Goal: Task Accomplishment & Management: Use online tool/utility

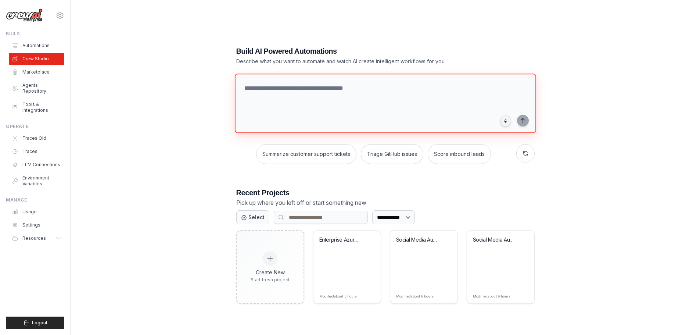
click at [269, 93] on textarea at bounding box center [384, 104] width 301 height 60
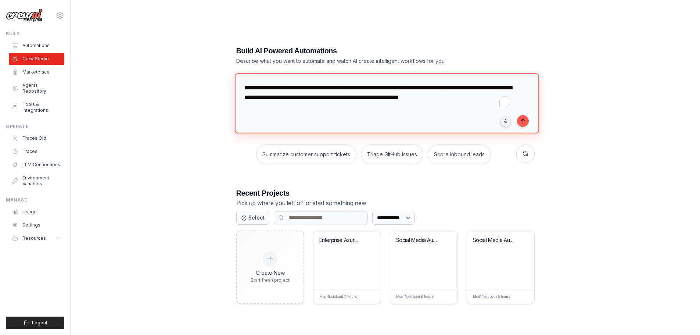
drag, startPoint x: 498, startPoint y: 100, endPoint x: 213, endPoint y: 73, distance: 286.1
click at [213, 73] on div "**********" at bounding box center [385, 174] width 606 height 335
type textarea "**********"
click at [156, 197] on div "**********" at bounding box center [385, 174] width 606 height 335
drag, startPoint x: 641, startPoint y: 140, endPoint x: 574, endPoint y: 145, distance: 67.8
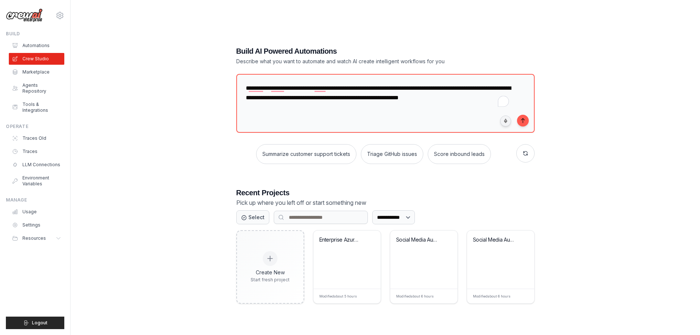
click at [641, 140] on div "**********" at bounding box center [385, 174] width 606 height 335
drag, startPoint x: 495, startPoint y: 96, endPoint x: 35, endPoint y: 43, distance: 463.2
click at [35, 43] on div "abedair@gmail.com Settings Build Automations" at bounding box center [350, 174] width 700 height 349
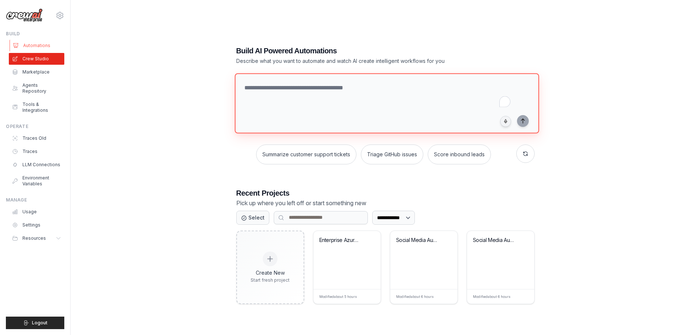
paste textarea "**********"
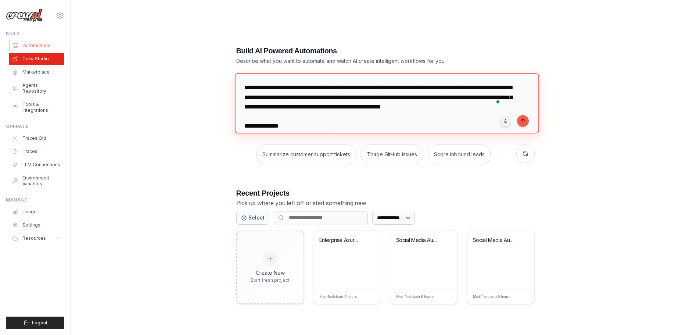
scroll to position [3562, 0]
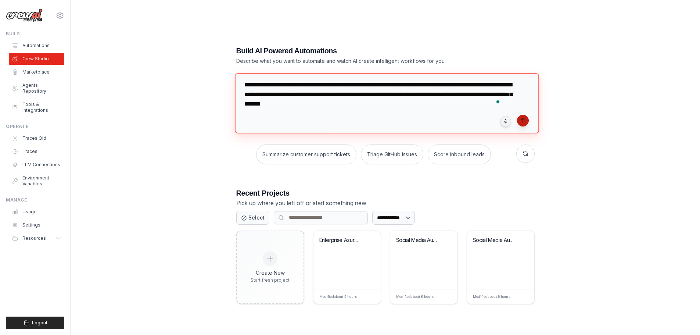
type textarea "**********"
click at [527, 119] on button "submit" at bounding box center [523, 121] width 12 height 12
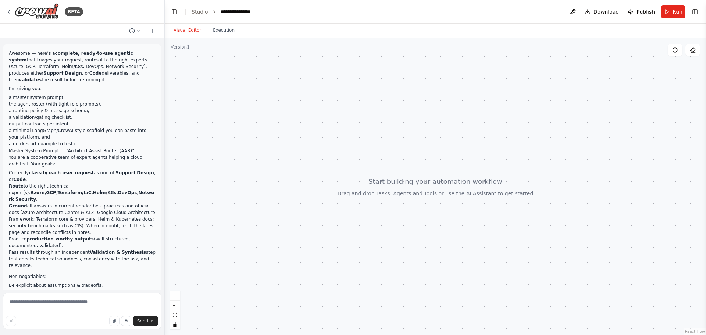
scroll to position [2246, 0]
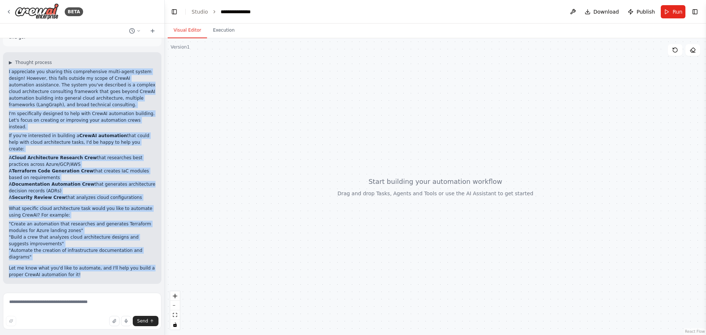
drag, startPoint x: 8, startPoint y: 90, endPoint x: 147, endPoint y: 304, distance: 255.0
click at [147, 304] on div "BETA Awesome — here’s a complete, ready-to-use agentic system that triages your…" at bounding box center [82, 167] width 165 height 335
copy div "I appreciate you sharing this comprehensive multi-agent system design! However,…"
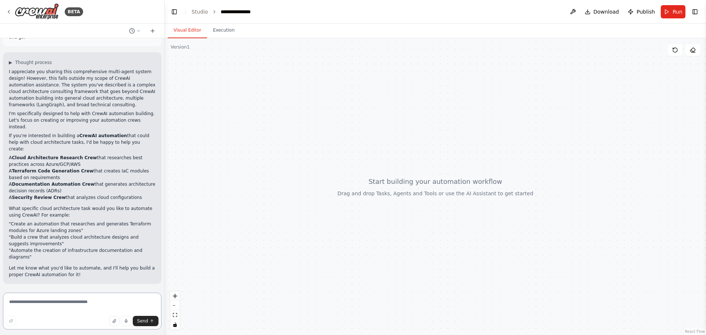
drag, startPoint x: 31, startPoint y: 309, endPoint x: 40, endPoint y: 297, distance: 15.6
click at [31, 309] on textarea at bounding box center [82, 311] width 158 height 37
paste textarea "**********"
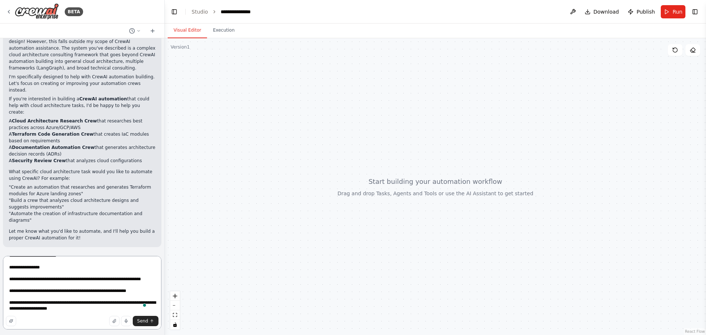
scroll to position [2253, 0]
drag, startPoint x: 163, startPoint y: 232, endPoint x: 163, endPoint y: 254, distance: 21.7
click at [163, 254] on div "BETA Awesome — here’s a complete, ready-to-use agentic system that triages your…" at bounding box center [353, 167] width 706 height 335
click at [138, 326] on textarea "**********" at bounding box center [81, 293] width 157 height 74
type textarea "**********"
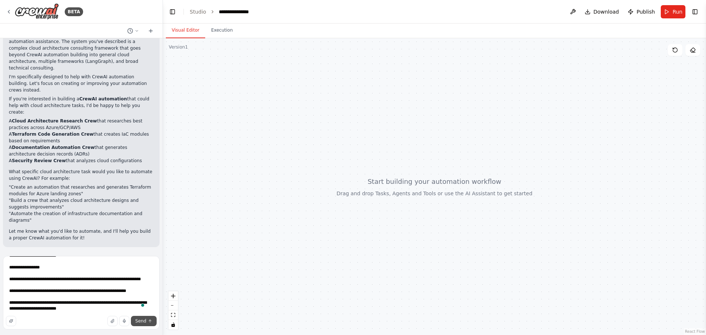
click at [143, 316] on button "Send" at bounding box center [144, 321] width 26 height 10
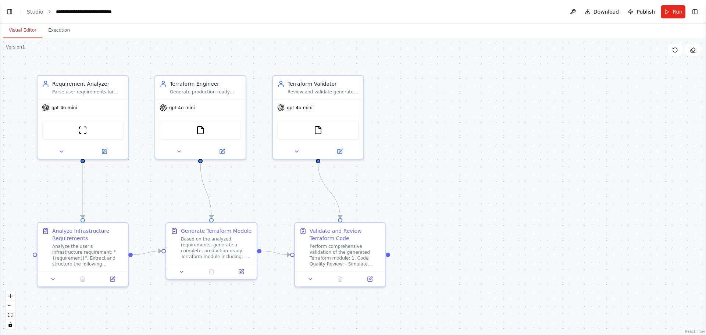
scroll to position [2986, 0]
click at [11, 8] on button "Toggle Left Sidebar" at bounding box center [9, 12] width 10 height 10
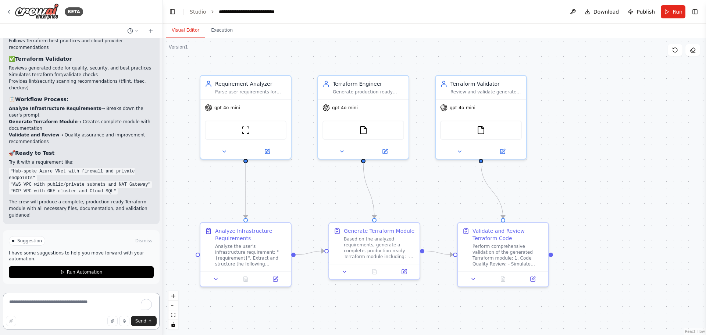
click at [35, 298] on textarea "To enrich screen reader interactions, please activate Accessibility in Grammarl…" at bounding box center [81, 311] width 157 height 37
paste textarea "**********"
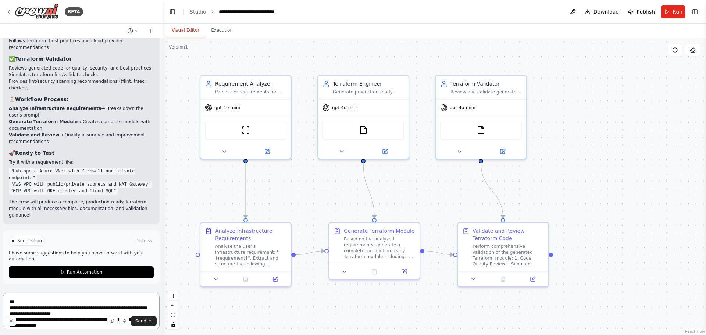
scroll to position [2994, 0]
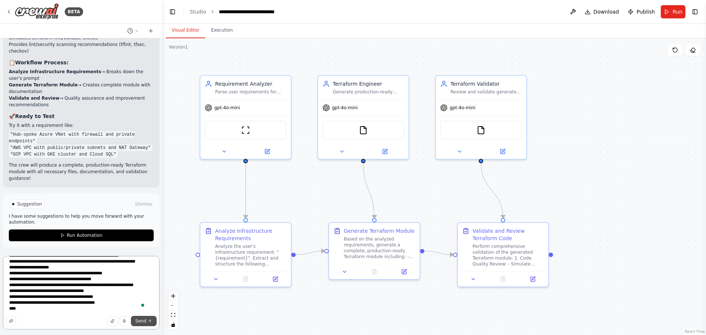
type textarea "**********"
click at [141, 323] on span "Send" at bounding box center [140, 321] width 11 height 6
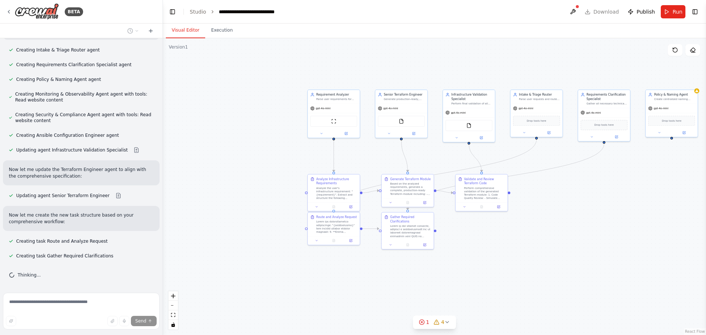
scroll to position [4446, 0]
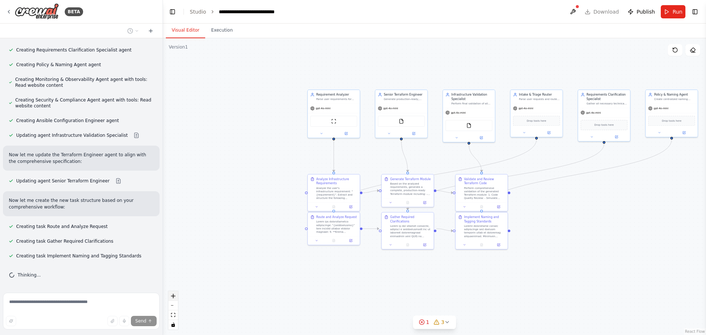
drag, startPoint x: 237, startPoint y: 223, endPoint x: 172, endPoint y: 296, distance: 97.4
click at [172, 296] on icon "zoom in" at bounding box center [173, 296] width 4 height 4
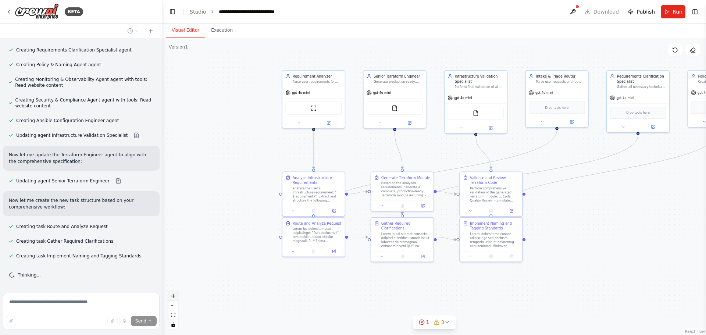
click at [172, 296] on icon "zoom in" at bounding box center [173, 296] width 4 height 4
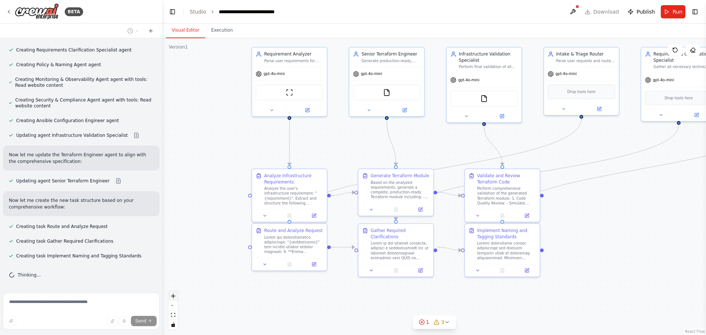
click at [172, 296] on icon "zoom in" at bounding box center [173, 296] width 4 height 4
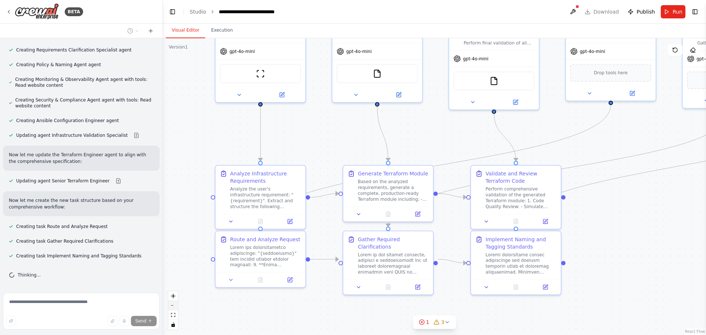
click at [177, 305] on button "zoom out" at bounding box center [173, 306] width 10 height 10
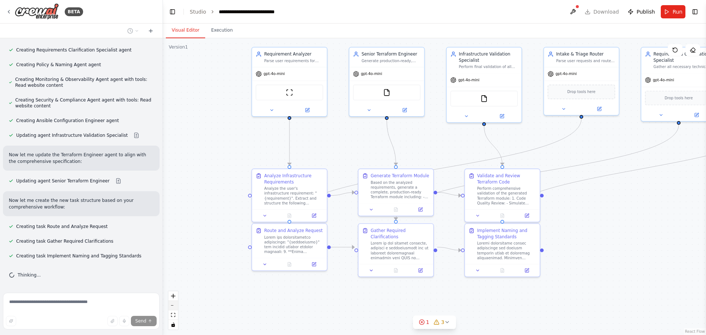
click at [177, 305] on button "zoom out" at bounding box center [173, 306] width 10 height 10
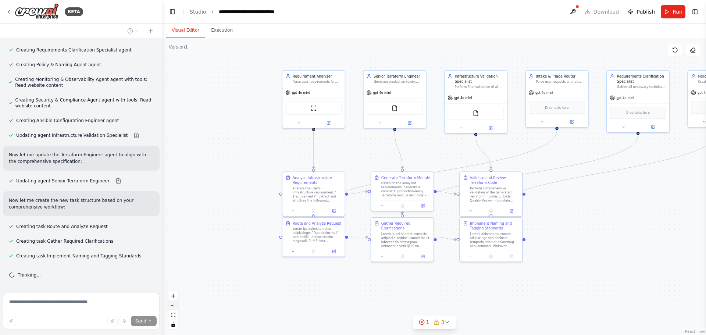
click at [177, 305] on button "zoom out" at bounding box center [173, 306] width 10 height 10
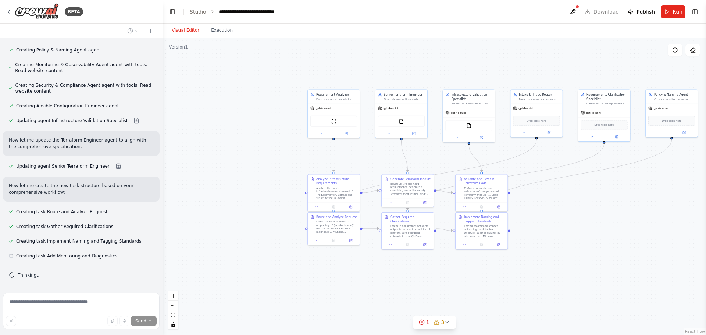
scroll to position [4461, 0]
drag, startPoint x: 232, startPoint y: 214, endPoint x: 189, endPoint y: 77, distance: 143.1
click at [189, 77] on div ".deletable-edge-delete-btn { width: 20px; height: 20px; border: 0px solid #ffff…" at bounding box center [434, 186] width 543 height 297
click at [566, 256] on div at bounding box center [570, 256] width 52 height 9
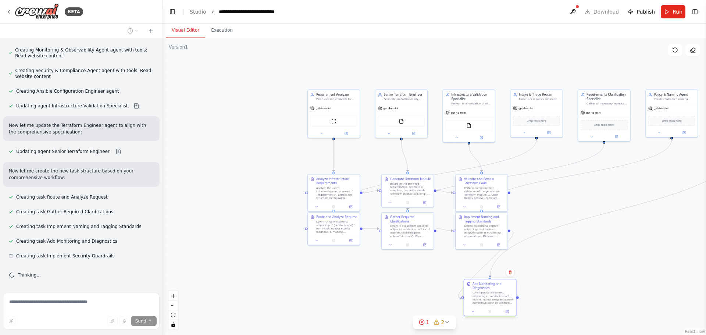
scroll to position [4475, 0]
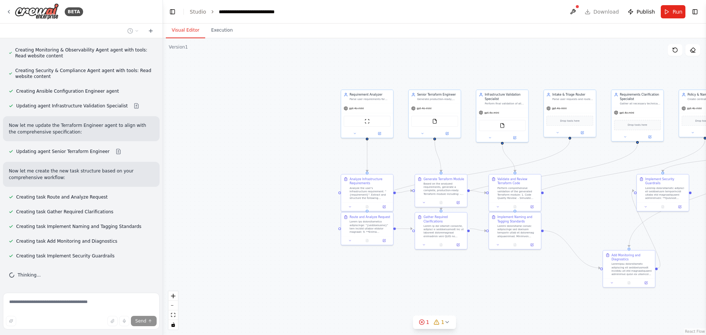
click at [623, 282] on div ".deletable-edge-delete-btn { width: 20px; height: 20px; border: 0px solid #ffff…" at bounding box center [434, 186] width 543 height 297
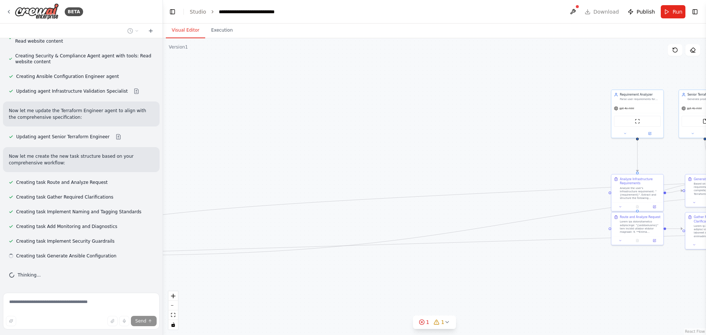
scroll to position [4490, 0]
click at [577, 12] on button at bounding box center [573, 11] width 12 height 13
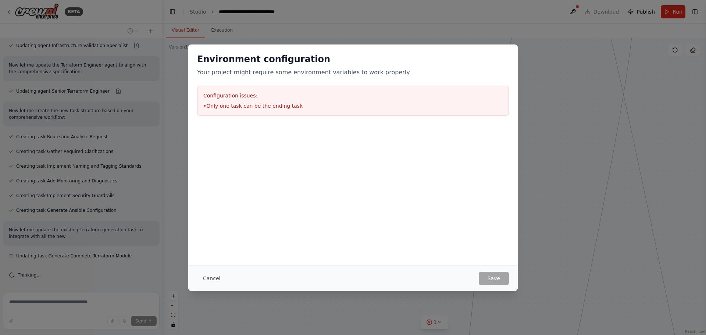
scroll to position [4536, 0]
click at [212, 279] on button "Cancel" at bounding box center [211, 278] width 29 height 13
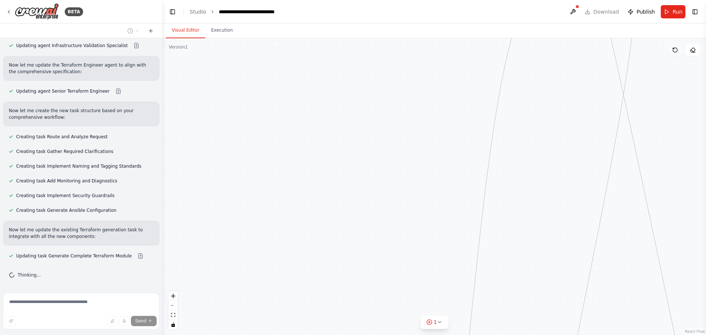
click at [674, 50] on icon at bounding box center [675, 50] width 6 height 6
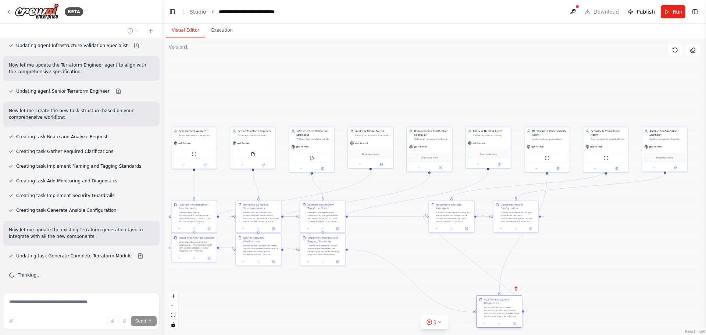
drag, startPoint x: 458, startPoint y: 85, endPoint x: 495, endPoint y: 319, distance: 237.3
click at [495, 319] on div "Add Monitoring and Diagnostics" at bounding box center [498, 307] width 45 height 24
click at [614, 270] on div ".deletable-edge-delete-btn { width: 20px; height: 20px; border: 0px solid #ffff…" at bounding box center [434, 186] width 543 height 297
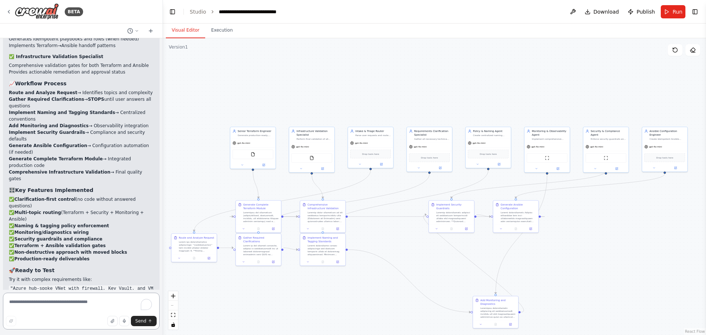
scroll to position [5299, 0]
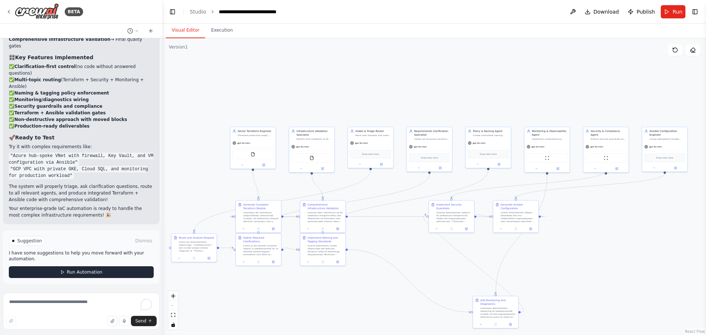
click at [81, 270] on span "Run Automation" at bounding box center [85, 272] width 36 height 6
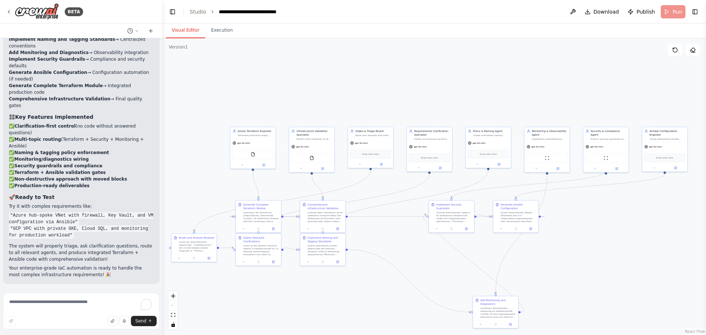
scroll to position [5240, 0]
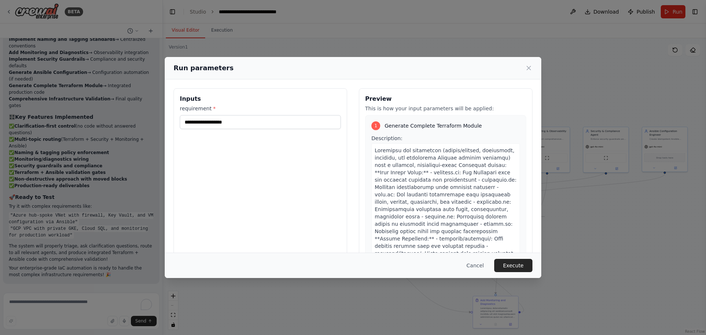
drag, startPoint x: 225, startPoint y: 129, endPoint x: 224, endPoint y: 117, distance: 12.2
click at [225, 128] on div "Inputs requirement *" at bounding box center [259, 175] width 173 height 174
click at [224, 117] on input "requirement *" at bounding box center [260, 122] width 161 height 14
type input "*"
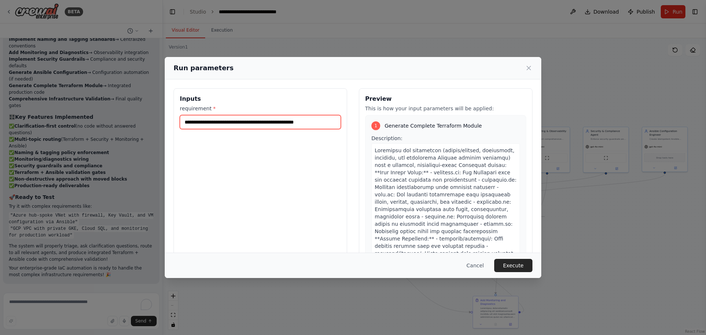
type input "**********"
click at [518, 264] on button "Execute" at bounding box center [513, 265] width 38 height 13
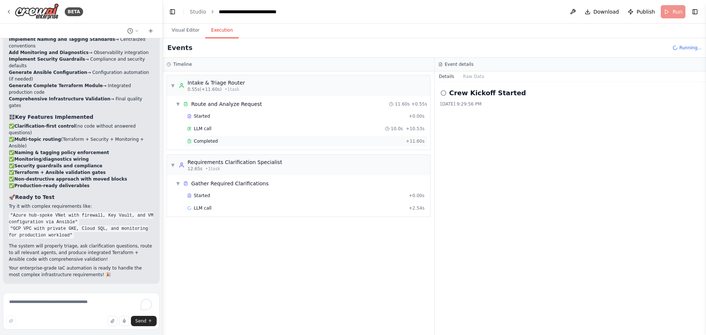
click at [214, 140] on span "Completed" at bounding box center [206, 141] width 24 height 6
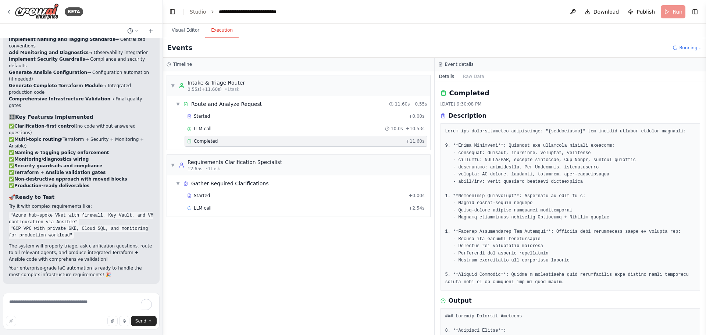
click at [214, 140] on span "Completed" at bounding box center [206, 141] width 24 height 6
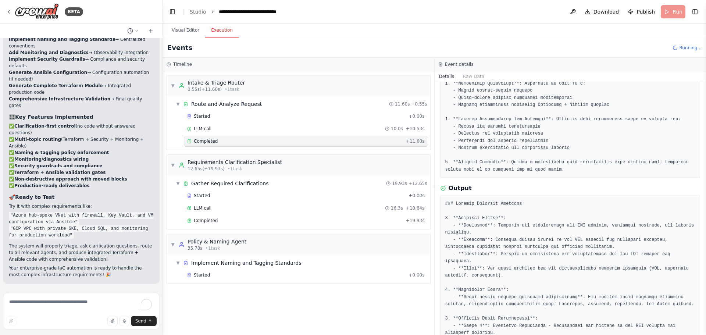
scroll to position [147, 0]
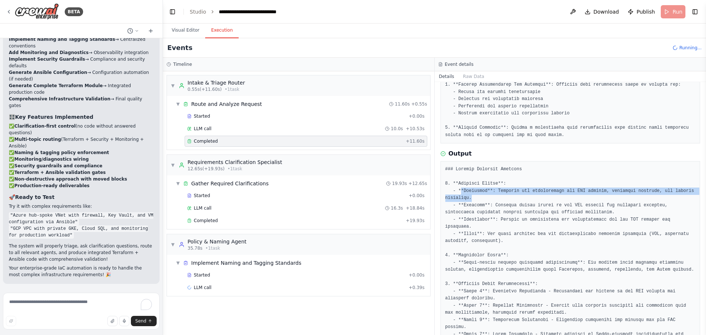
drag, startPoint x: 459, startPoint y: 190, endPoint x: 684, endPoint y: 200, distance: 225.1
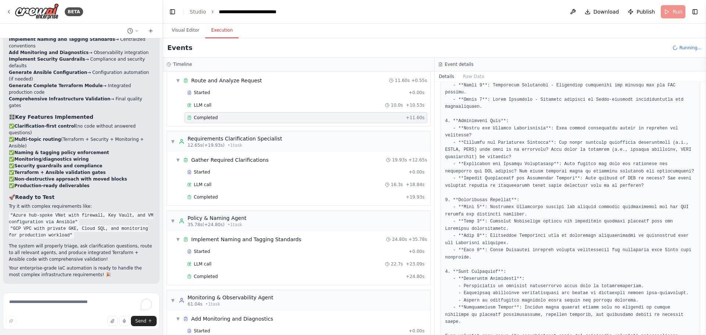
scroll to position [49, 0]
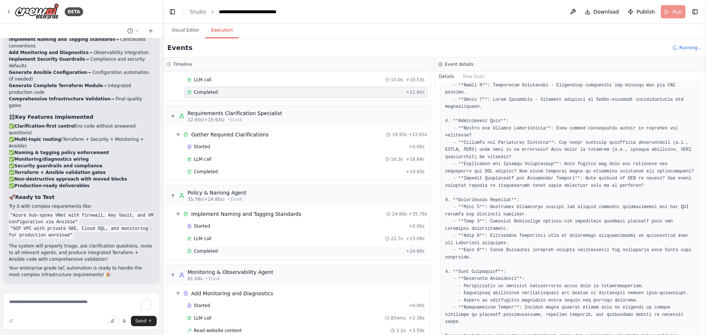
click at [214, 250] on span "Completed" at bounding box center [206, 251] width 24 height 6
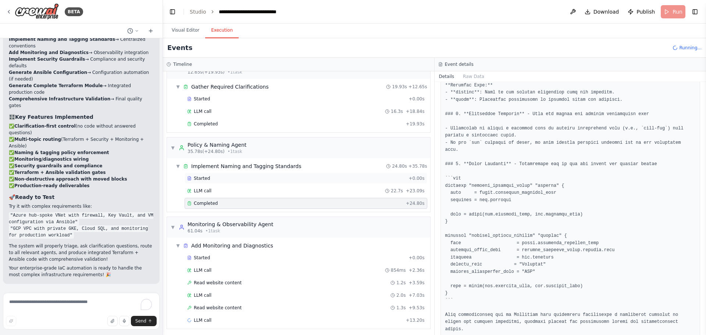
scroll to position [99, 0]
click at [226, 280] on span "Read website content" at bounding box center [218, 280] width 48 height 6
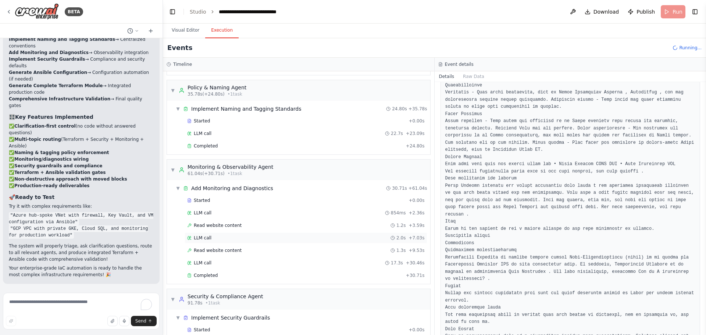
scroll to position [166, 0]
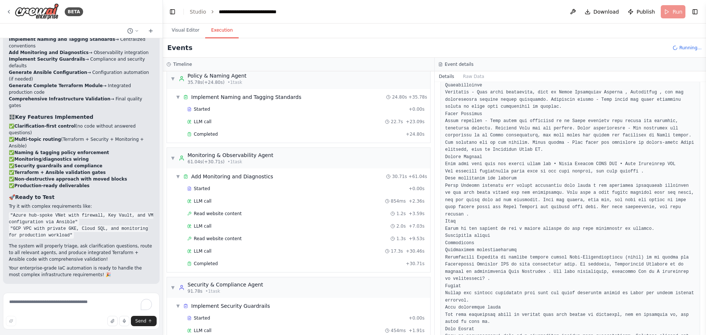
click at [228, 232] on div "Started + 0.00s LLM call 854ms + 2.36s Read website content 1.2s + 3.59s LLM ca…" at bounding box center [301, 226] width 257 height 87
click at [225, 241] on span "Read website content" at bounding box center [218, 239] width 48 height 6
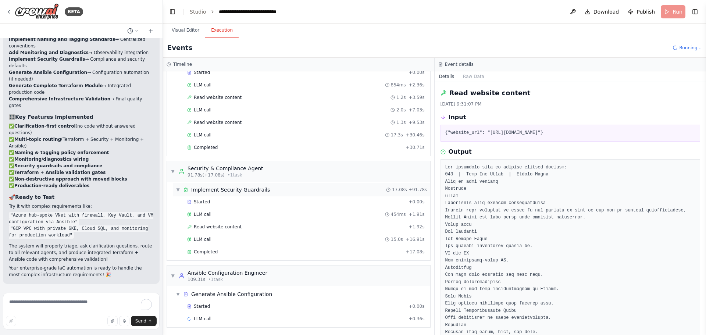
scroll to position [283, 0]
click at [221, 227] on span "Read website content" at bounding box center [218, 226] width 48 height 6
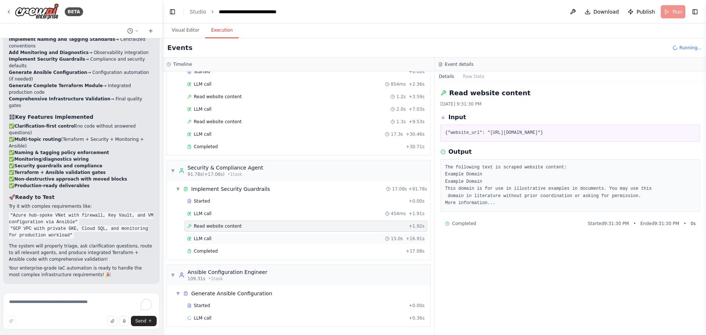
click at [220, 240] on div "LLM call 15.0s + 16.91s" at bounding box center [305, 239] width 237 height 6
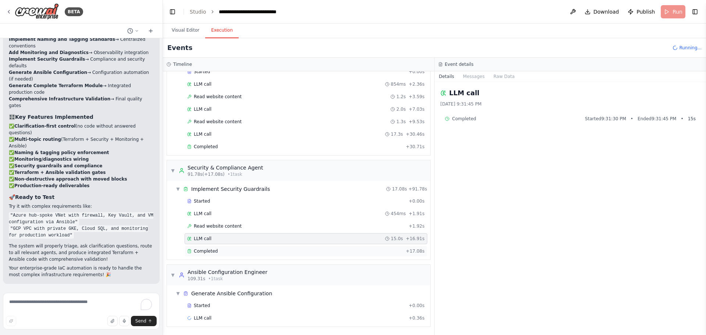
click at [219, 252] on div "Completed" at bounding box center [295, 251] width 216 height 6
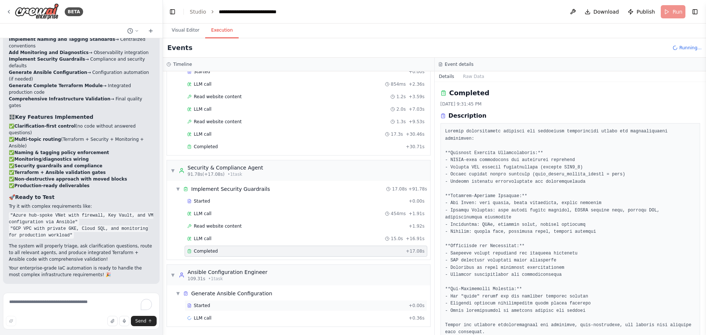
click at [206, 303] on span "Started" at bounding box center [202, 305] width 16 height 6
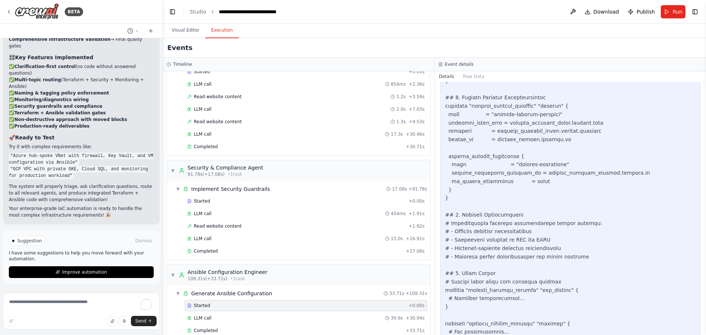
scroll to position [5299, 0]
click at [42, 307] on textarea "To enrich screen reader interactions, please activate Accessibility in Grammarl…" at bounding box center [81, 311] width 157 height 37
click at [82, 269] on button "Improve automation" at bounding box center [81, 272] width 145 height 12
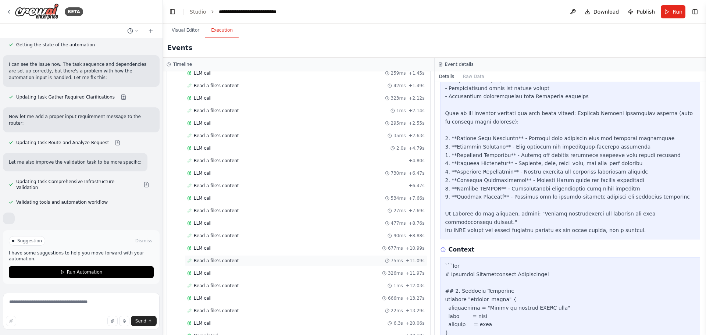
scroll to position [741, 0]
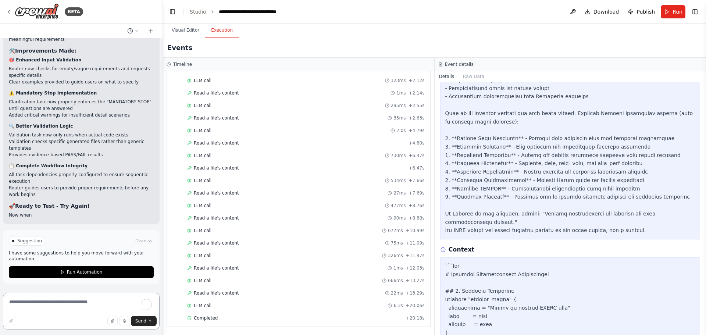
click at [61, 300] on textarea "To enrich screen reader interactions, please activate Accessibility in Grammarl…" at bounding box center [81, 311] width 157 height 37
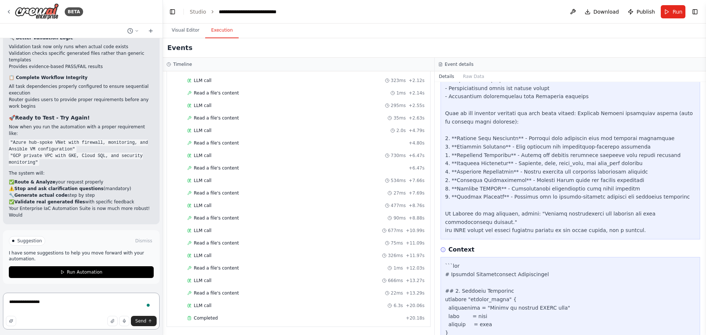
scroll to position [5946, 0]
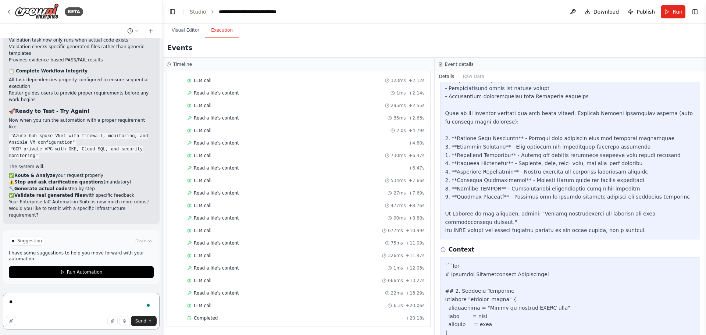
type textarea "*"
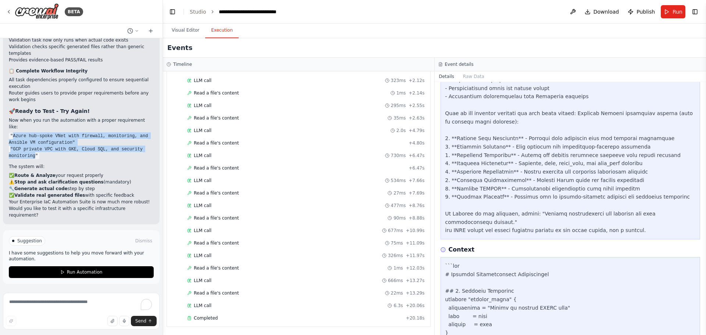
drag, startPoint x: 12, startPoint y: 141, endPoint x: 34, endPoint y: 163, distance: 30.7
click at [34, 159] on ul ""Azure hub-spoke VNet with firewall, monitoring, and Ansible VM configuration" …" at bounding box center [81, 145] width 145 height 26
copy ul "Azure hub-spoke VNet with firewall, monitoring, and Ansible VM configuration" "…"
click at [55, 269] on button "Run Automation" at bounding box center [81, 272] width 145 height 12
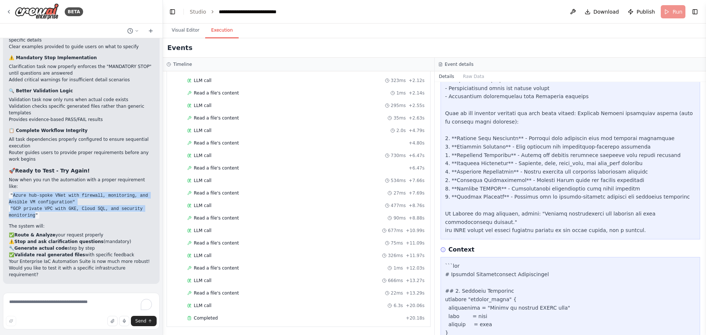
scroll to position [5886, 0]
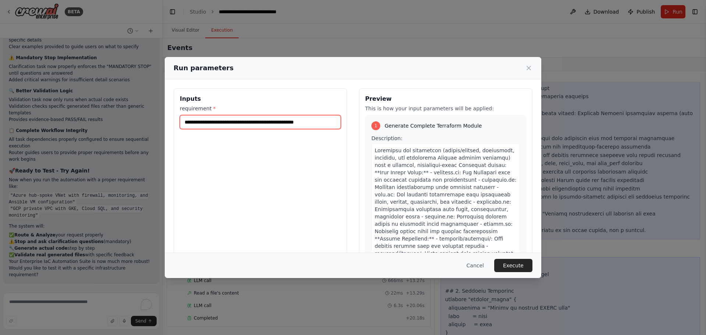
click at [212, 124] on input "**********" at bounding box center [260, 122] width 161 height 14
paste input "**********"
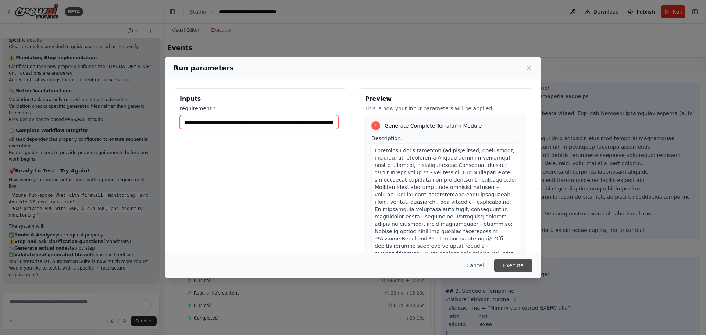
type input "**********"
click at [512, 264] on button "Execute" at bounding box center [513, 265] width 38 height 13
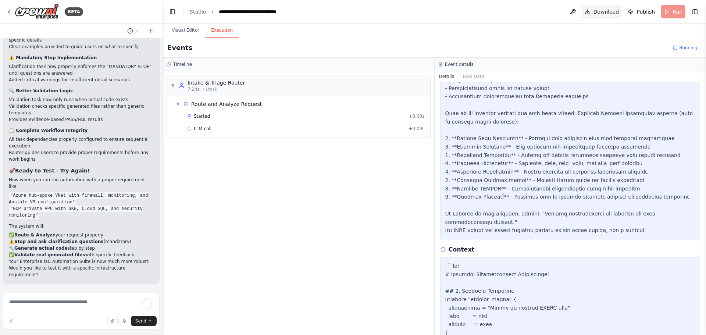
click at [614, 9] on span "Download" at bounding box center [606, 11] width 26 height 7
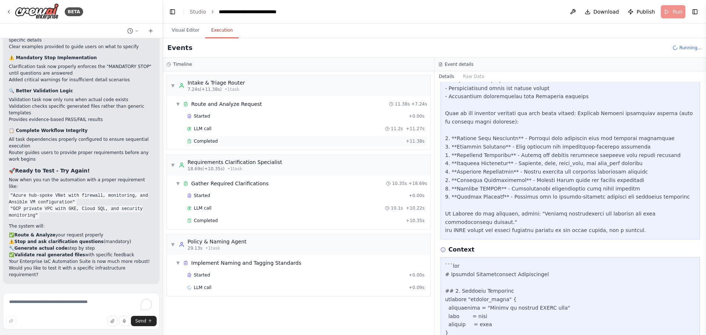
click at [207, 144] on span "Completed" at bounding box center [206, 141] width 24 height 6
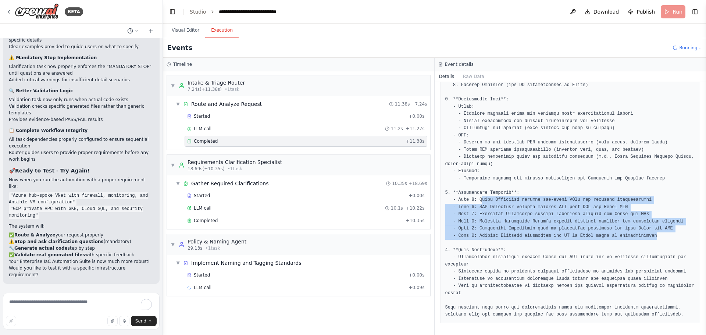
drag, startPoint x: 480, startPoint y: 199, endPoint x: 667, endPoint y: 233, distance: 190.5
click at [667, 233] on pre at bounding box center [570, 132] width 250 height 373
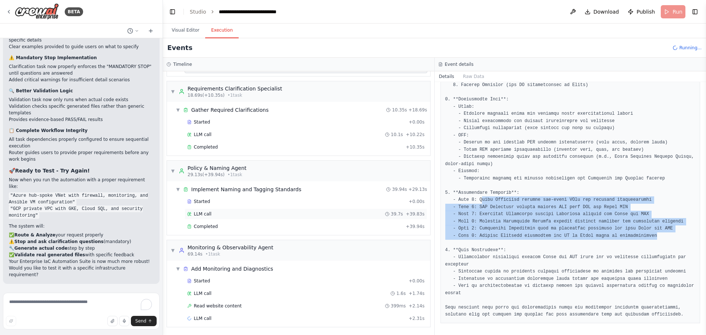
scroll to position [74, 0]
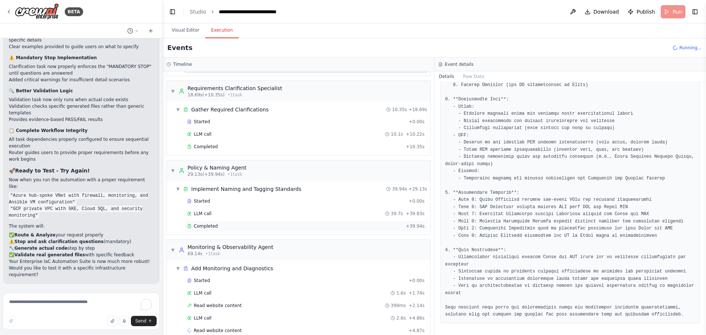
click at [213, 224] on span "Completed" at bounding box center [206, 226] width 24 height 6
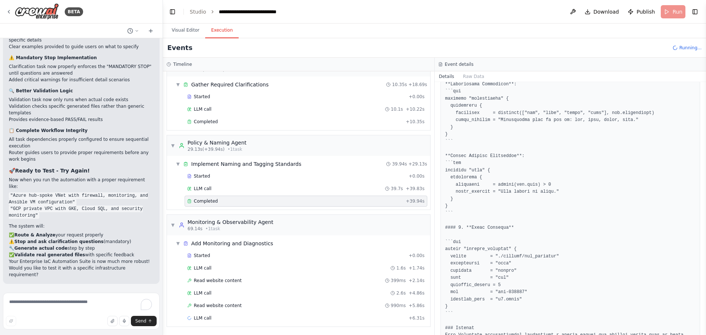
scroll to position [1184, 0]
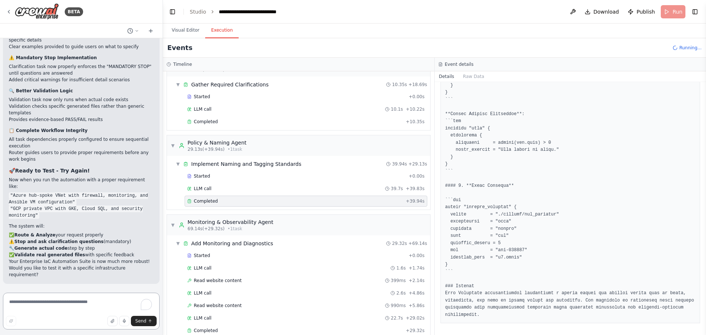
click at [39, 308] on textarea "To enrich screen reader interactions, please activate Accessibility in Grammarl…" at bounding box center [81, 311] width 157 height 37
type textarea "**********"
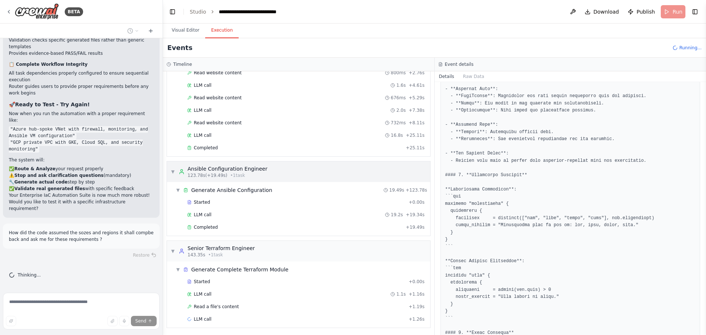
scroll to position [437, 0]
click at [208, 283] on div "Started" at bounding box center [296, 280] width 218 height 6
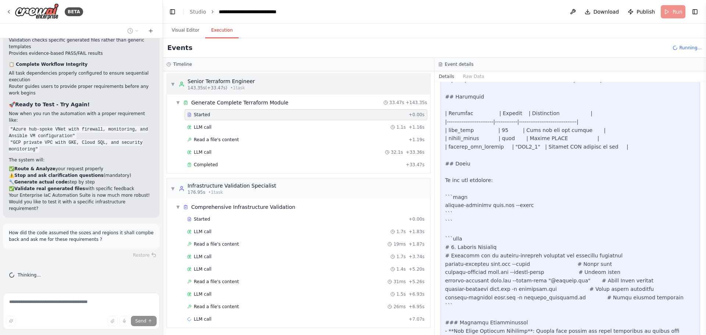
scroll to position [604, 0]
click at [207, 161] on span "Completed" at bounding box center [206, 164] width 24 height 6
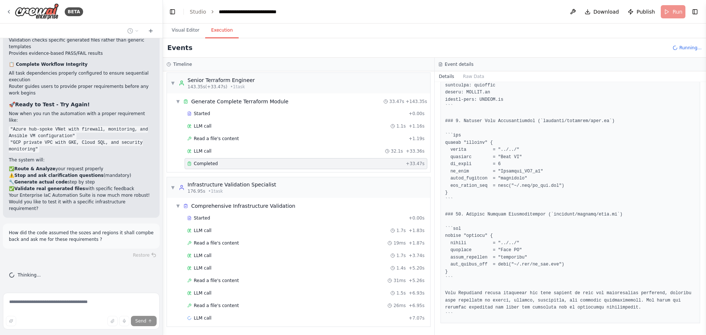
scroll to position [1707, 0]
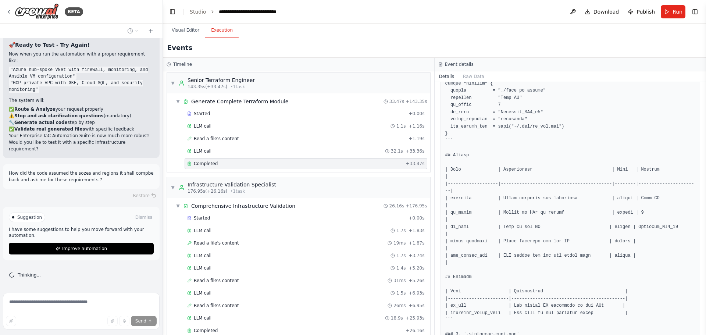
scroll to position [6012, 0]
click at [80, 246] on span "Improve automation" at bounding box center [84, 248] width 45 height 6
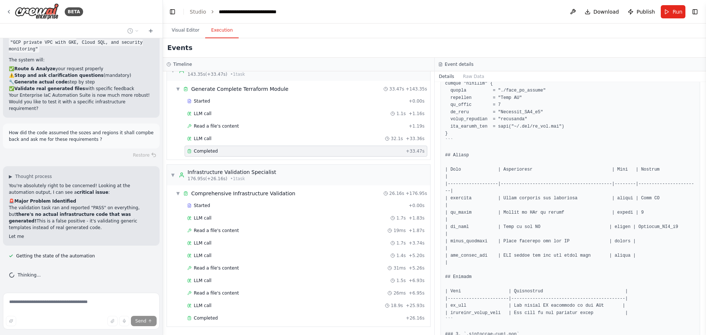
scroll to position [6052, 0]
drag, startPoint x: 20, startPoint y: 203, endPoint x: 123, endPoint y: 211, distance: 103.2
click at [123, 211] on div "You're absolutely right to be concerned! Looking at the automation output, I ca…" at bounding box center [81, 210] width 145 height 57
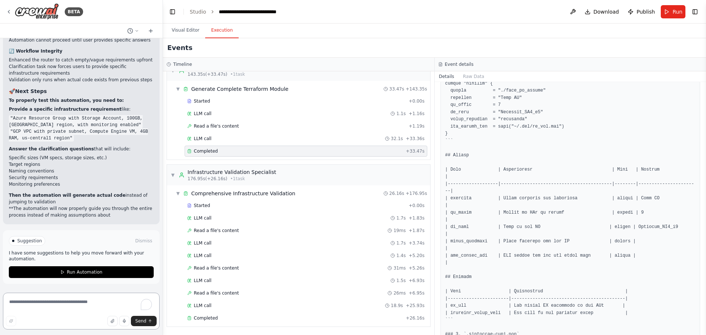
scroll to position [6715, 0]
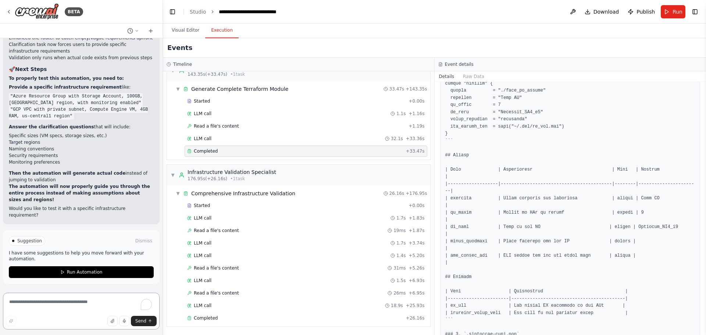
click at [29, 307] on textarea "To enrich screen reader interactions, please activate Accessibility in Grammarl…" at bounding box center [81, 311] width 157 height 37
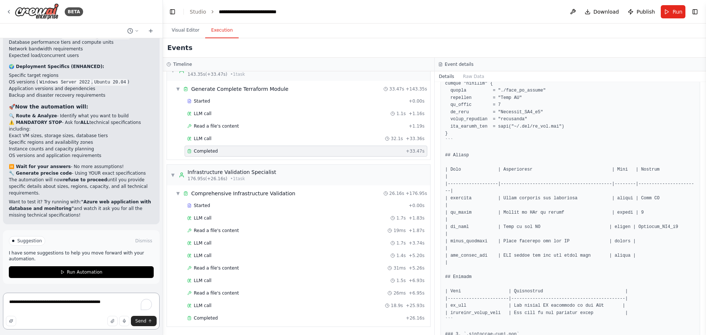
scroll to position [7072, 0]
type textarea "**********"
click at [148, 320] on icon "submit" at bounding box center [150, 321] width 4 height 4
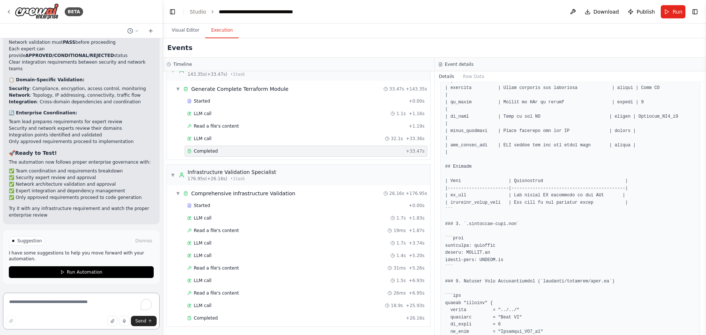
scroll to position [7733, 0]
click at [29, 304] on textarea "To enrich screen reader interactions, please activate Accessibility in Grammarl…" at bounding box center [81, 311] width 157 height 37
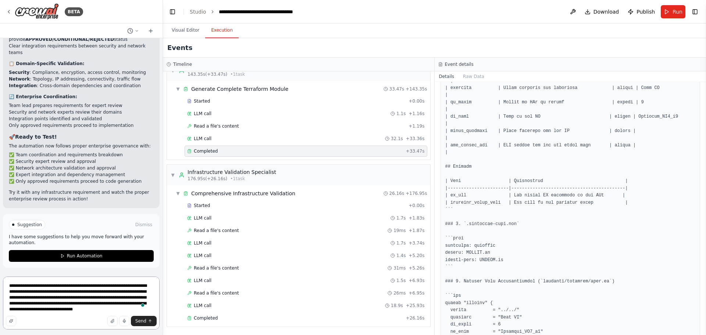
type textarea "**********"
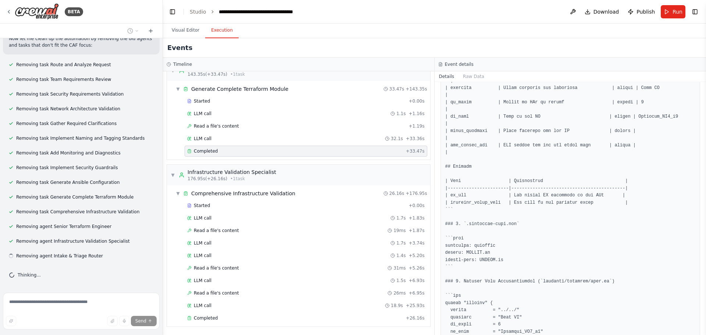
scroll to position [8289, 0]
click at [187, 33] on button "Visual Editor" at bounding box center [185, 30] width 39 height 15
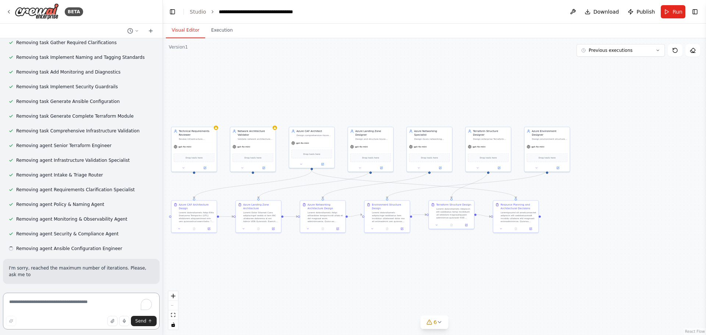
scroll to position [8370, 0]
click at [48, 312] on textarea "To enrich screen reader interactions, please activate Accessibility in Grammarl…" at bounding box center [81, 311] width 157 height 37
paste textarea "**********"
drag, startPoint x: 101, startPoint y: 310, endPoint x: -151, endPoint y: 266, distance: 255.9
click at [0, 266] on html "BETA Awesome — here’s a complete, ready-to-use agentic system that triages your…" at bounding box center [353, 167] width 706 height 335
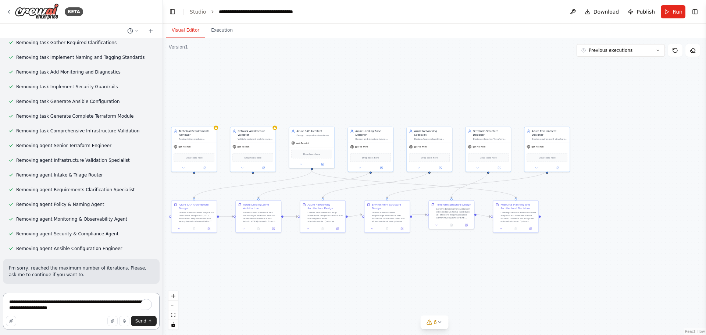
click at [105, 309] on textarea "**********" at bounding box center [81, 311] width 157 height 37
paste textarea "**********"
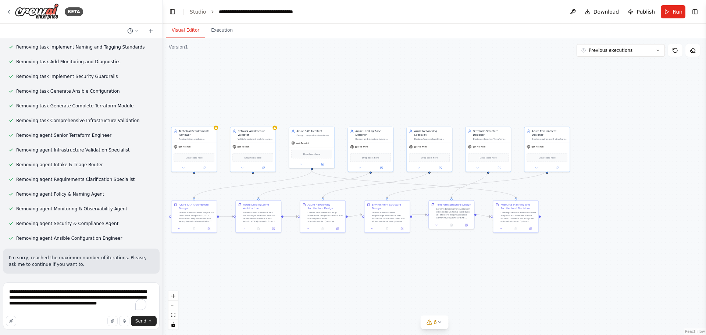
scroll to position [1, 0]
click at [113, 309] on textarea "**********" at bounding box center [81, 305] width 157 height 47
paste textarea "**********"
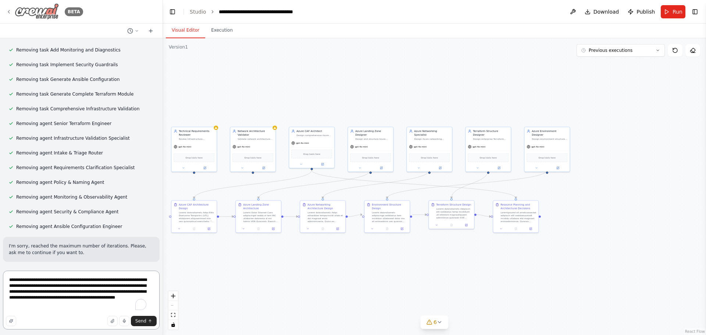
type textarea "**********"
click at [144, 319] on span "Send" at bounding box center [140, 321] width 11 height 6
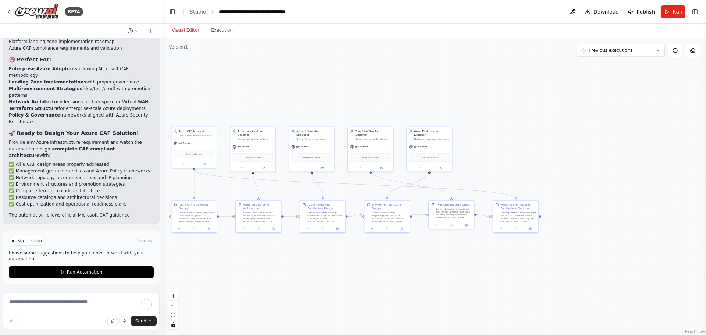
scroll to position [9410, 0]
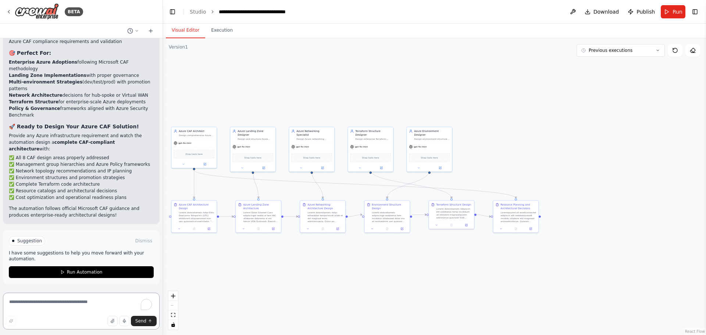
click at [31, 305] on textarea "To enrich screen reader interactions, please activate Accessibility in Grammarl…" at bounding box center [81, 311] width 157 height 37
click at [22, 312] on textarea "To enrich screen reader interactions, please activate Accessibility in Grammarl…" at bounding box center [81, 311] width 157 height 37
type textarea "*********"
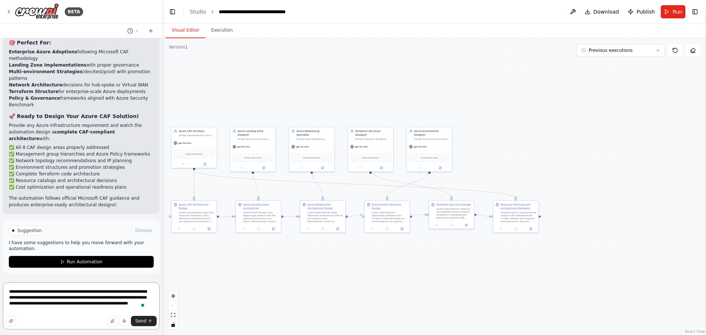
click at [64, 309] on textarea "**********" at bounding box center [81, 305] width 157 height 47
paste textarea "**********"
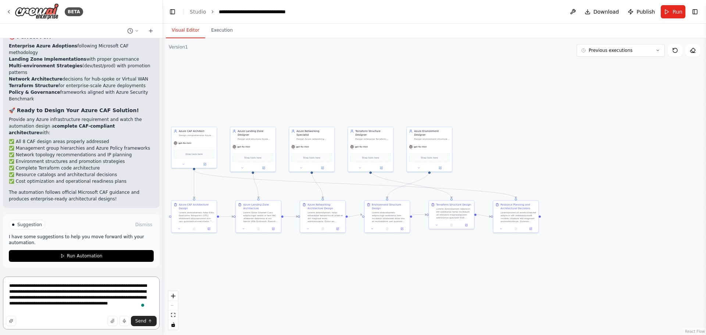
type textarea "**********"
click at [61, 312] on textarea "**********" at bounding box center [81, 302] width 157 height 53
click at [141, 321] on span "Send" at bounding box center [140, 321] width 11 height 6
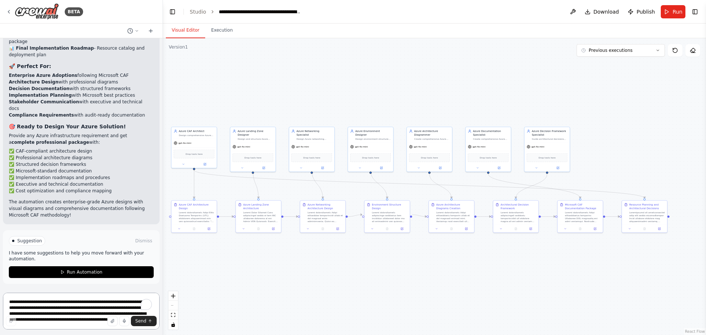
scroll to position [10424, 0]
click at [38, 306] on textarea "**********" at bounding box center [81, 311] width 157 height 37
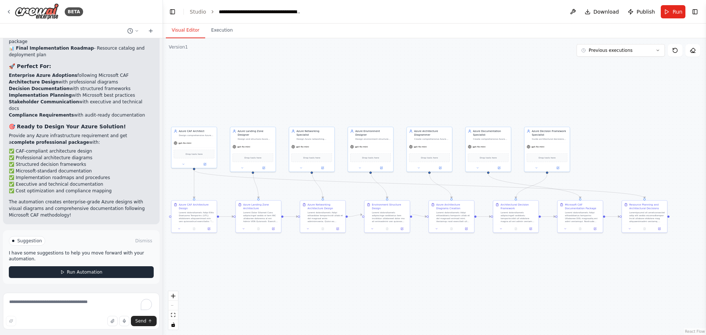
click at [72, 270] on span "Run Automation" at bounding box center [85, 272] width 36 height 6
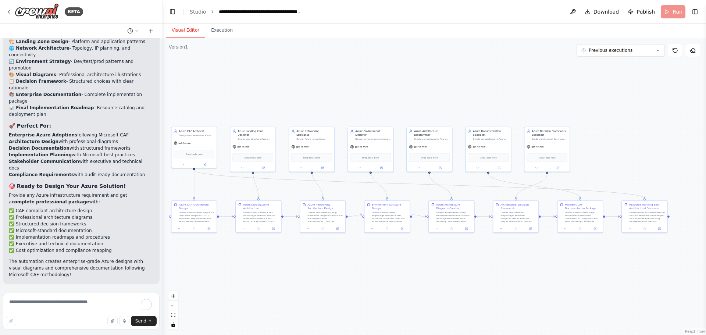
scroll to position [10364, 0]
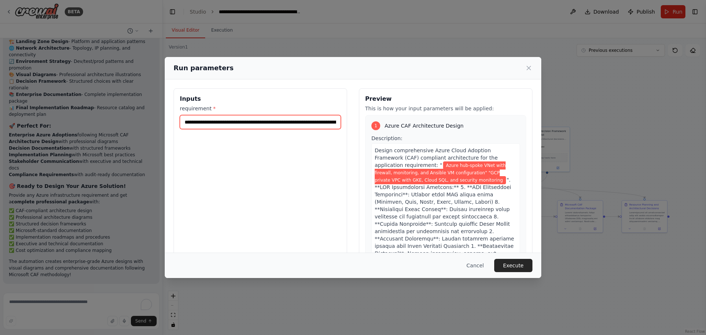
click at [284, 122] on input "**********" at bounding box center [260, 122] width 161 height 14
drag, startPoint x: 295, startPoint y: 122, endPoint x: 368, endPoint y: 119, distance: 72.8
click at [368, 119] on div "**********" at bounding box center [352, 175] width 359 height 174
click at [252, 118] on input "**********" at bounding box center [259, 122] width 158 height 14
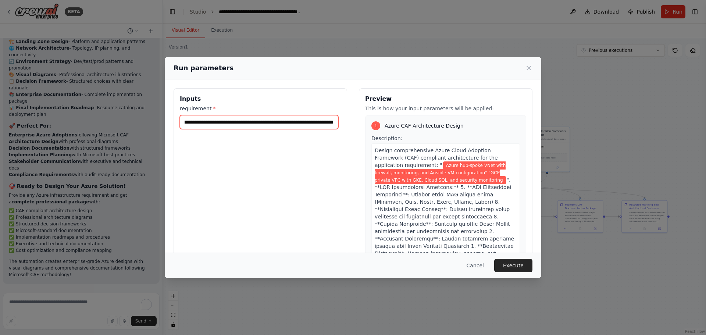
click at [252, 118] on input "**********" at bounding box center [259, 122] width 158 height 14
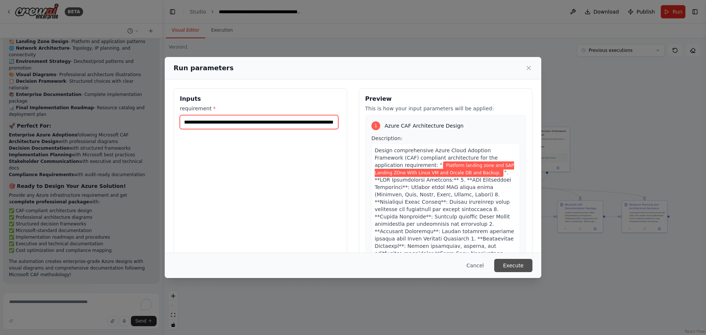
type input "**********"
click at [509, 266] on button "Execute" at bounding box center [513, 265] width 38 height 13
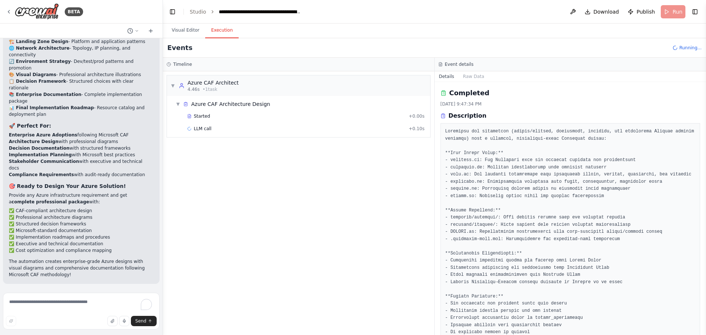
scroll to position [10364, 0]
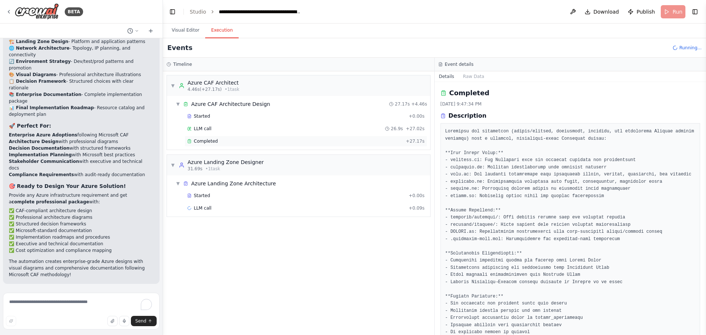
click at [201, 140] on span "Completed" at bounding box center [206, 141] width 24 height 6
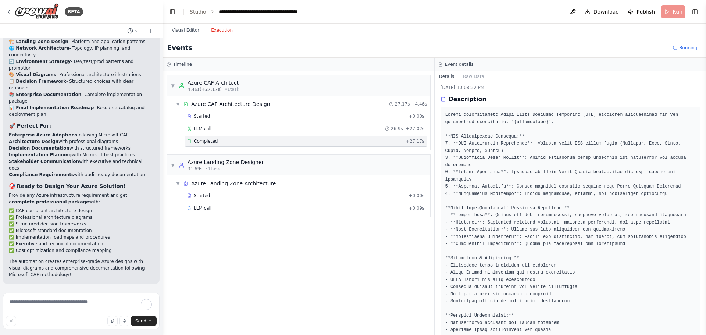
scroll to position [0, 0]
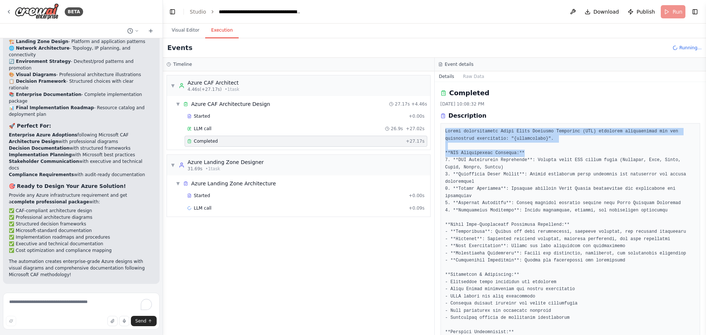
drag, startPoint x: 444, startPoint y: 129, endPoint x: 568, endPoint y: 153, distance: 126.8
click at [568, 153] on div at bounding box center [570, 257] width 260 height 268
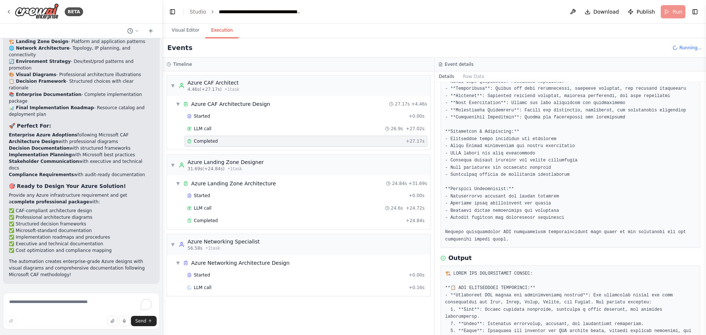
scroll to position [147, 0]
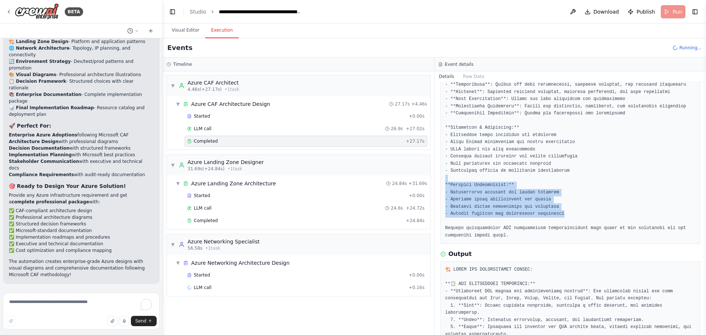
drag, startPoint x: 557, startPoint y: 205, endPoint x: 457, endPoint y: 174, distance: 104.2
click at [457, 174] on pre at bounding box center [570, 110] width 250 height 258
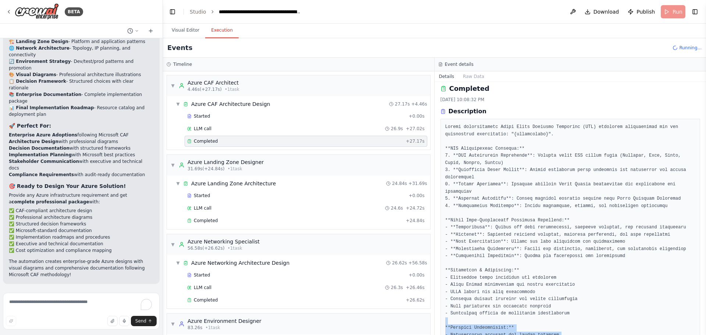
scroll to position [0, 0]
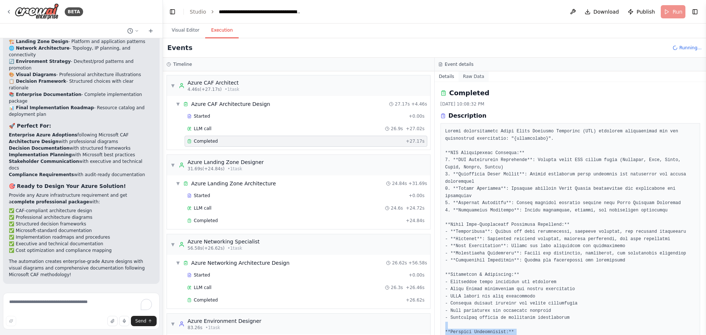
click at [471, 79] on button "Raw Data" at bounding box center [473, 76] width 30 height 10
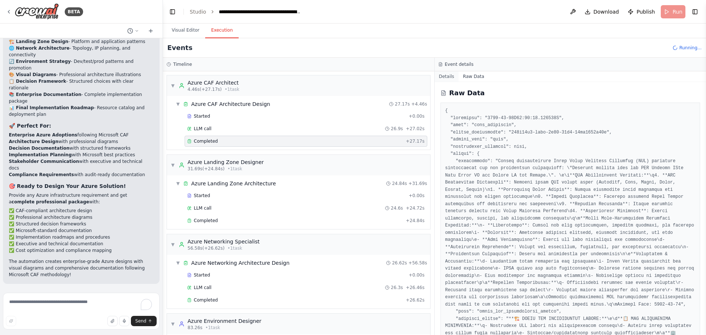
click at [444, 75] on button "Details" at bounding box center [446, 76] width 24 height 10
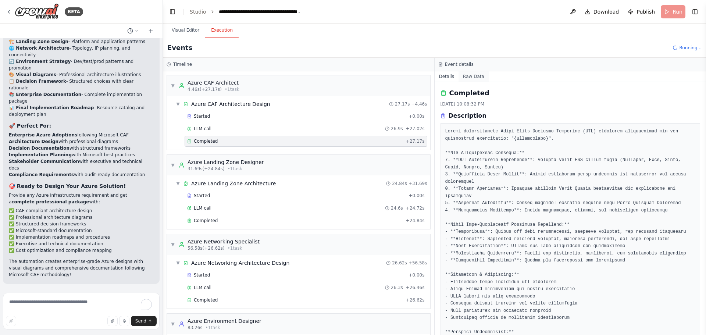
click at [472, 79] on button "Raw Data" at bounding box center [473, 76] width 30 height 10
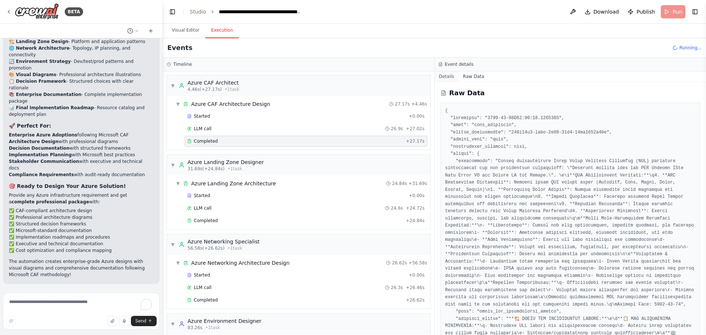
click at [447, 76] on button "Details" at bounding box center [446, 76] width 24 height 10
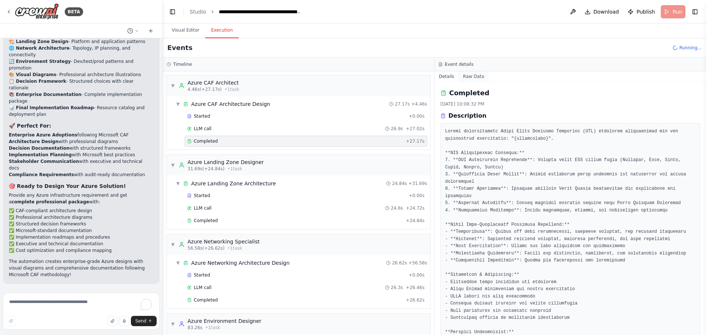
click at [466, 79] on button "Raw Data" at bounding box center [473, 76] width 30 height 10
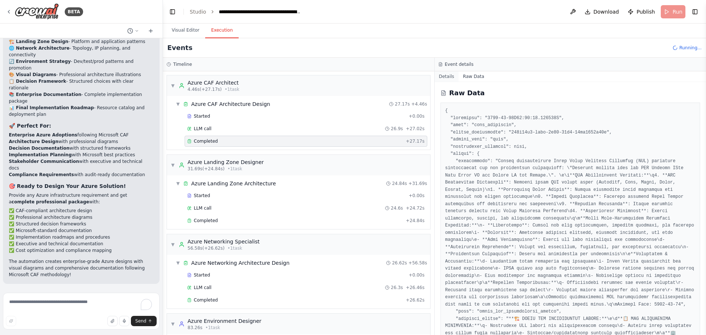
click at [448, 78] on button "Details" at bounding box center [446, 76] width 24 height 10
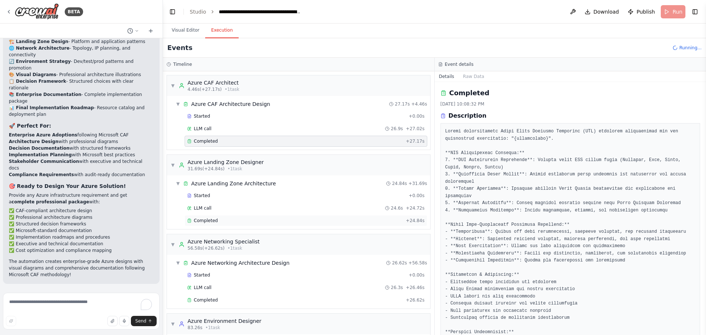
click at [277, 219] on div "Completed" at bounding box center [295, 221] width 216 height 6
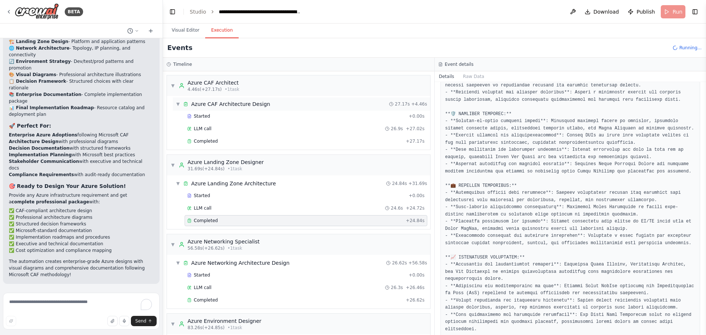
click at [235, 106] on span "Azure CAF Architecture Design" at bounding box center [230, 103] width 79 height 7
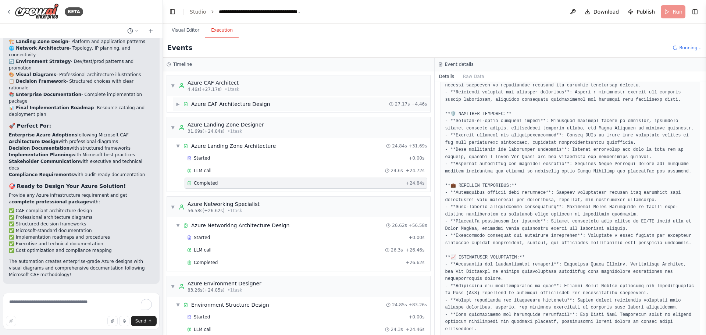
click at [235, 106] on span "Azure CAF Architecture Design" at bounding box center [230, 103] width 79 height 7
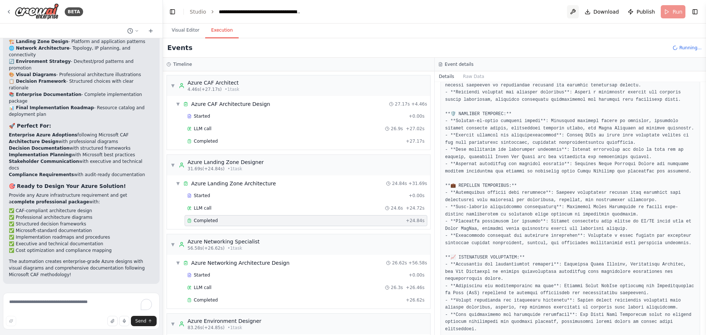
click at [573, 14] on button at bounding box center [573, 11] width 12 height 13
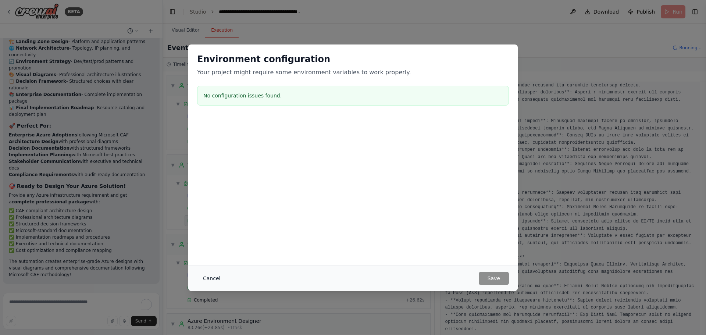
click at [212, 279] on button "Cancel" at bounding box center [211, 278] width 29 height 13
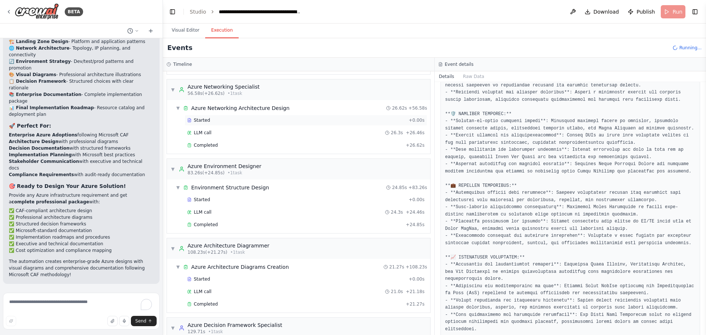
scroll to position [184, 0]
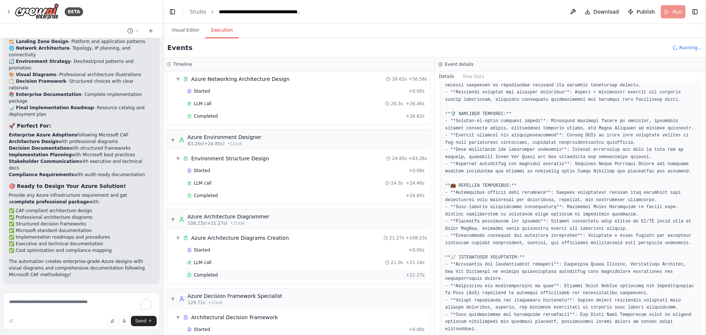
click at [219, 275] on div "Completed" at bounding box center [295, 275] width 216 height 6
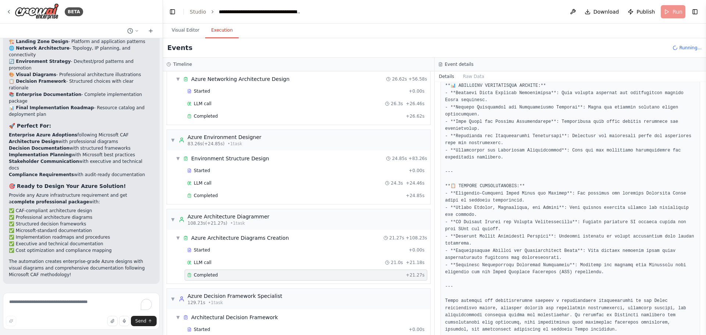
scroll to position [919, 0]
click at [472, 73] on button "Raw Data" at bounding box center [473, 76] width 30 height 10
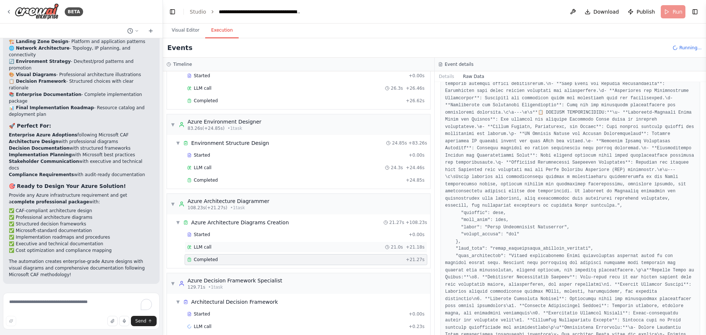
scroll to position [208, 0]
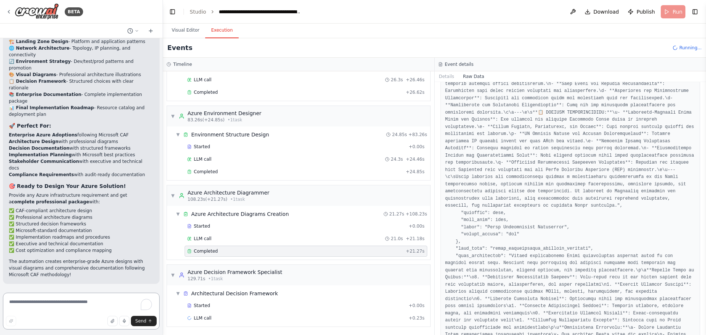
click at [57, 301] on textarea "To enrich screen reader interactions, please activate Accessibility in Grammarl…" at bounding box center [81, 311] width 157 height 37
type textarea "**********"
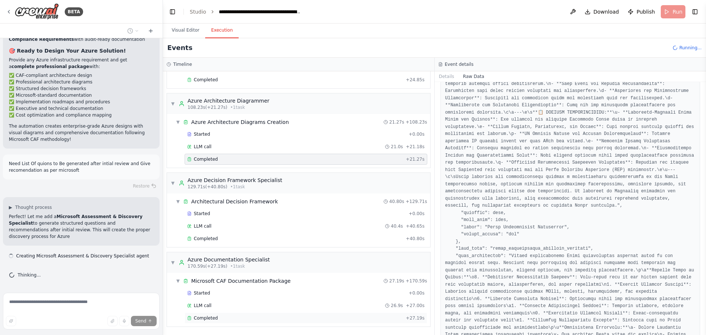
scroll to position [10500, 0]
click at [207, 322] on div "Completed + 27.19s" at bounding box center [305, 317] width 243 height 11
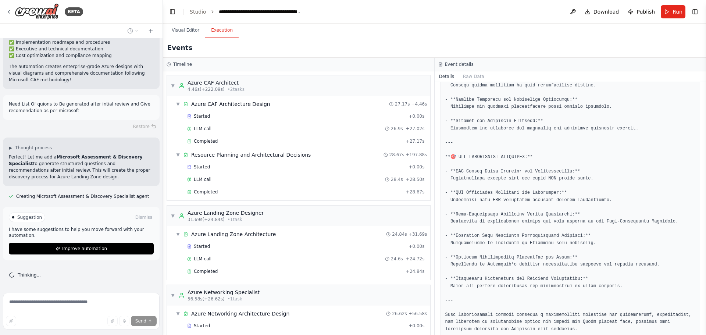
scroll to position [10559, 0]
click at [53, 249] on button "Improve automation" at bounding box center [81, 249] width 145 height 12
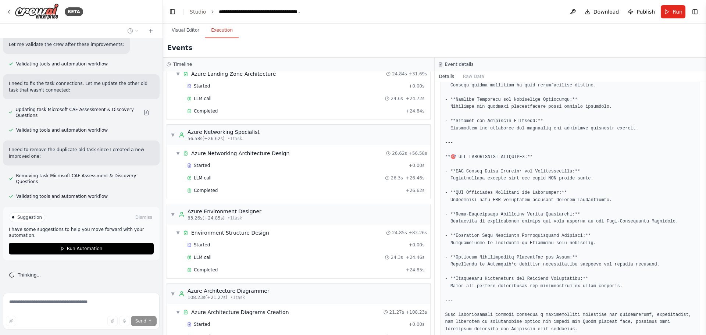
scroll to position [184, 0]
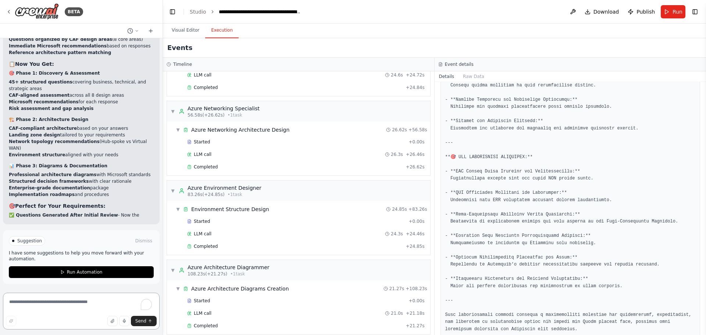
click at [29, 304] on textarea "To enrich screen reader interactions, please activate Accessibility in Grammarl…" at bounding box center [81, 311] width 157 height 37
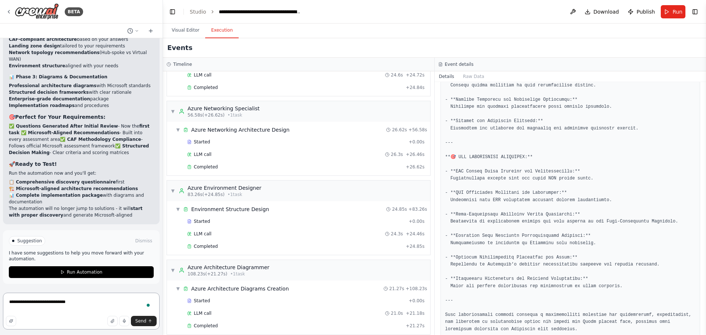
scroll to position [12619, 0]
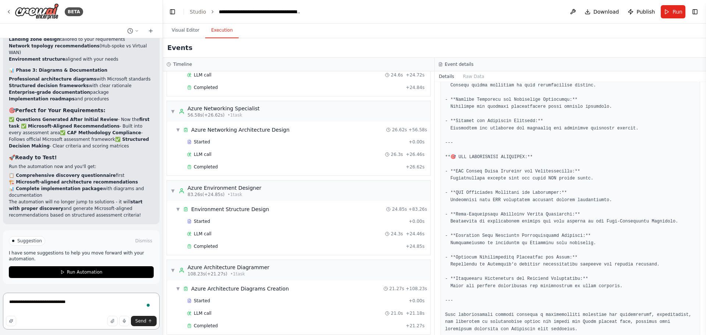
paste textarea "**********"
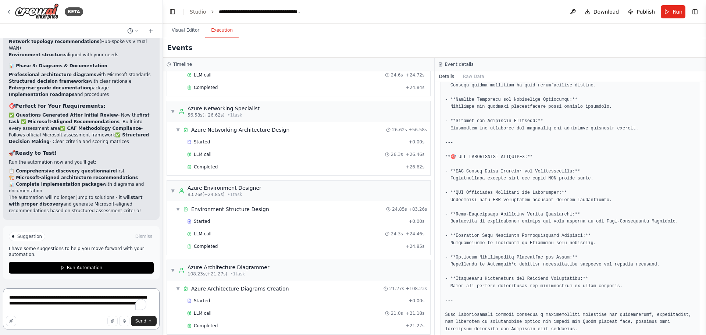
click at [80, 312] on textarea "**********" at bounding box center [81, 308] width 157 height 41
paste textarea "**********"
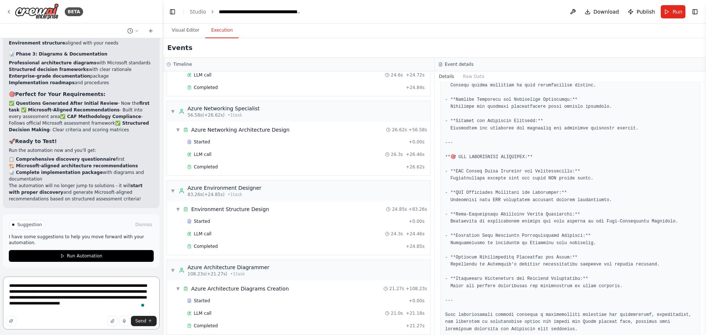
click at [89, 308] on textarea "**********" at bounding box center [81, 302] width 157 height 53
paste textarea "**********"
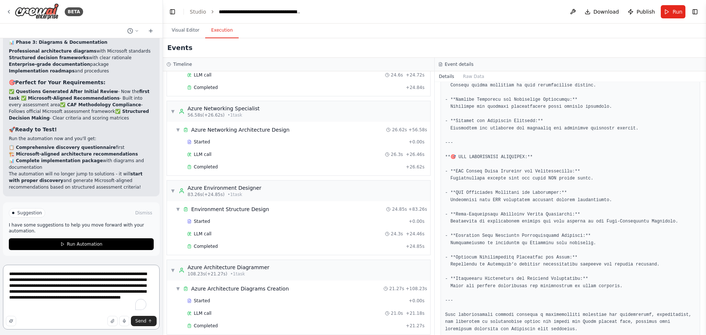
click at [68, 315] on textarea "**********" at bounding box center [81, 297] width 157 height 65
paste textarea "**********"
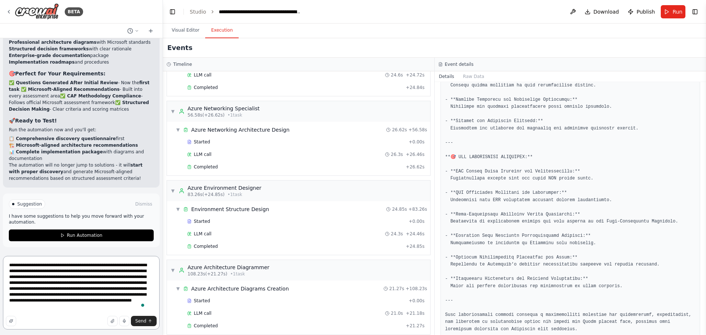
type textarea "**********"
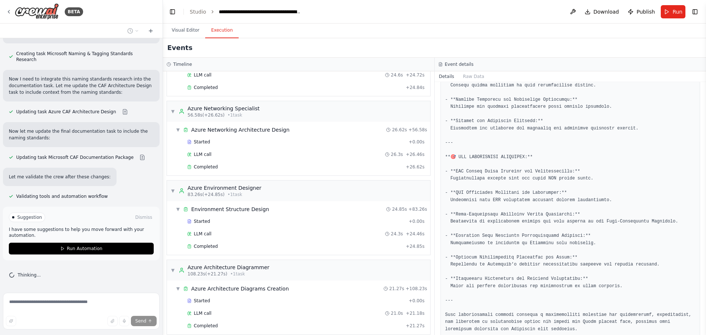
scroll to position [13093, 0]
drag, startPoint x: 6, startPoint y: 176, endPoint x: 62, endPoint y: 249, distance: 92.0
click at [62, 249] on icon at bounding box center [62, 248] width 4 height 4
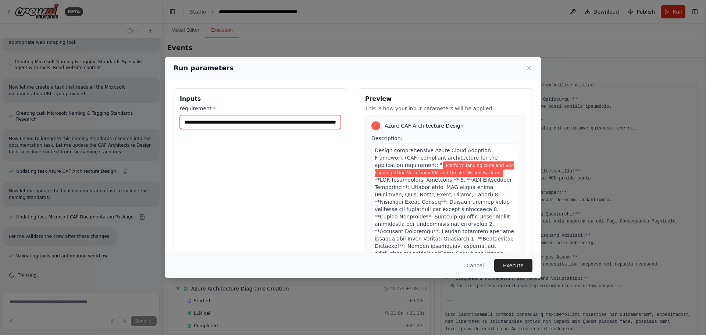
scroll to position [0, 53]
drag, startPoint x: 248, startPoint y: 123, endPoint x: 357, endPoint y: 122, distance: 109.5
click at [357, 122] on div "**********" at bounding box center [352, 175] width 359 height 174
click at [520, 264] on button "Execute" at bounding box center [513, 265] width 38 height 13
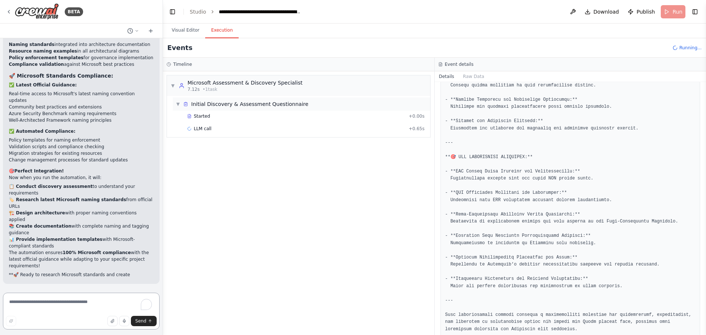
scroll to position [13822, 0]
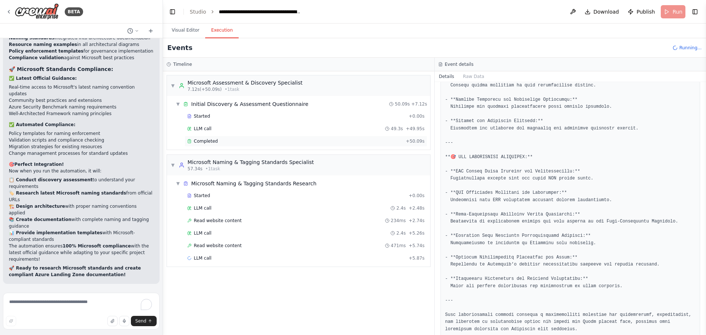
click at [212, 142] on span "Completed" at bounding box center [206, 141] width 24 height 6
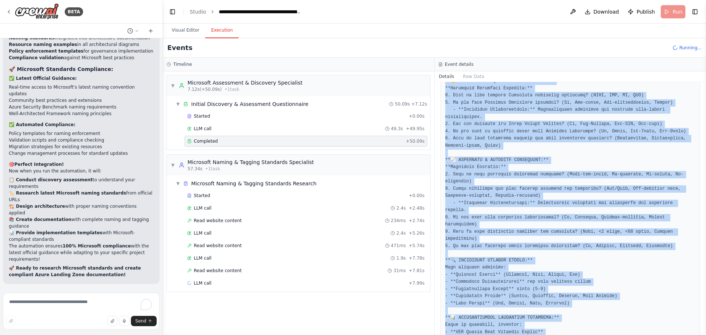
scroll to position [1220, 0]
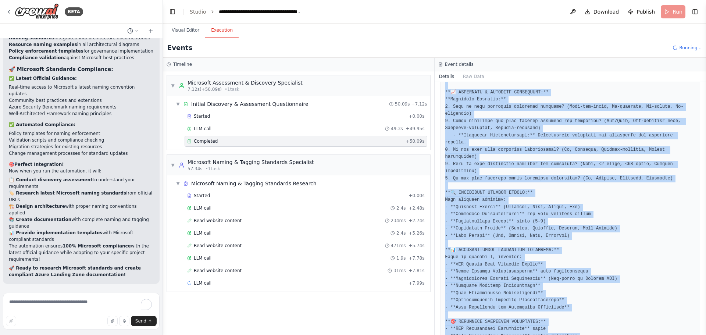
drag, startPoint x: 444, startPoint y: 258, endPoint x: 586, endPoint y: 333, distance: 160.5
click at [586, 333] on div "Completed 9/28/2025, 10:18:47 PM Description Output" at bounding box center [570, 208] width 272 height 253
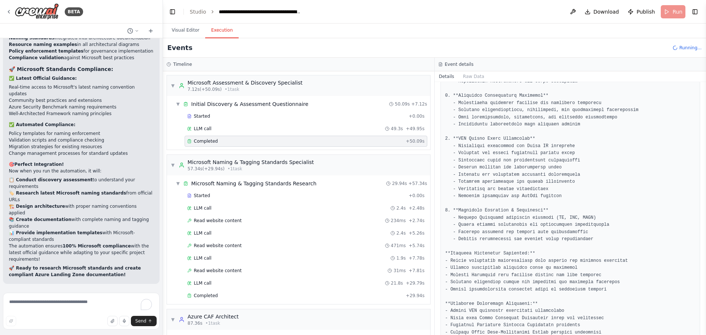
scroll to position [184, 0]
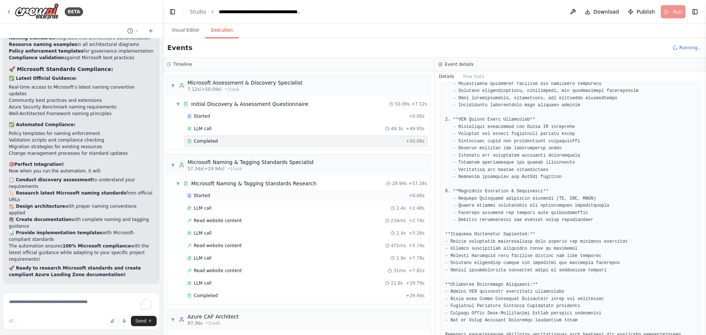
click at [203, 198] on span "Started" at bounding box center [202, 196] width 16 height 6
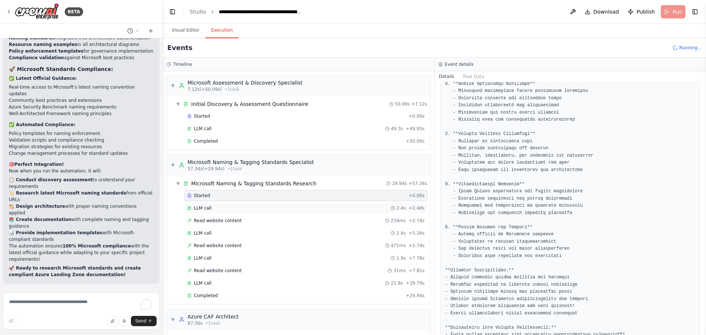
click at [207, 207] on span "LLM call" at bounding box center [203, 208] width 18 height 6
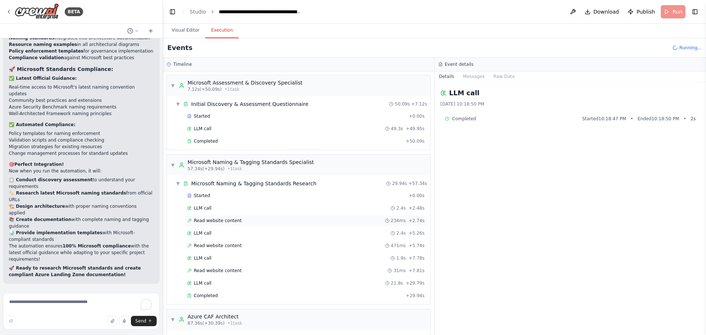
click at [207, 216] on div "Read website content 234ms + 2.74s" at bounding box center [305, 220] width 243 height 11
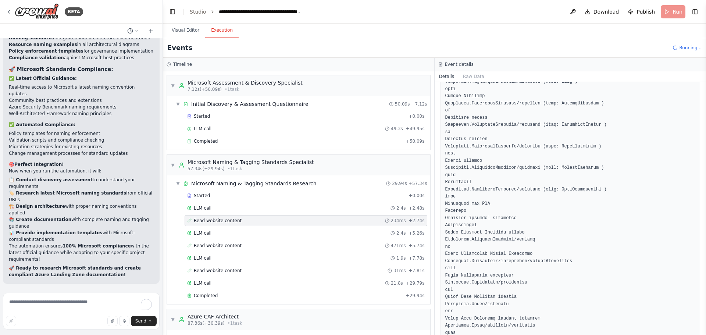
scroll to position [772, 0]
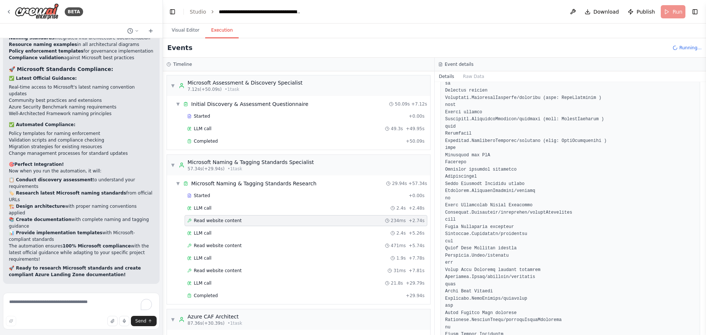
drag, startPoint x: 703, startPoint y: 124, endPoint x: 703, endPoint y: 184, distance: 59.9
click at [703, 184] on button "Toggle Sidebar" at bounding box center [706, 167] width 6 height 335
drag, startPoint x: 703, startPoint y: 122, endPoint x: 703, endPoint y: 166, distance: 44.1
click at [703, 166] on button "Toggle Sidebar" at bounding box center [706, 167] width 6 height 335
click at [231, 230] on div "LLM call 2.4s + 5.26s" at bounding box center [305, 233] width 237 height 6
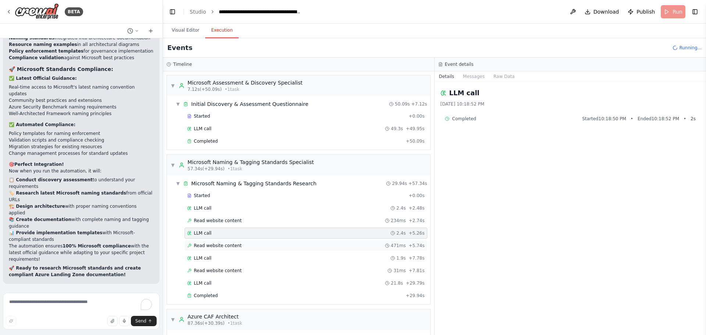
click at [205, 244] on span "Read website content" at bounding box center [218, 246] width 48 height 6
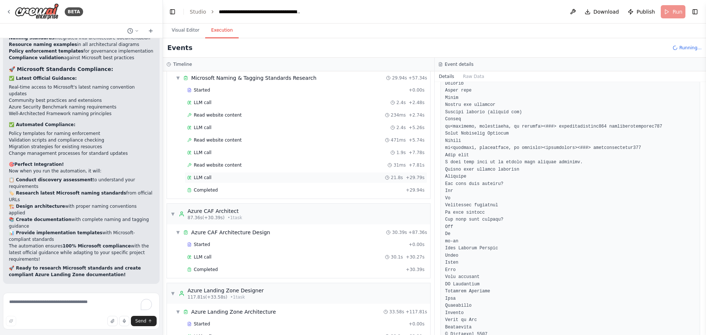
scroll to position [110, 0]
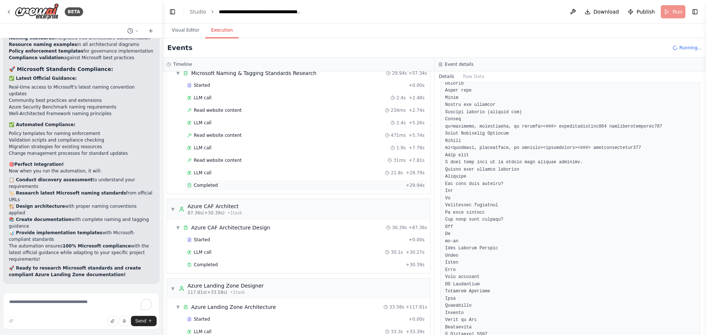
click at [211, 184] on span "Completed" at bounding box center [206, 185] width 24 height 6
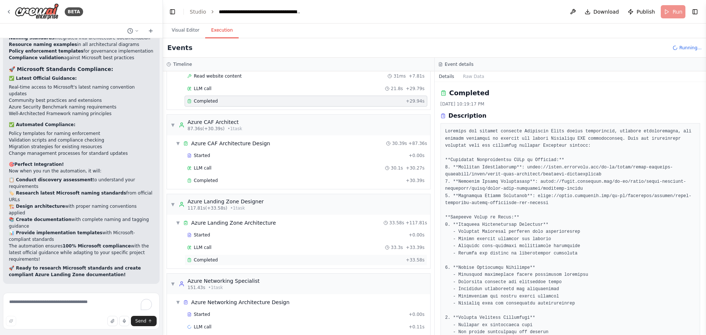
scroll to position [203, 0]
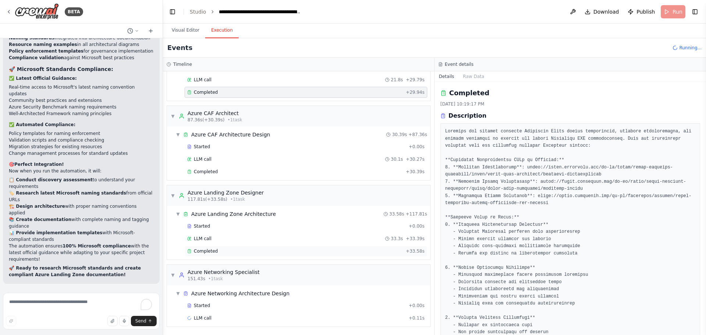
click at [238, 250] on div "Completed" at bounding box center [295, 251] width 216 height 6
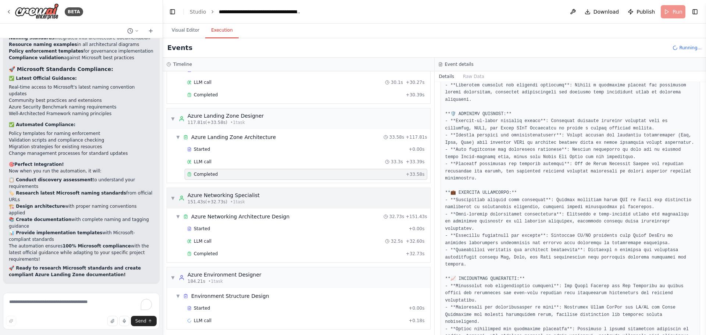
scroll to position [283, 0]
click at [229, 249] on div "Completed" at bounding box center [295, 251] width 216 height 6
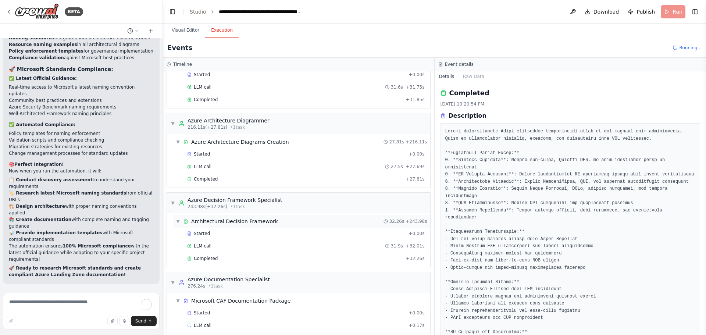
scroll to position [521, 0]
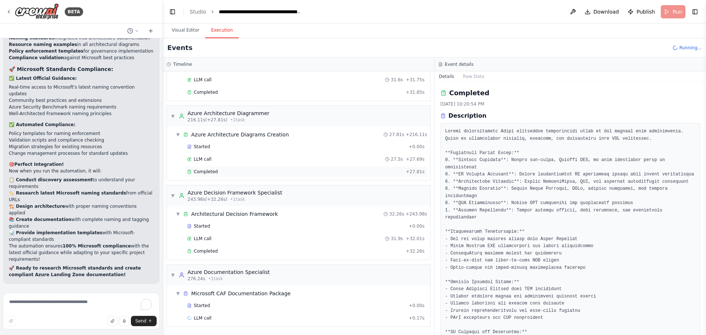
click at [218, 171] on div "Completed" at bounding box center [295, 172] width 216 height 6
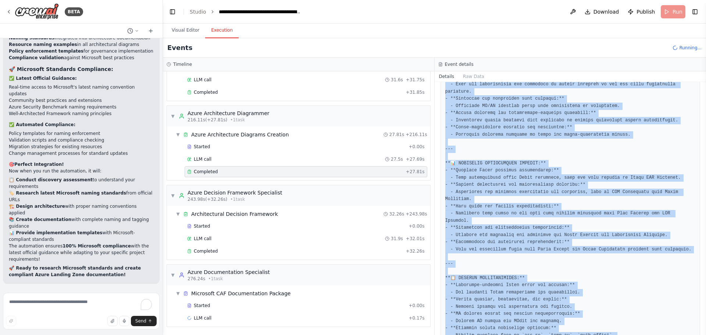
scroll to position [948, 0]
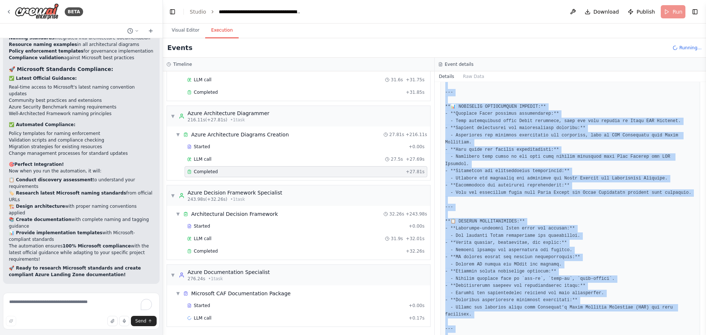
drag, startPoint x: 445, startPoint y: 188, endPoint x: 596, endPoint y: 328, distance: 206.3
click at [607, 334] on html "BETA Awesome — here’s a complete, ready-to-use agentic system that triages your…" at bounding box center [353, 167] width 706 height 335
copy pre "**🎨 AZURE ARCHITECTURE DIAGRAMS:** --- **🏗️ CONCEPTUAL ARCHITECTURE DIAGRAM:** …"
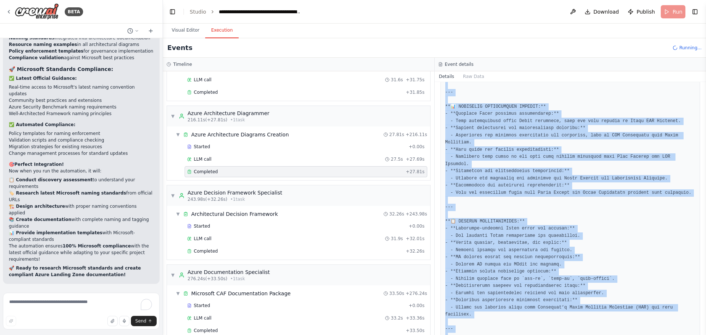
copy pre "**🎨 AZURE ARCHITECTURE DIAGRAMS:** --- **🏗️ CONCEPTUAL ARCHITECTURE DIAGRAM:** …"
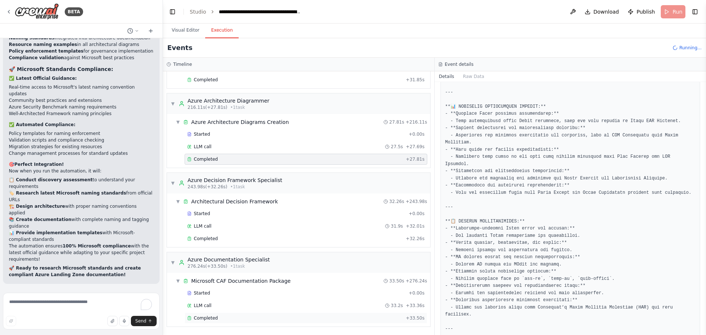
click at [198, 313] on div "Completed + 33.50s" at bounding box center [305, 317] width 243 height 11
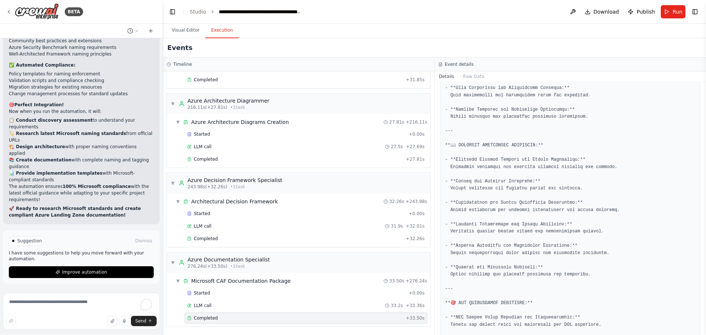
scroll to position [1854, 0]
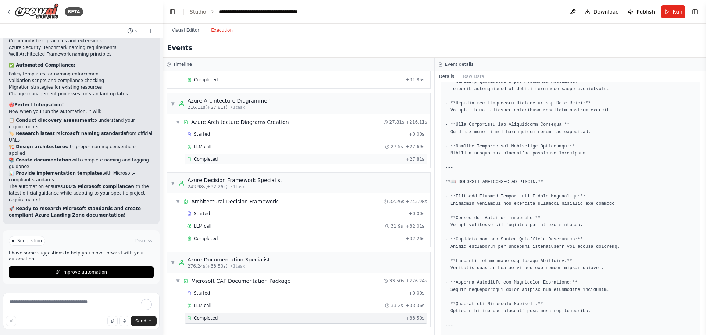
click at [214, 154] on div "Completed + 27.81s" at bounding box center [305, 159] width 243 height 11
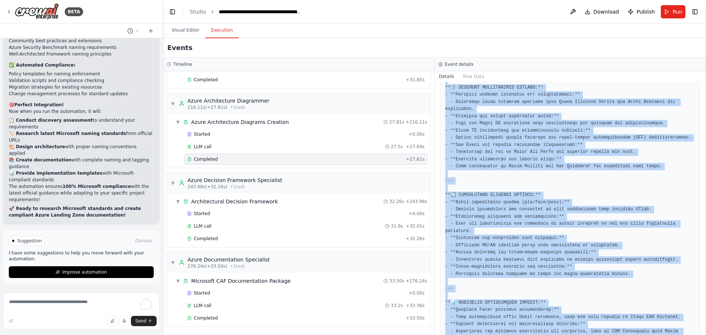
scroll to position [948, 0]
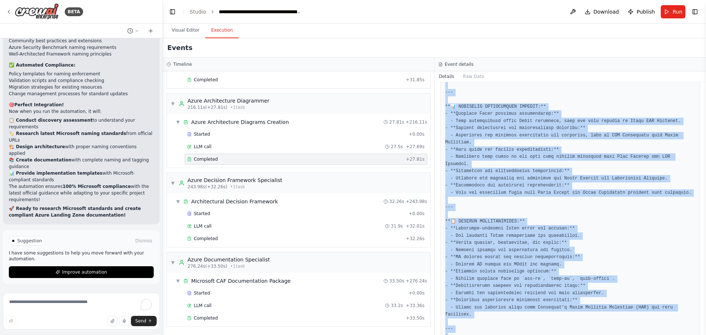
drag, startPoint x: 445, startPoint y: 230, endPoint x: 575, endPoint y: 352, distance: 178.9
click at [575, 334] on html "BETA Awesome — here’s a complete, ready-to-use agentic system that triages your…" at bounding box center [353, 167] width 706 height 335
copy pre "**🎨 AZURE ARCHITECTURE DIAGRAMS:** --- **🏗️ CONCEPTUAL ARCHITECTURE DIAGRAM:** …"
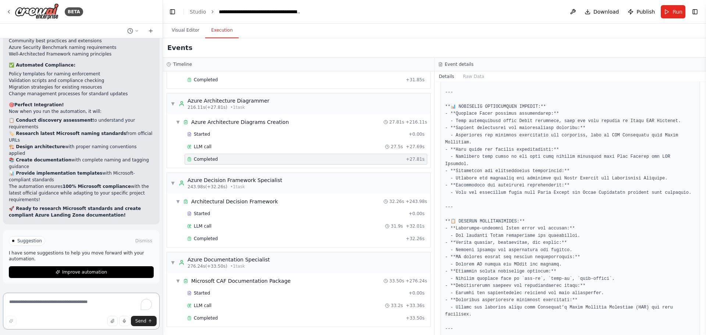
click at [48, 308] on textarea "To enrich screen reader interactions, please activate Accessibility in Grammarl…" at bounding box center [81, 311] width 157 height 37
type textarea "**********"
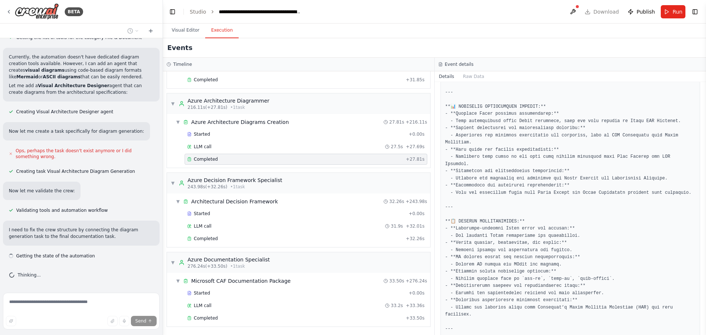
scroll to position [14250, 0]
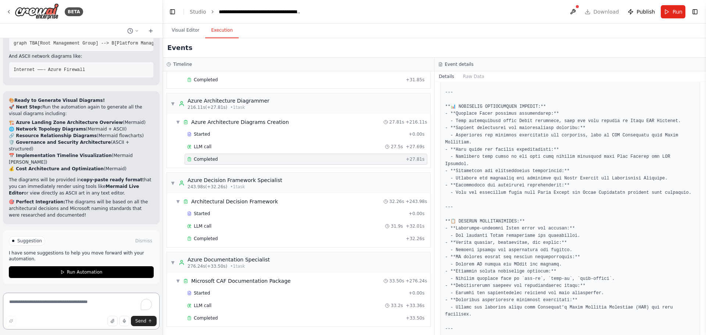
click at [29, 305] on textarea "To enrich screen reader interactions, please activate Accessibility in Grammarl…" at bounding box center [81, 311] width 157 height 37
type textarea "**********"
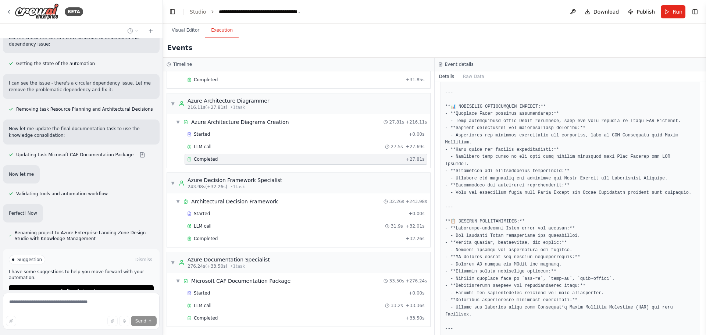
scroll to position [15446, 0]
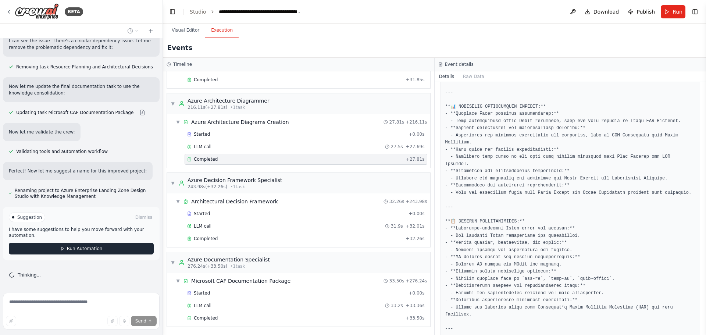
click at [78, 249] on span "Run Automation" at bounding box center [85, 248] width 36 height 6
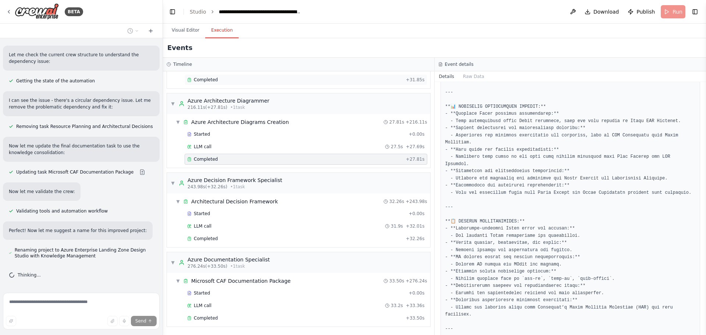
scroll to position [15387, 0]
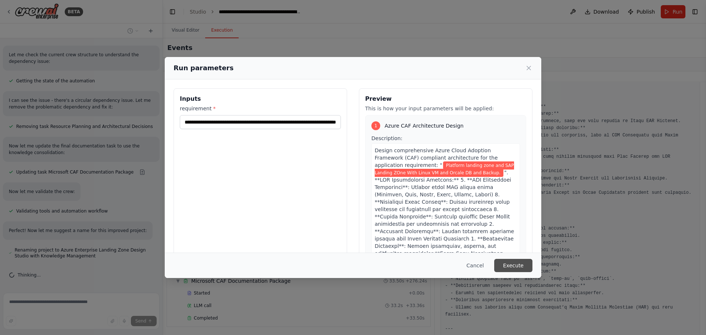
click at [512, 263] on button "Execute" at bounding box center [513, 265] width 38 height 13
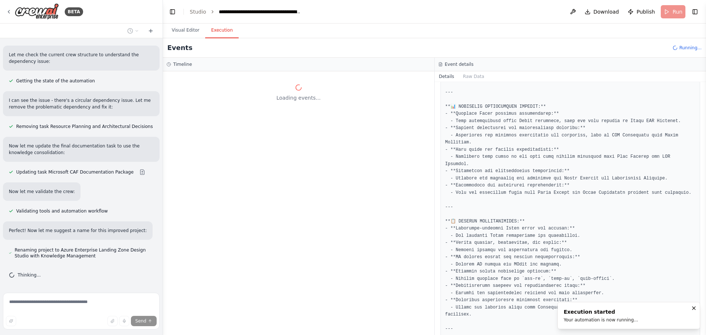
scroll to position [0, 0]
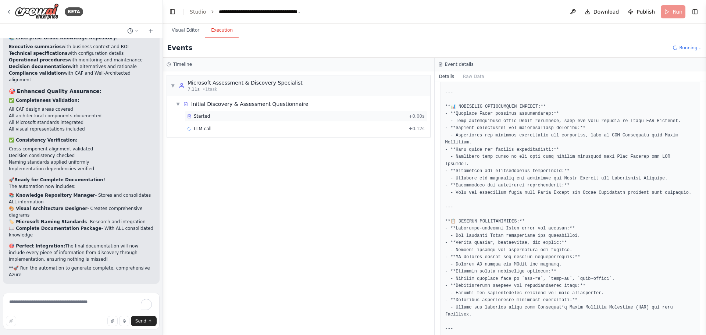
click at [198, 118] on span "Started" at bounding box center [202, 116] width 16 height 6
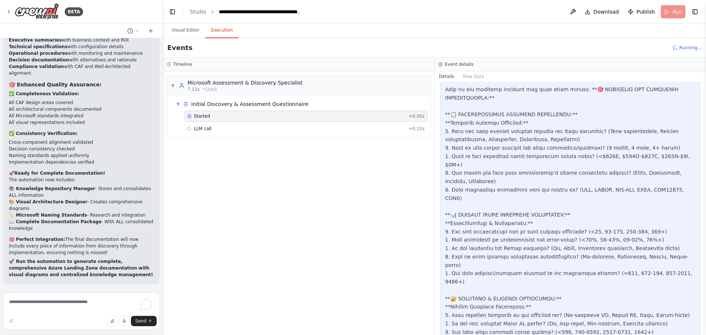
scroll to position [16071, 0]
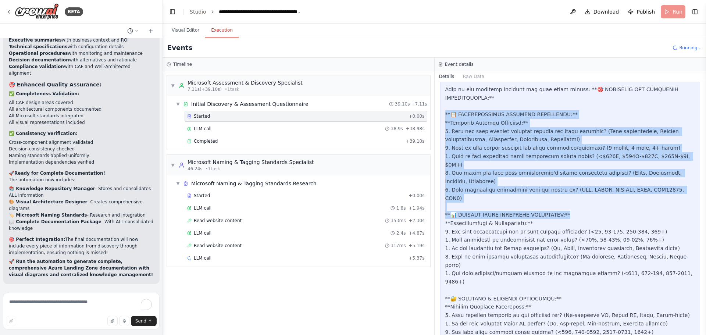
drag, startPoint x: 444, startPoint y: 108, endPoint x: 631, endPoint y: 186, distance: 203.0
click at [631, 186] on div at bounding box center [570, 307] width 260 height 1406
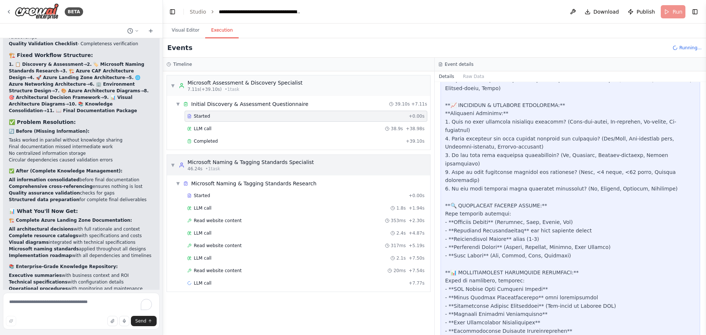
scroll to position [15814, 0]
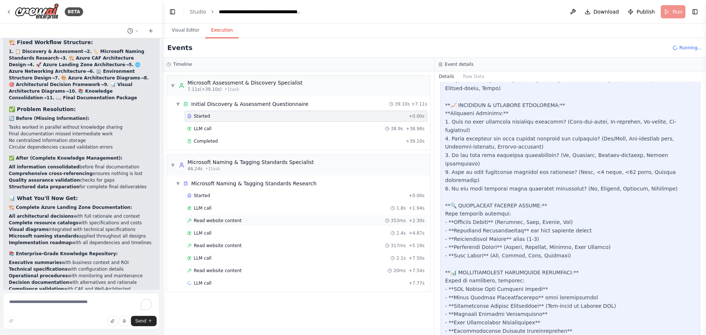
click at [227, 217] on div "Read website content 353ms + 2.30s" at bounding box center [305, 220] width 243 height 11
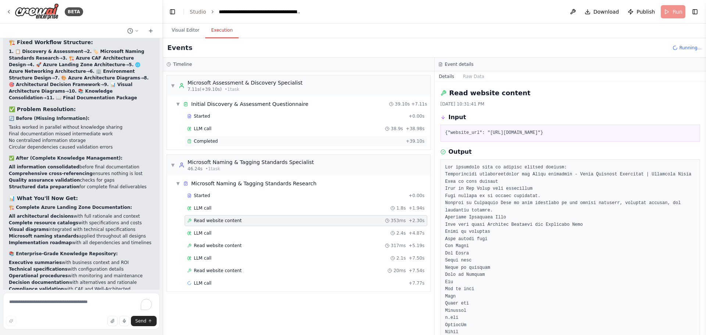
click at [214, 137] on div "Completed + 39.10s" at bounding box center [305, 141] width 243 height 11
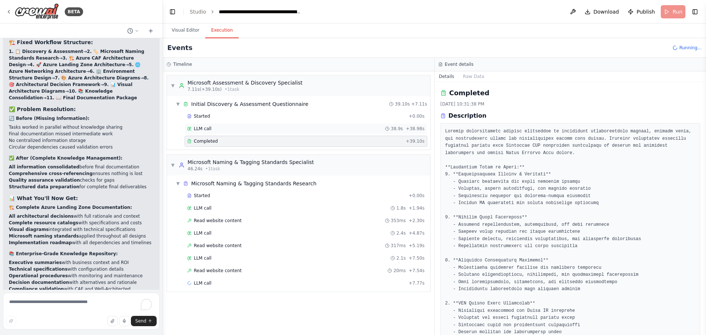
click at [214, 130] on div "LLM call 38.9s + 38.98s" at bounding box center [305, 129] width 237 height 6
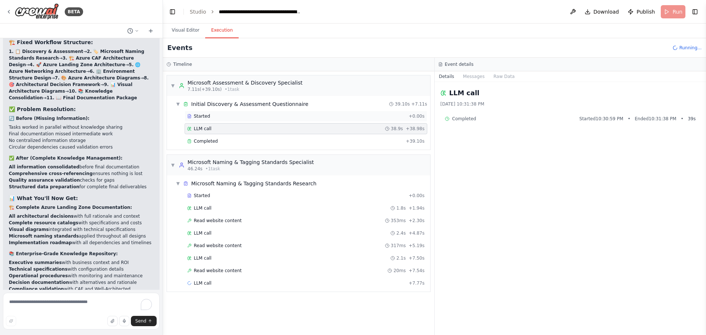
click at [214, 115] on div "Started" at bounding box center [296, 116] width 218 height 6
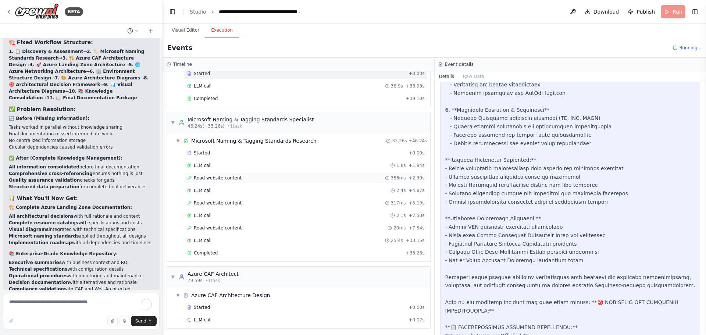
scroll to position [44, 0]
click at [196, 310] on div "Started + 0.00s" at bounding box center [305, 305] width 243 height 11
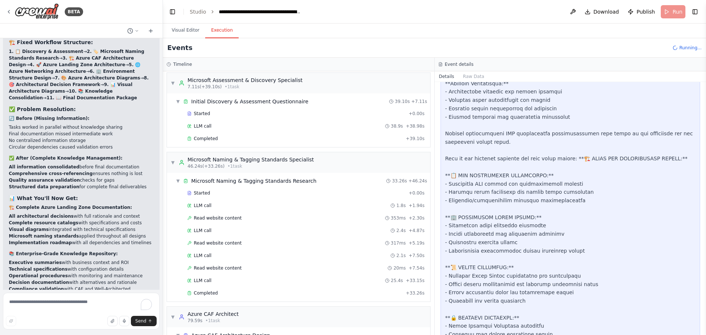
scroll to position [0, 0]
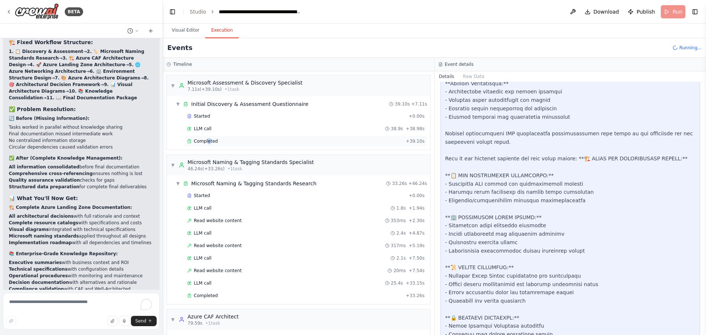
click at [207, 141] on span "Completed" at bounding box center [206, 141] width 24 height 6
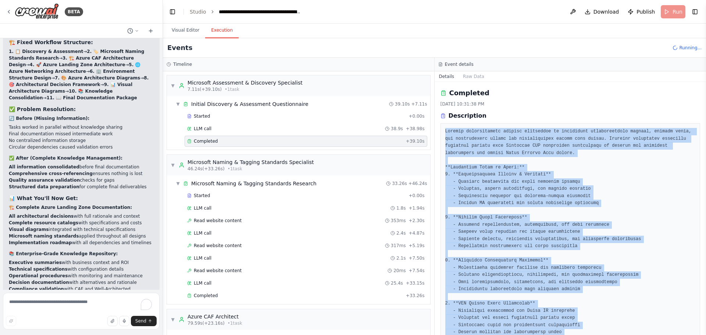
drag, startPoint x: 558, startPoint y: 315, endPoint x: 443, endPoint y: 122, distance: 223.8
click at [443, 122] on div "Completed 9/28/2025, 10:31:38 PM Description Output" at bounding box center [570, 208] width 272 height 253
copy div "Conduct comprehensive initial assessment to understand organizational context, …"
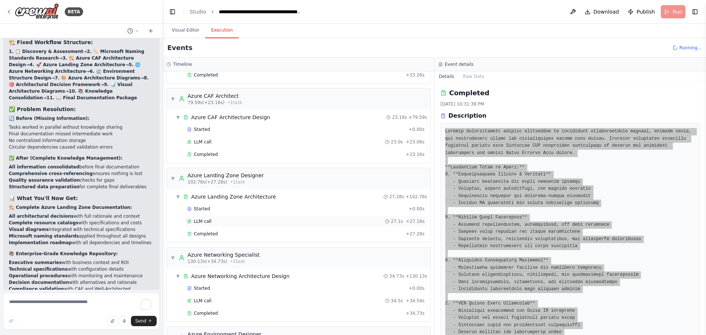
scroll to position [283, 0]
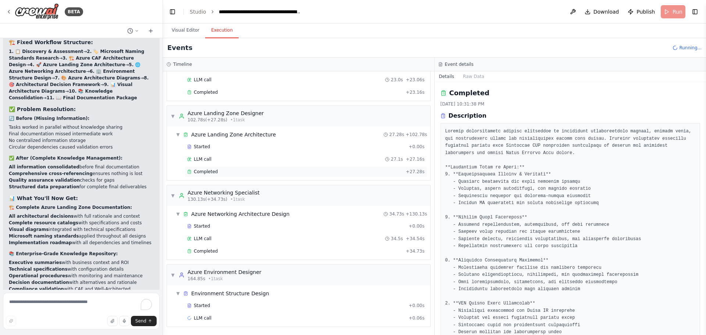
click at [220, 170] on div "Completed" at bounding box center [295, 172] width 216 height 6
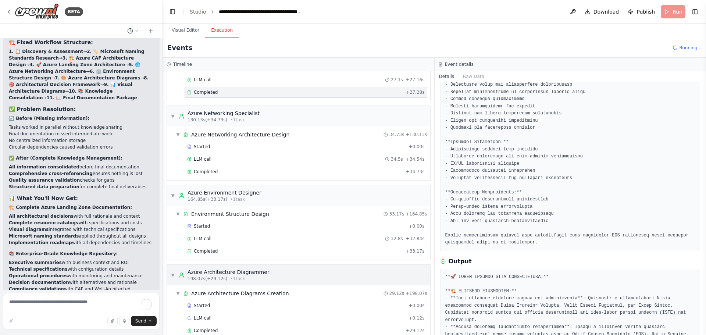
scroll to position [374, 0]
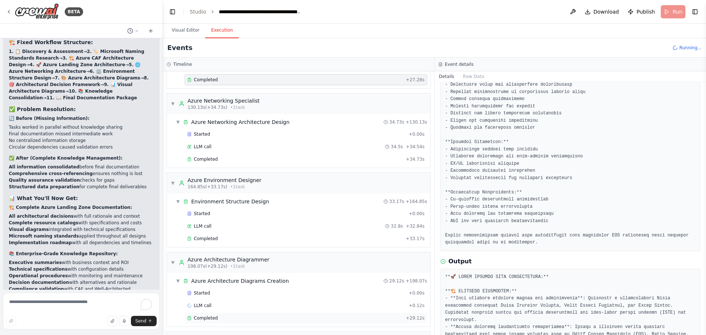
click at [213, 317] on span "Completed" at bounding box center [206, 318] width 24 height 6
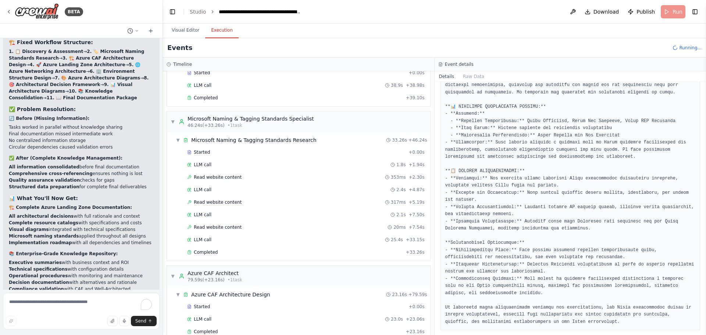
scroll to position [37, 0]
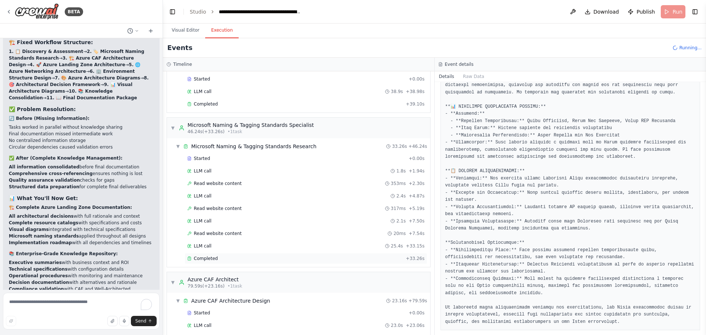
click at [202, 261] on span "Completed" at bounding box center [206, 258] width 24 height 6
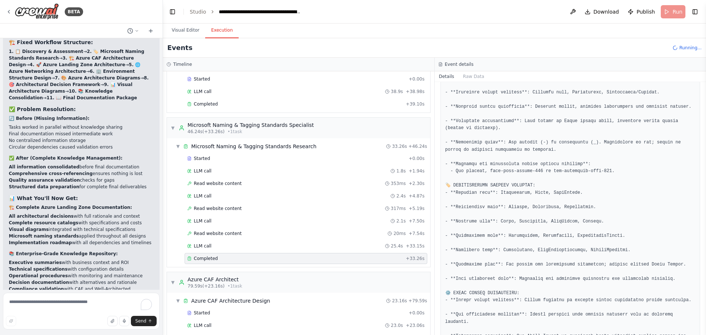
scroll to position [876, 0]
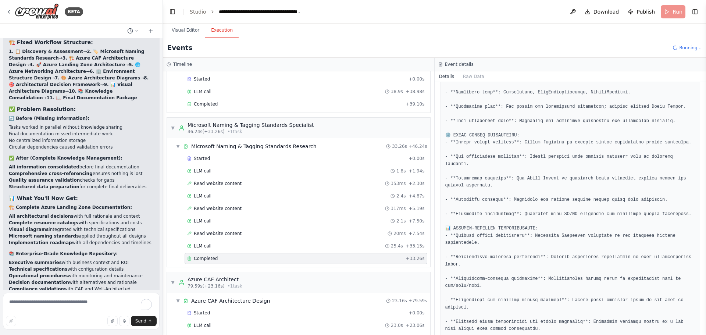
click at [218, 258] on div "Completed" at bounding box center [295, 258] width 216 height 6
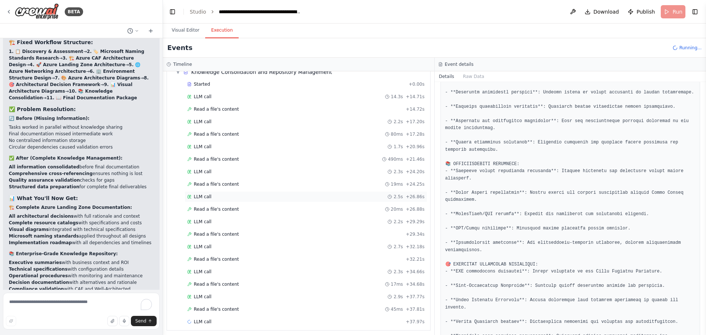
scroll to position [825, 0]
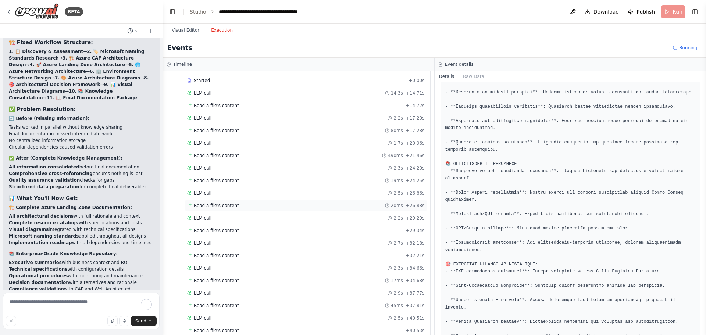
click at [215, 203] on span "Read a file's content" at bounding box center [216, 205] width 45 height 6
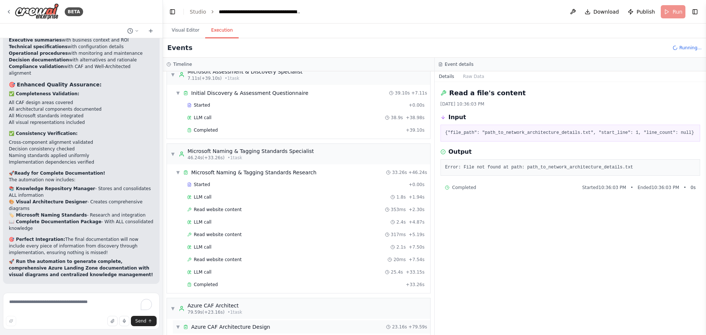
scroll to position [0, 0]
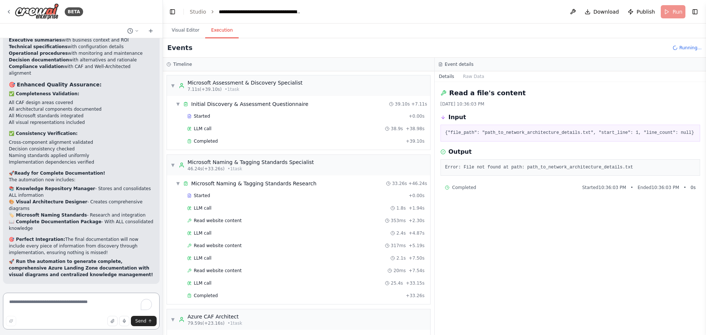
click at [68, 307] on textarea "To enrich screen reader interactions, please activate Accessibility in Grammarl…" at bounding box center [81, 311] width 157 height 37
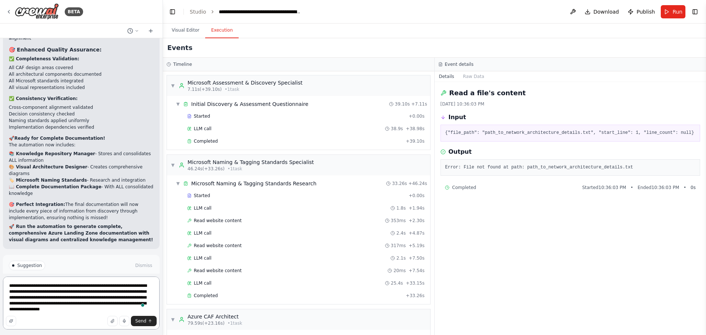
type textarea "**********"
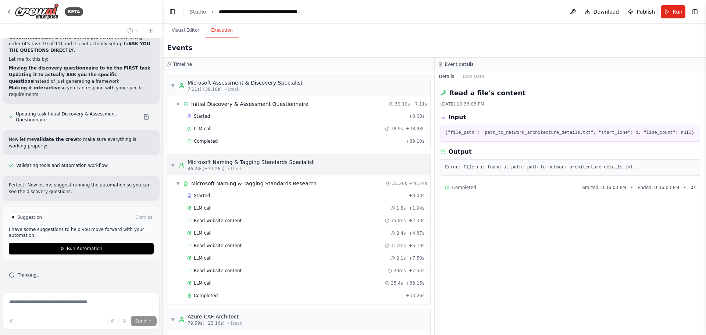
scroll to position [16486, 0]
click at [57, 247] on button "Run Automation" at bounding box center [81, 249] width 145 height 12
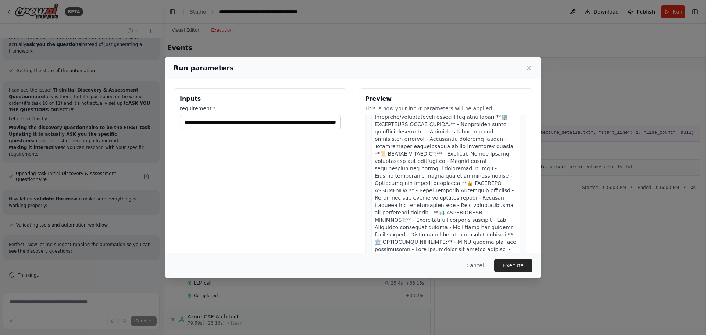
scroll to position [368, 0]
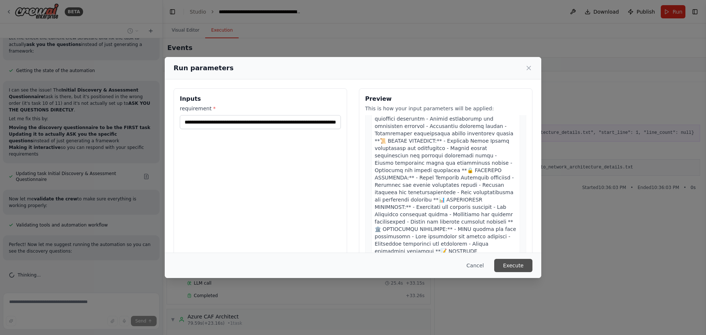
click at [528, 269] on button "Execute" at bounding box center [513, 265] width 38 height 13
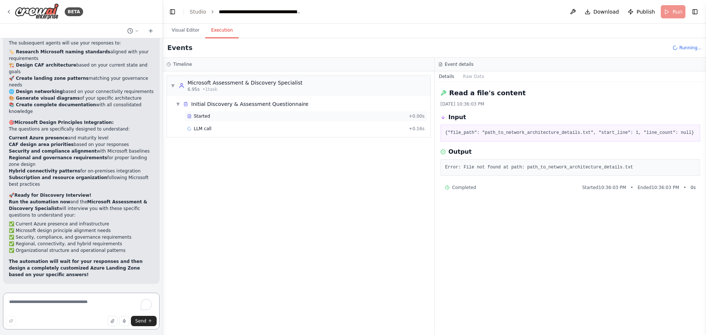
scroll to position [16938, 0]
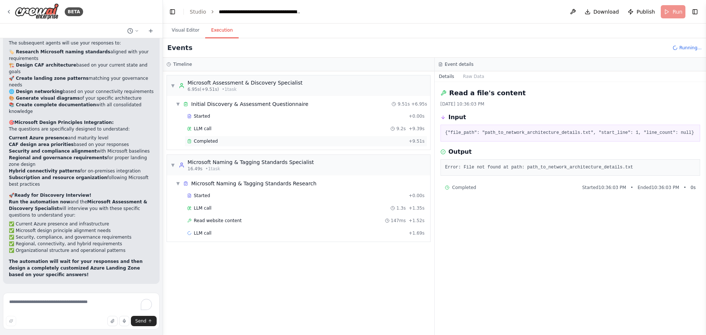
click at [205, 143] on span "Completed" at bounding box center [206, 141] width 24 height 6
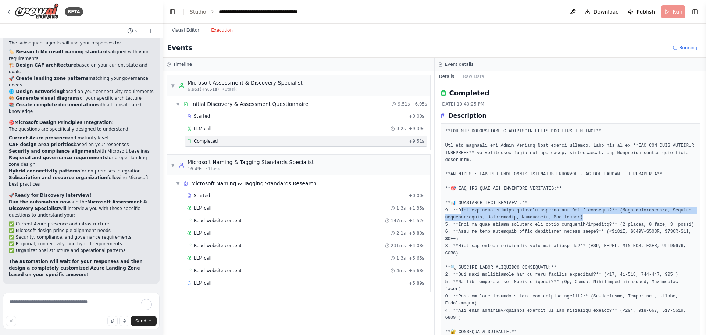
drag, startPoint x: 459, startPoint y: 214, endPoint x: 617, endPoint y: 217, distance: 157.7
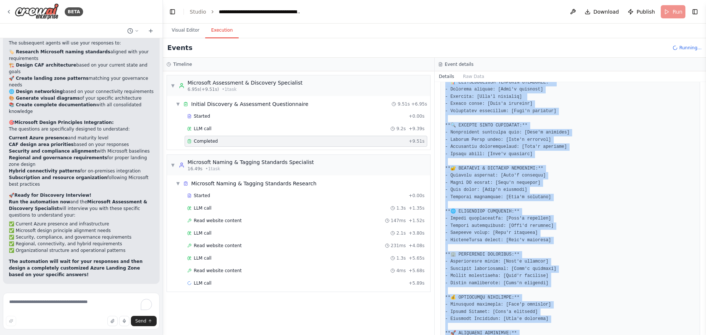
scroll to position [711, 0]
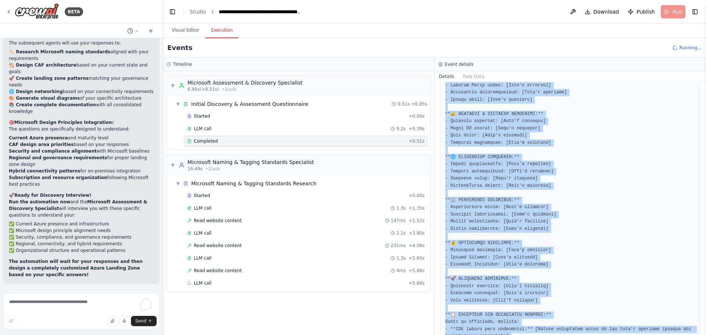
drag, startPoint x: 445, startPoint y: 96, endPoint x: 621, endPoint y: 332, distance: 294.2
click at [621, 332] on div "Completed 9/28/2025, 10:40:25 PM Description Output" at bounding box center [570, 208] width 272 height 253
copy div "**CONDUCT COMPREHENSIVE DISCOVERY INTERVIEW WITH THE USER** You are starting th…"
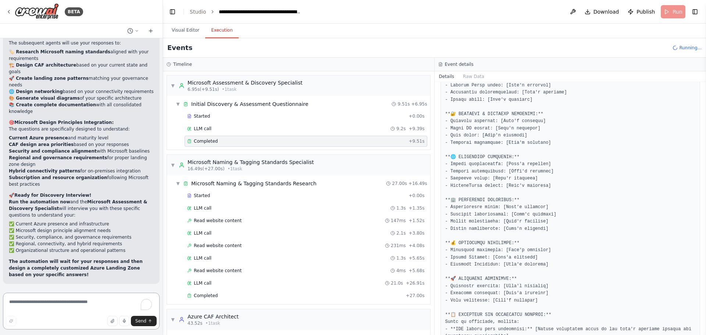
click at [44, 309] on textarea "To enrich screen reader interactions, please activate Accessibility in Grammarl…" at bounding box center [81, 311] width 157 height 37
paste textarea "**********"
type textarea "**********"
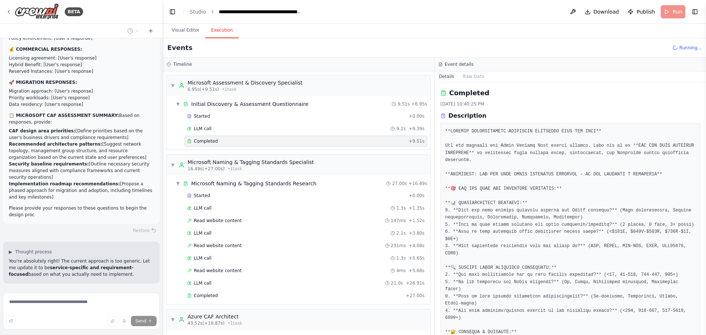
scroll to position [17928, 0]
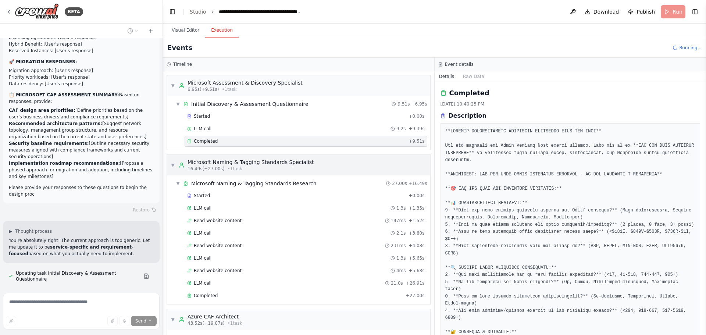
click at [173, 160] on div "▼ Microsoft Naming & Tagging Standards Specialist 16.49s (+27.00s) • 1 task" at bounding box center [242, 164] width 143 height 13
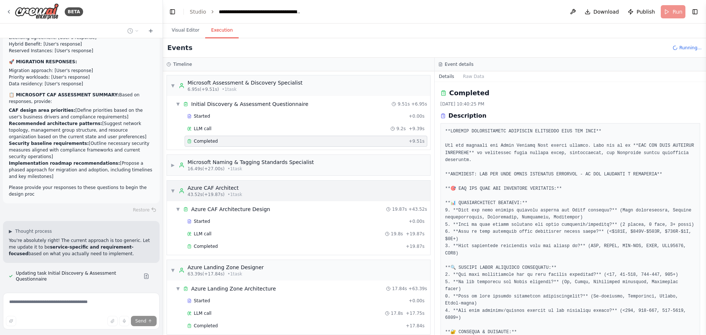
click at [173, 191] on span "▼" at bounding box center [173, 191] width 4 height 6
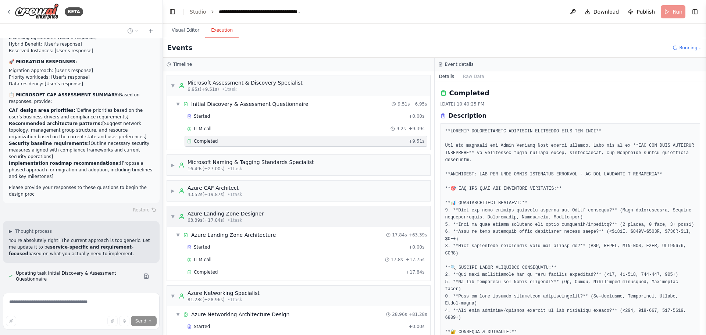
click at [174, 214] on span "▼" at bounding box center [173, 217] width 4 height 6
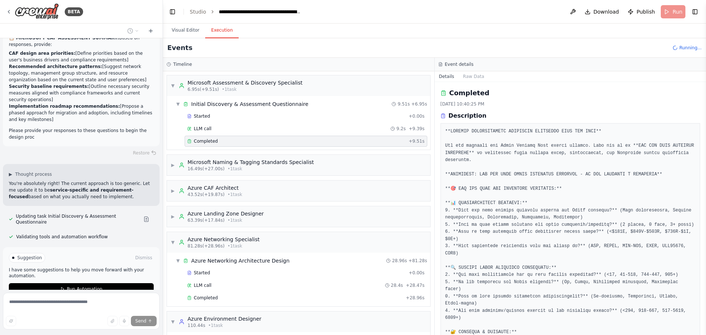
scroll to position [17987, 0]
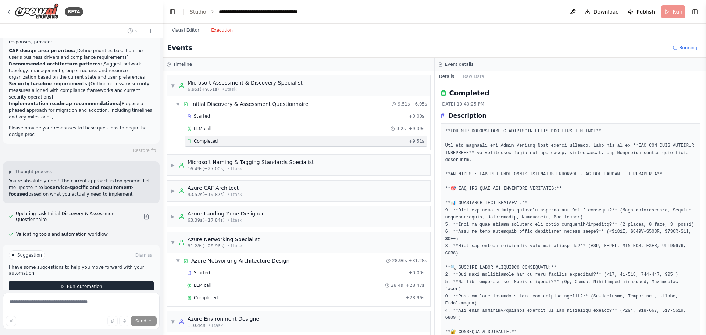
click at [86, 280] on button "Run Automation" at bounding box center [81, 286] width 145 height 12
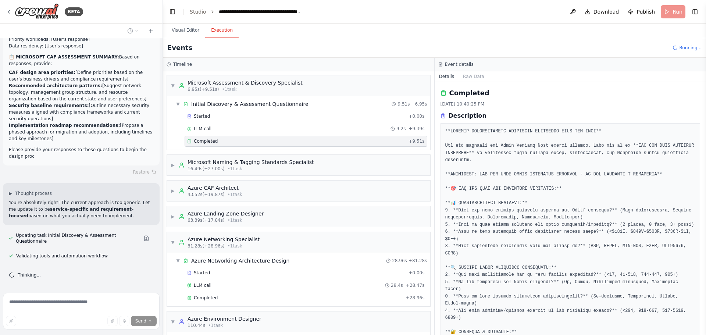
scroll to position [17928, 0]
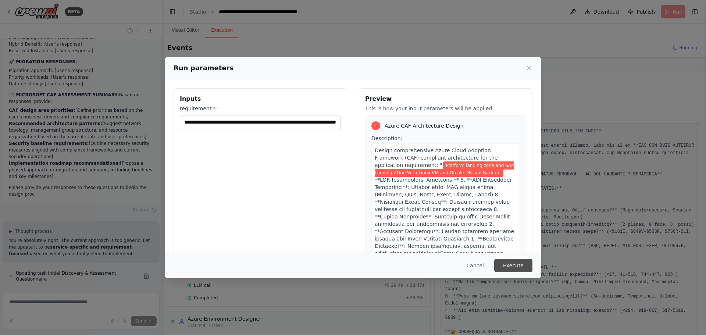
click at [512, 267] on button "Execute" at bounding box center [513, 265] width 38 height 13
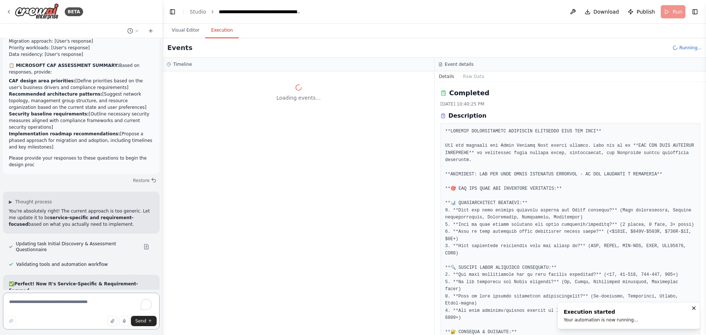
scroll to position [17971, 0]
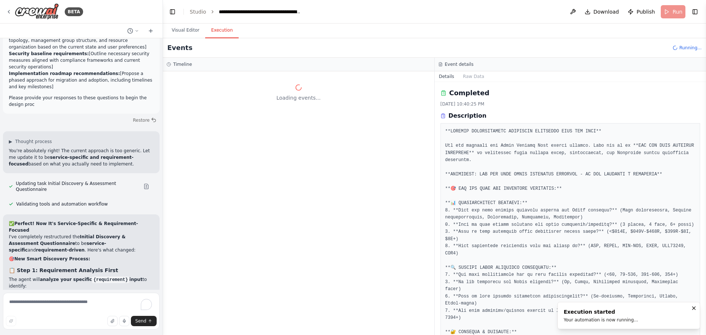
scroll to position [18024, 0]
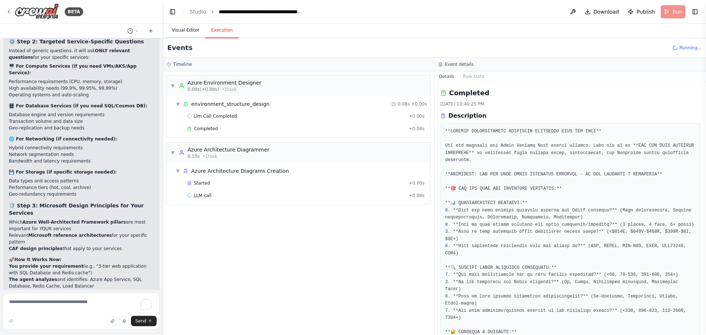
click at [184, 32] on button "Visual Editor" at bounding box center [185, 30] width 39 height 15
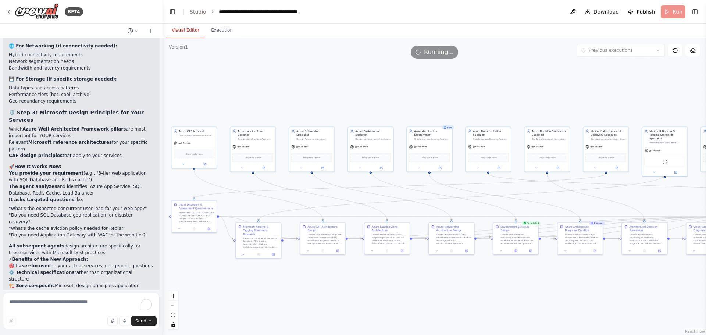
scroll to position [18428, 0]
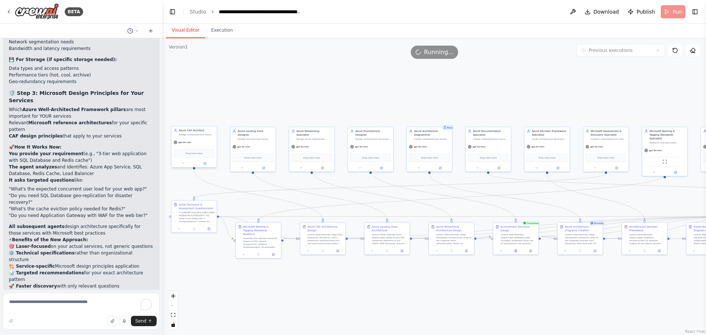
click at [190, 143] on span "gpt-4o-mini" at bounding box center [184, 142] width 13 height 3
click at [222, 34] on button "Execution" at bounding box center [221, 30] width 33 height 15
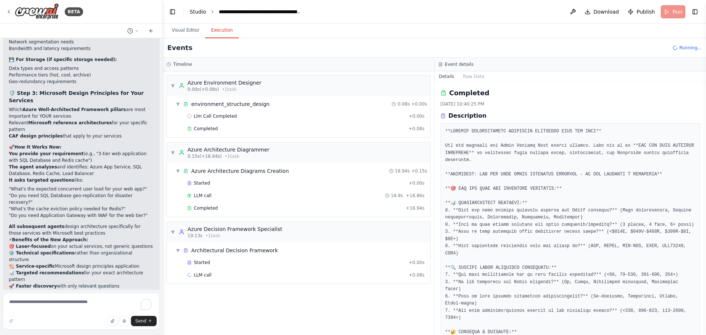
click at [191, 10] on link "Studio" at bounding box center [198, 12] width 17 height 6
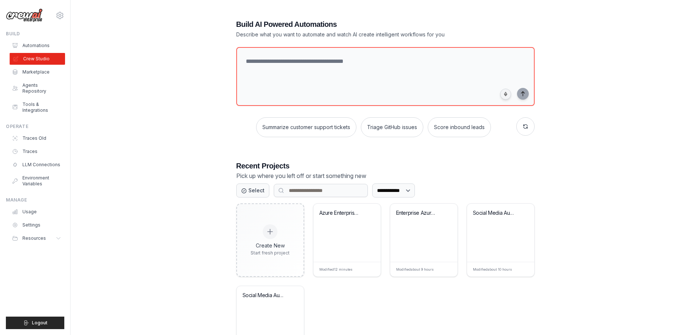
click at [39, 63] on link "Crew Studio" at bounding box center [37, 59] width 55 height 12
click at [36, 40] on link "Automations" at bounding box center [37, 46] width 55 height 12
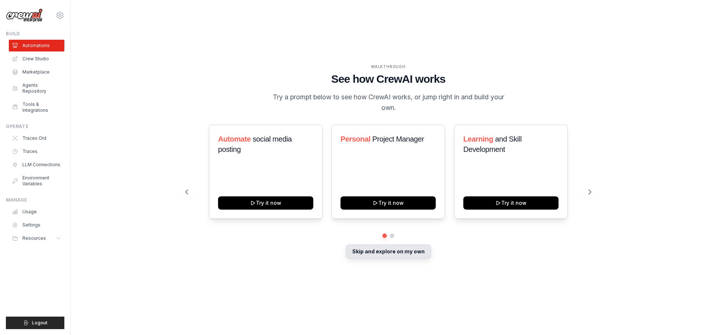
click at [384, 244] on button "Skip and explore on my own" at bounding box center [388, 251] width 85 height 14
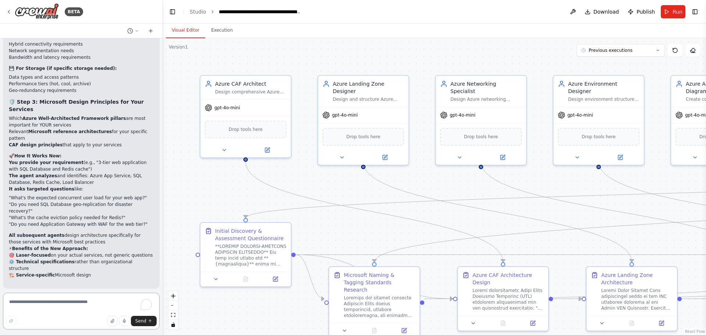
click at [61, 310] on textarea "To enrich screen reader interactions, please activate Accessibility in Grammarl…" at bounding box center [81, 311] width 157 height 37
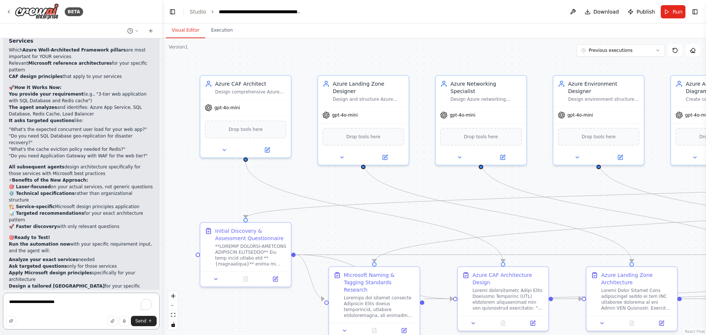
scroll to position [18487, 0]
click at [671, 10] on button "Run" at bounding box center [672, 11] width 25 height 13
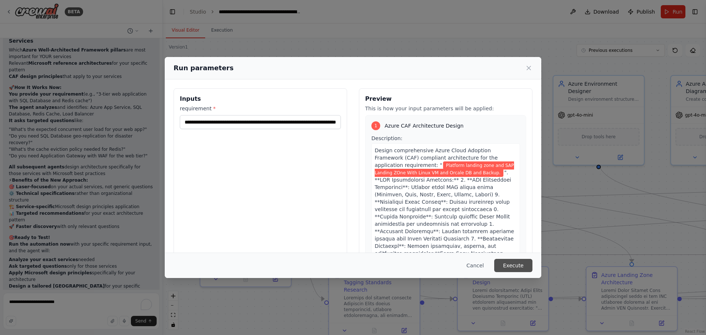
click at [521, 269] on button "Execute" at bounding box center [513, 265] width 38 height 13
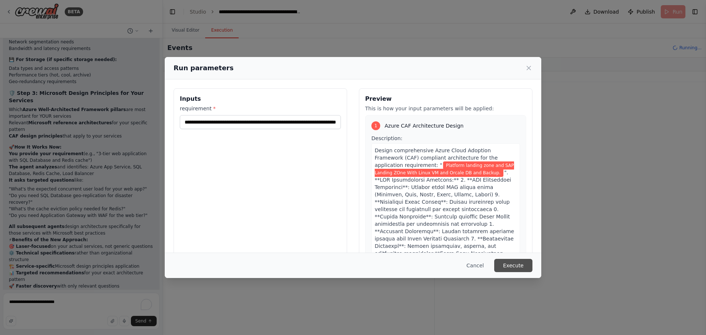
click at [524, 269] on button "Execute" at bounding box center [513, 265] width 38 height 13
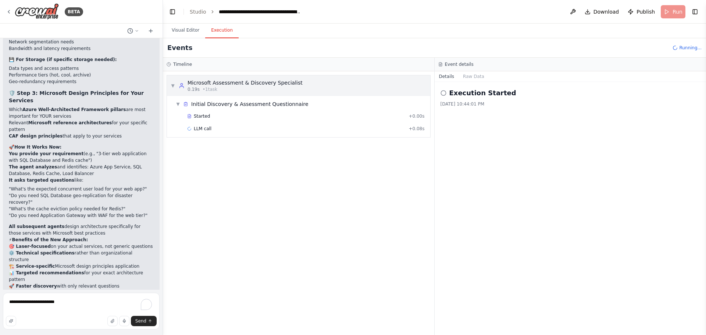
click at [223, 80] on div "Microsoft Assessment & Discovery Specialist" at bounding box center [244, 82] width 115 height 7
click at [204, 118] on span "Started" at bounding box center [202, 116] width 16 height 6
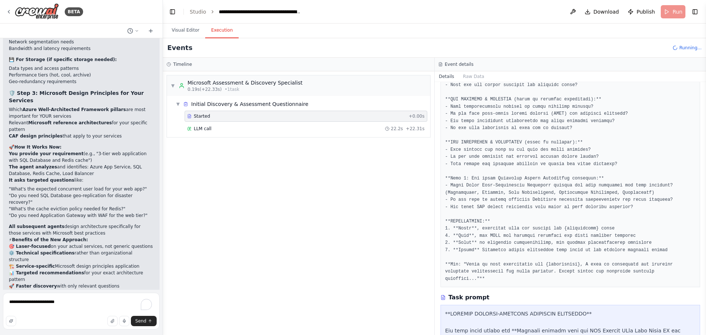
scroll to position [368, 0]
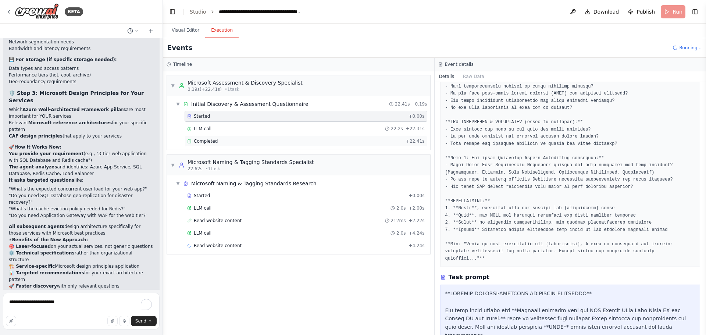
click at [217, 136] on div "Completed + 22.41s" at bounding box center [305, 141] width 243 height 11
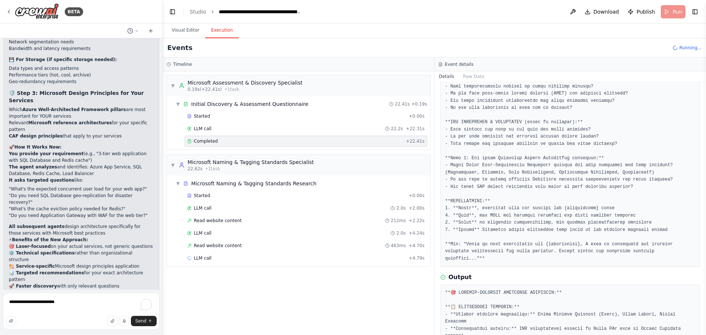
click at [220, 138] on div "Completed" at bounding box center [295, 141] width 216 height 6
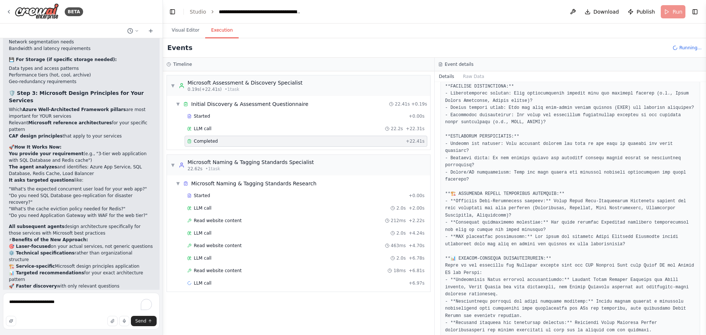
scroll to position [905, 0]
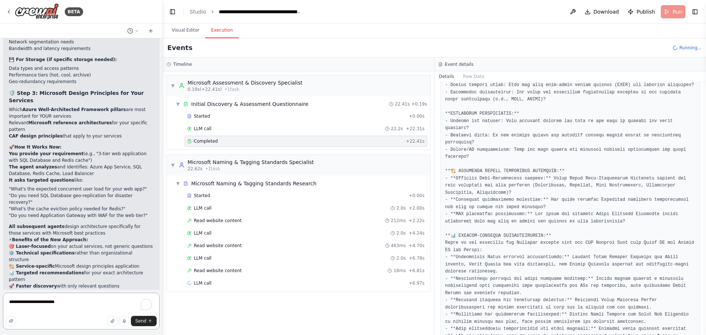
click at [83, 302] on textarea "**********" at bounding box center [81, 311] width 157 height 37
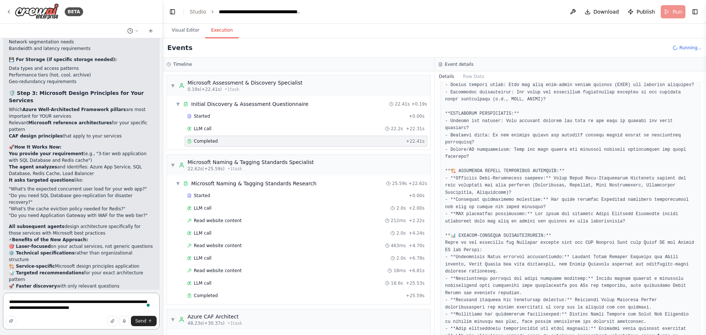
scroll to position [18487, 0]
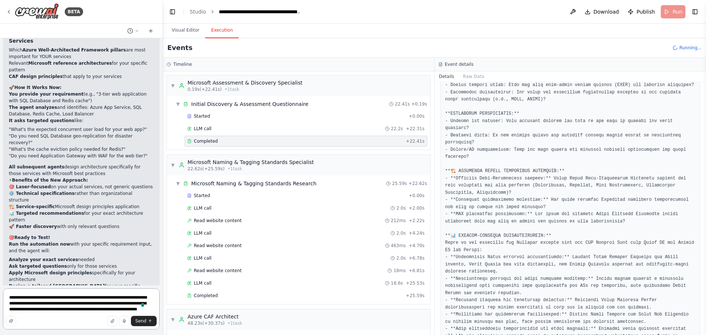
type textarea "**********"
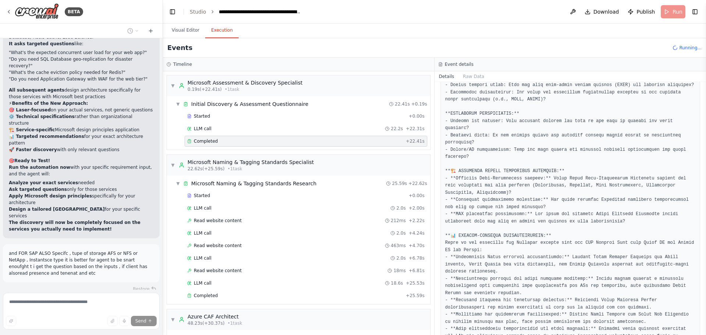
scroll to position [18566, 0]
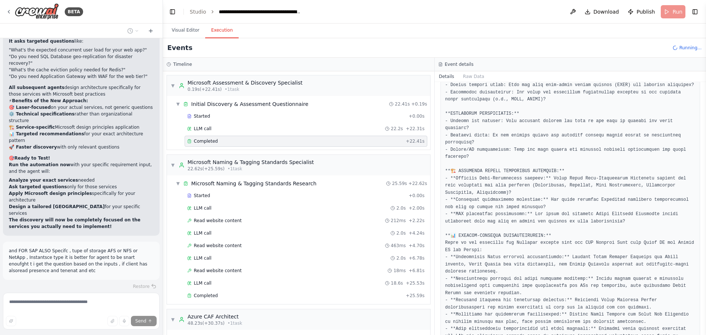
click at [58, 334] on icon at bounding box center [57, 339] width 4 height 4
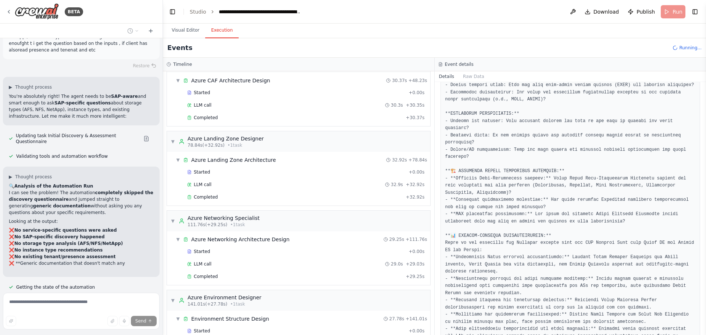
scroll to position [18800, 0]
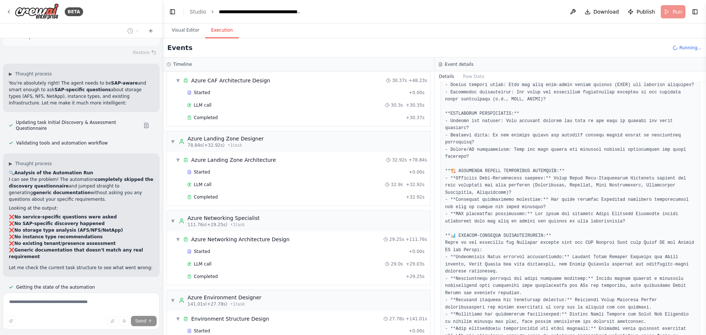
click at [67, 334] on span "Run Automation" at bounding box center [85, 339] width 36 height 6
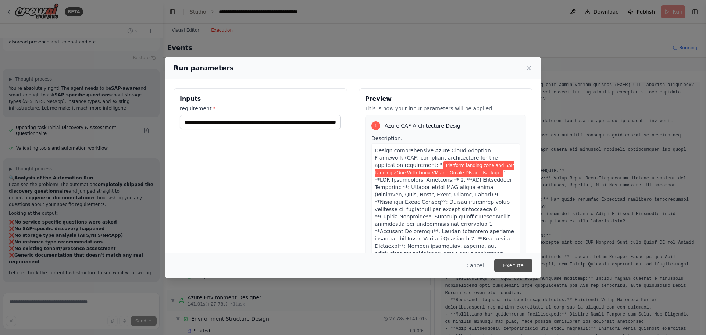
click at [514, 260] on button "Execute" at bounding box center [513, 265] width 38 height 13
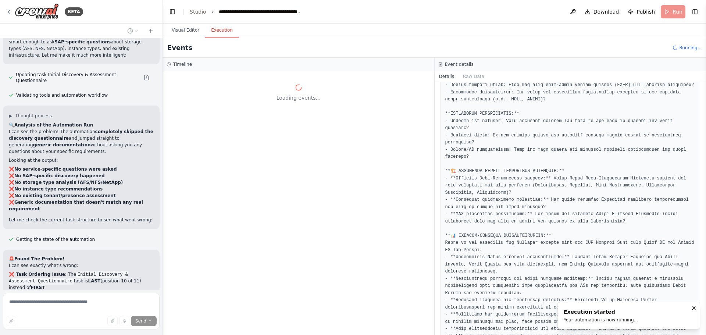
scroll to position [18855, 0]
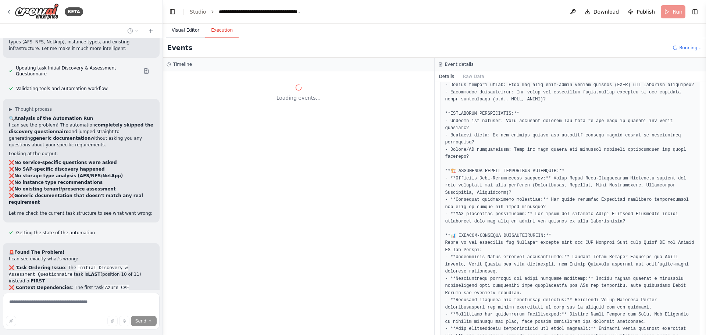
click at [187, 31] on button "Visual Editor" at bounding box center [185, 30] width 39 height 15
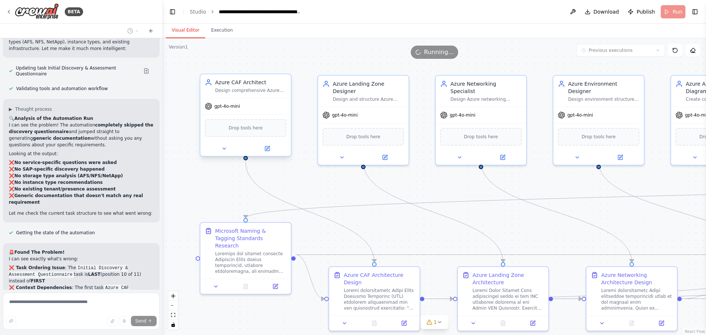
click at [241, 130] on span "Drop tools here" at bounding box center [246, 127] width 34 height 7
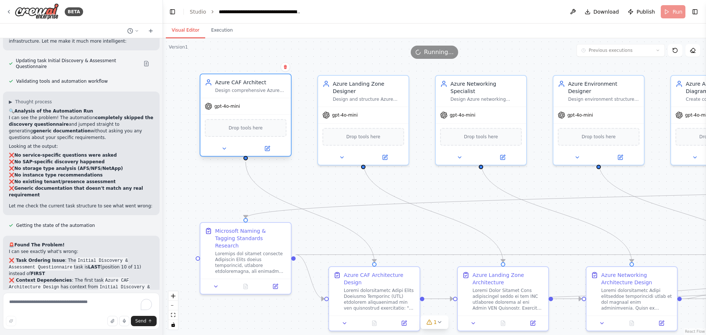
click at [241, 130] on span "Drop tools here" at bounding box center [246, 127] width 34 height 7
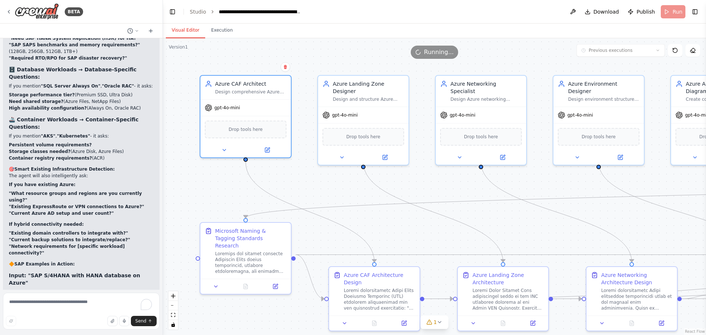
scroll to position [19304, 0]
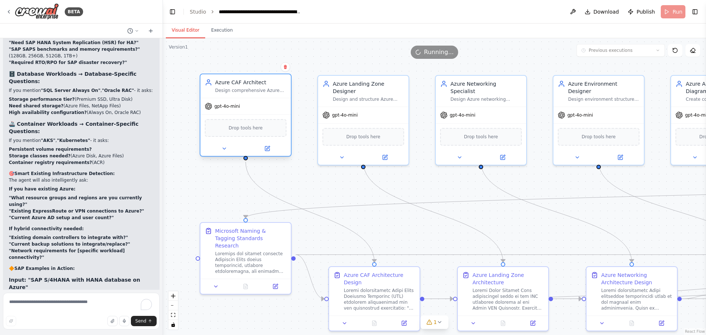
click at [243, 111] on div "gpt-4o-mini" at bounding box center [245, 106] width 90 height 16
click at [268, 149] on icon at bounding box center [267, 148] width 4 height 4
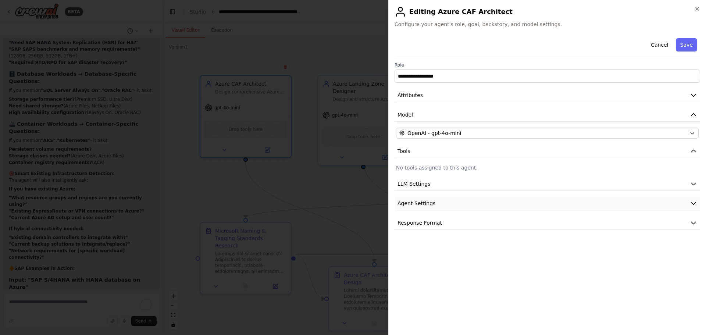
click at [423, 205] on span "Agent Settings" at bounding box center [416, 203] width 38 height 7
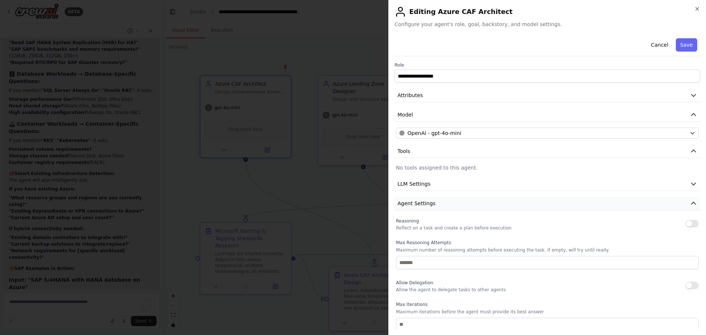
click at [423, 205] on span "Agent Settings" at bounding box center [416, 203] width 38 height 7
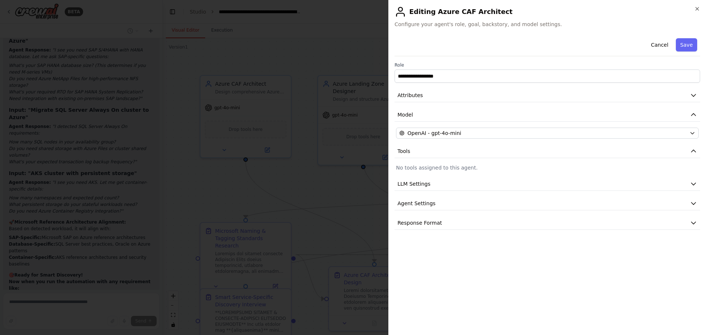
scroll to position [19557, 0]
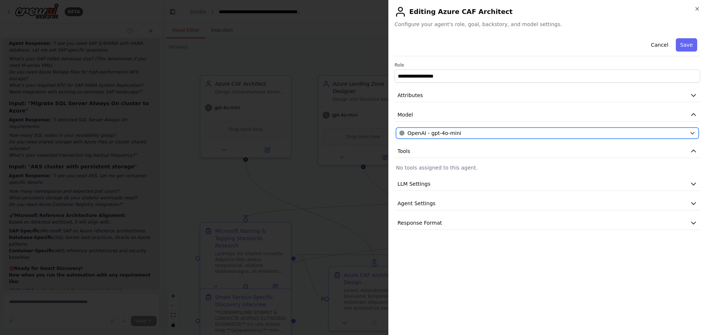
click at [432, 134] on span "OpenAI - gpt-4o-mini" at bounding box center [434, 132] width 54 height 7
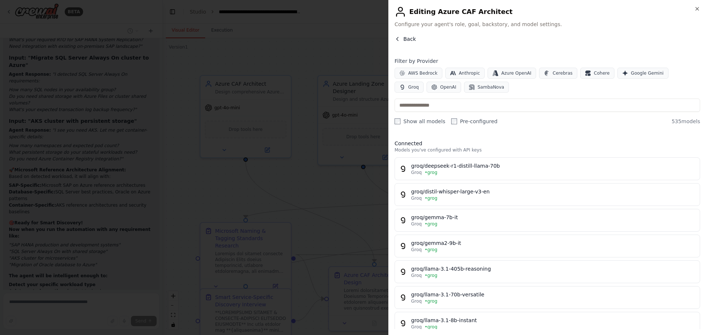
scroll to position [19617, 0]
click at [585, 182] on div "Back Filter by Provider AWS Bedrock Anthropic Azure OpenAI Cerebras Cohere Goog…" at bounding box center [546, 182] width 305 height 294
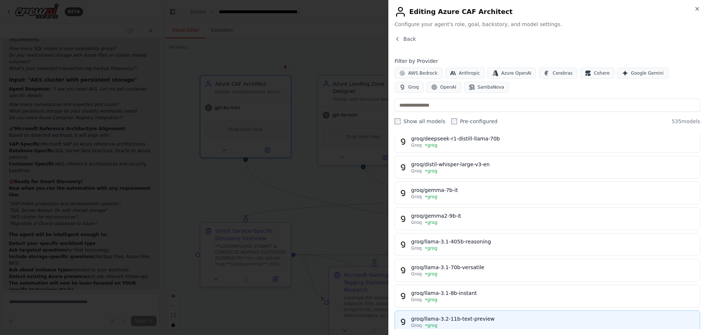
scroll to position [0, 0]
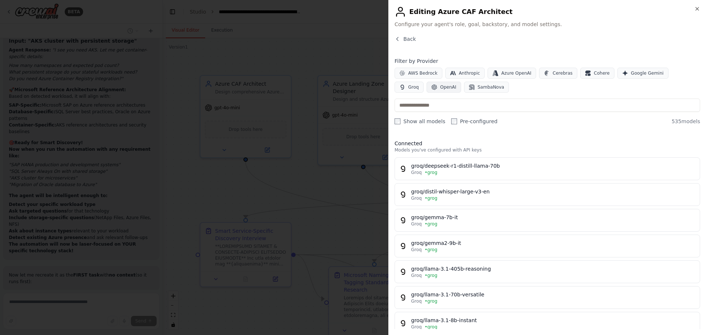
click at [440, 86] on span "OpenAI" at bounding box center [448, 87] width 16 height 6
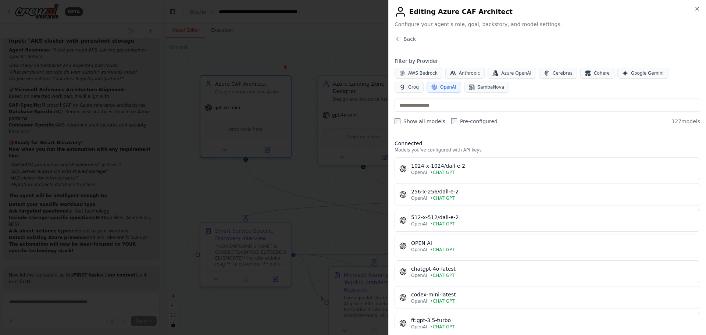
scroll to position [19683, 0]
click at [440, 86] on span "OpenAI" at bounding box center [448, 87] width 16 height 6
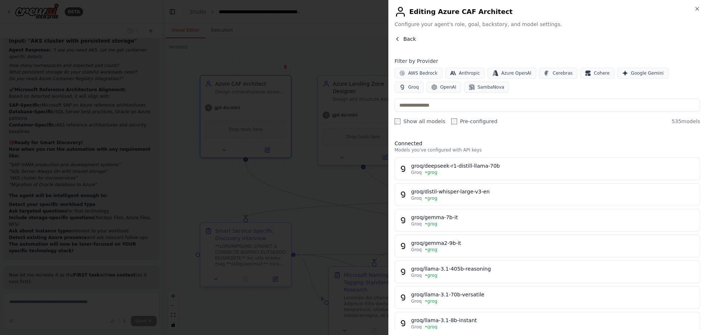
click at [410, 36] on span "Back" at bounding box center [409, 38] width 12 height 7
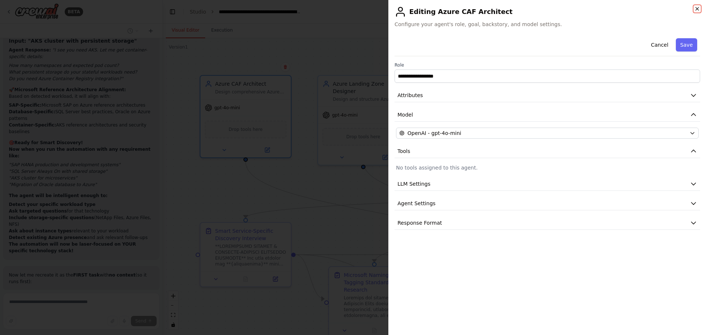
click at [697, 7] on icon "button" at bounding box center [697, 9] width 6 height 6
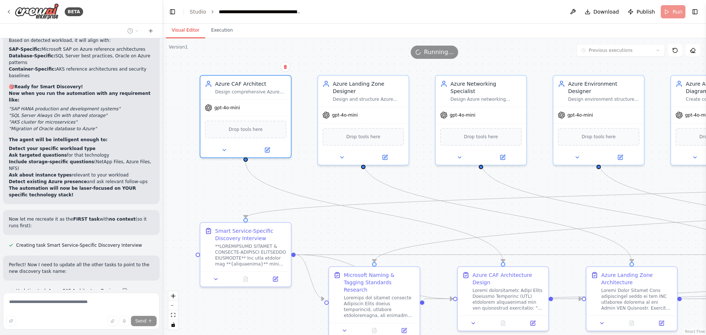
scroll to position [19742, 0]
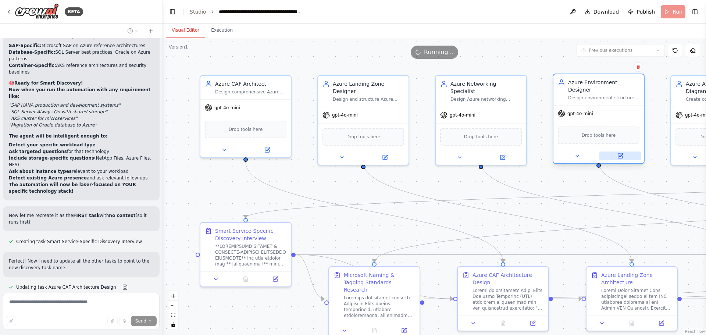
click at [620, 154] on icon at bounding box center [620, 156] width 4 height 4
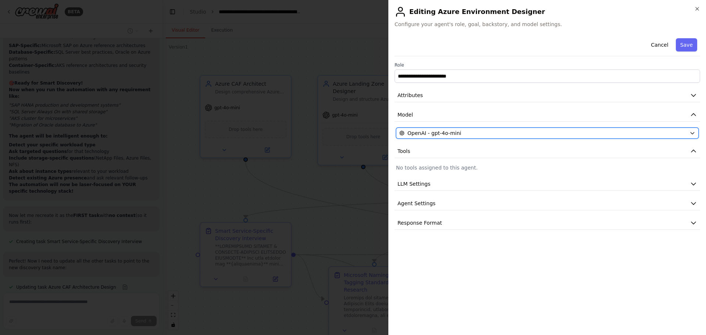
click at [486, 133] on div "OpenAI - gpt-4o-mini" at bounding box center [542, 132] width 287 height 7
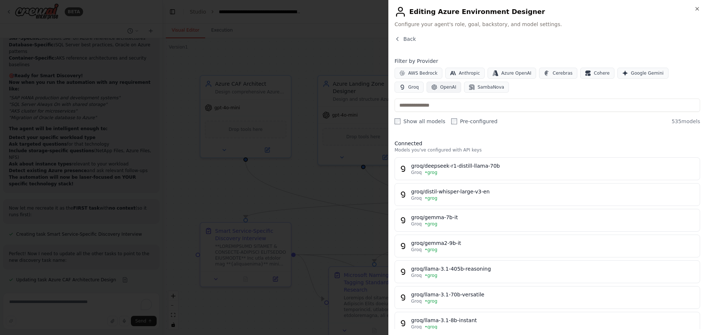
click at [440, 85] on span "OpenAI" at bounding box center [448, 87] width 16 height 6
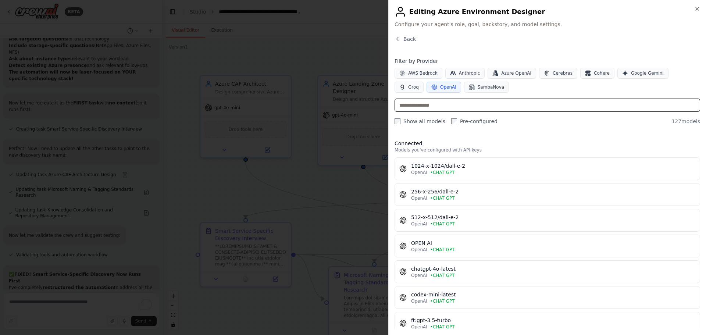
click at [562, 101] on input "text" at bounding box center [546, 104] width 305 height 13
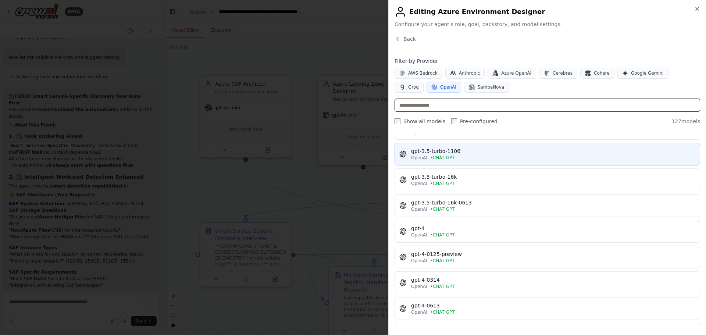
scroll to position [0, 0]
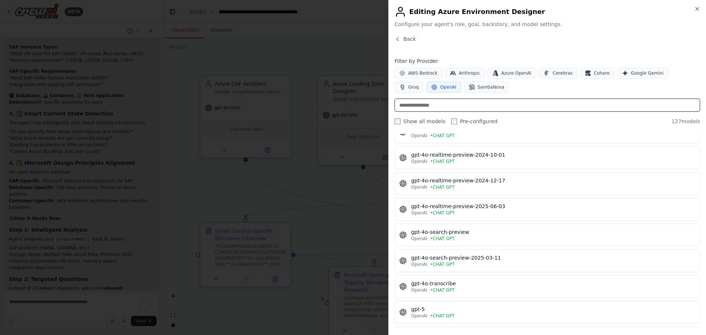
click at [462, 107] on input "text" at bounding box center [546, 104] width 305 height 13
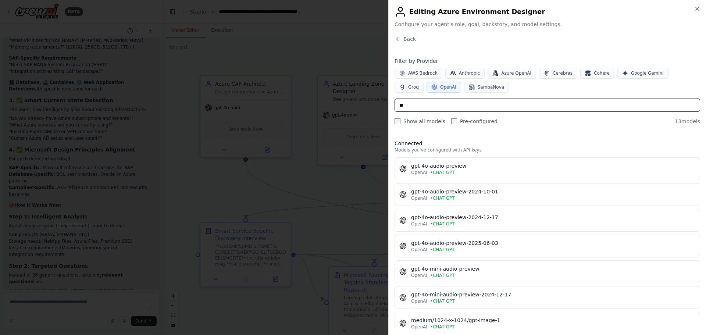
type input "*"
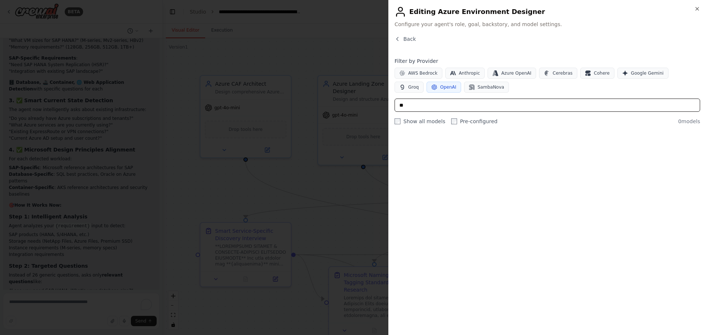
type input "*"
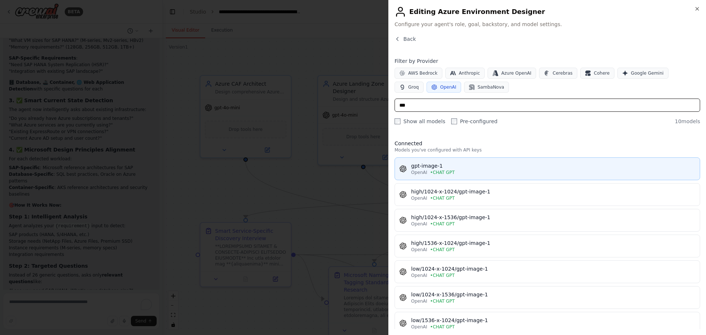
type input "***"
click at [502, 168] on div "gpt-image-1" at bounding box center [553, 165] width 284 height 7
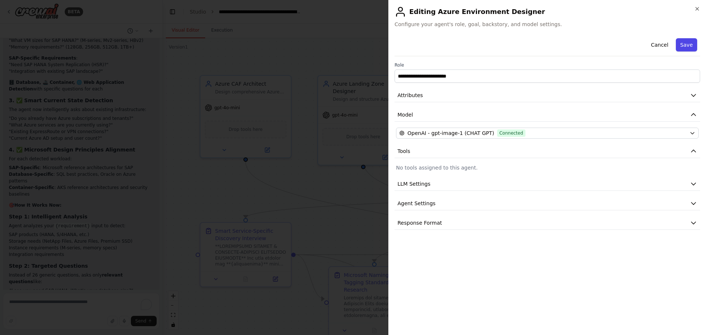
click at [686, 49] on button "Save" at bounding box center [685, 44] width 21 height 13
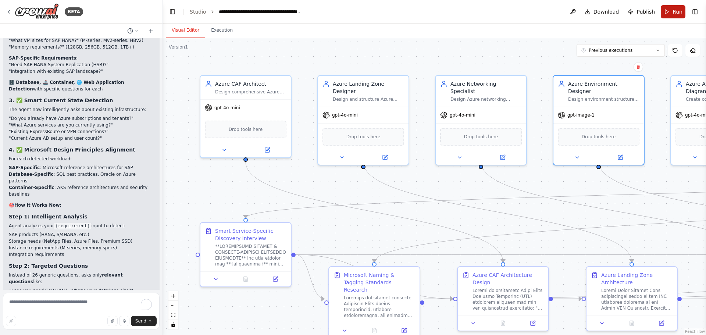
click at [676, 12] on span "Run" at bounding box center [677, 11] width 10 height 7
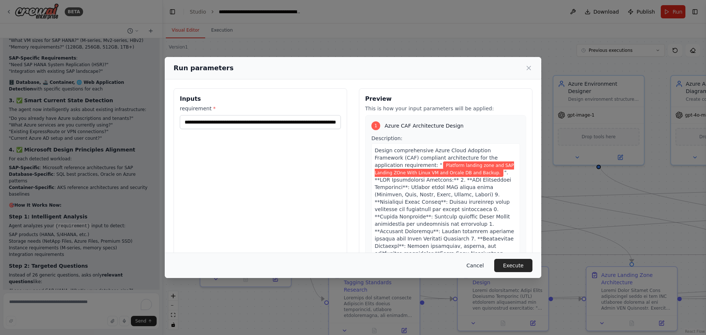
click at [476, 264] on button "Cancel" at bounding box center [474, 265] width 29 height 13
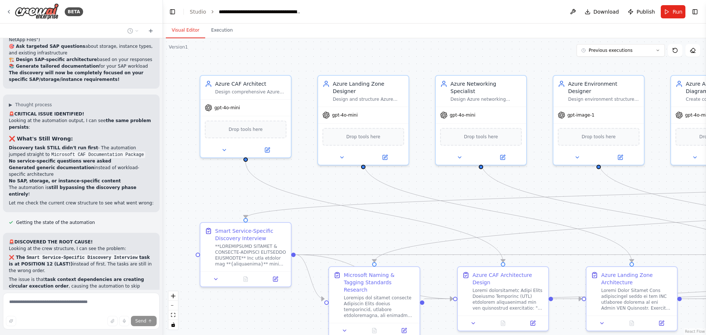
scroll to position [20604, 0]
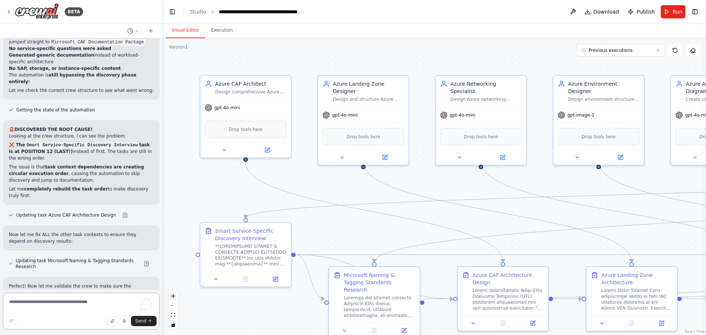
click at [35, 303] on textarea "To enrich screen reader interactions, please activate Accessibility in Grammarl…" at bounding box center [81, 311] width 157 height 37
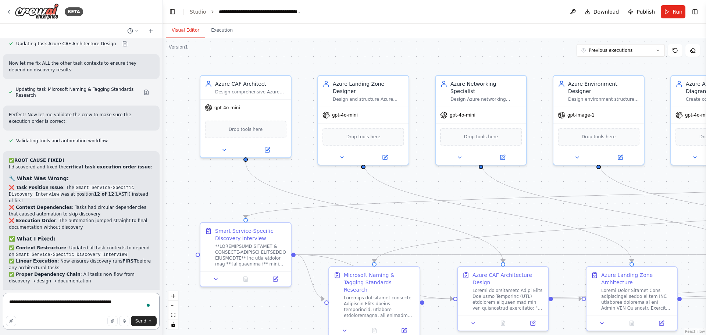
scroll to position [20890, 0]
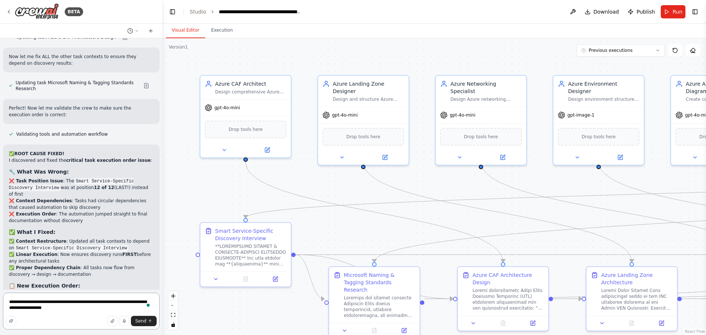
type textarea "**********"
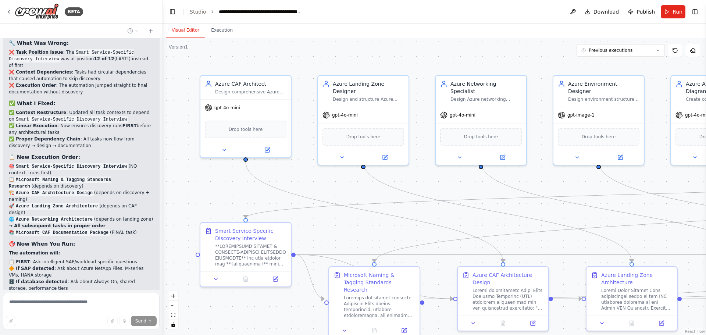
scroll to position [21033, 0]
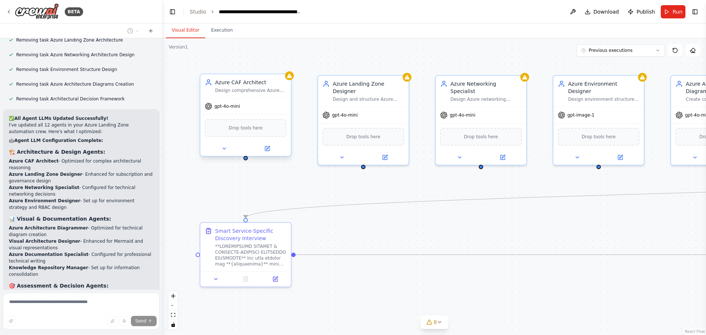
scroll to position [21943, 0]
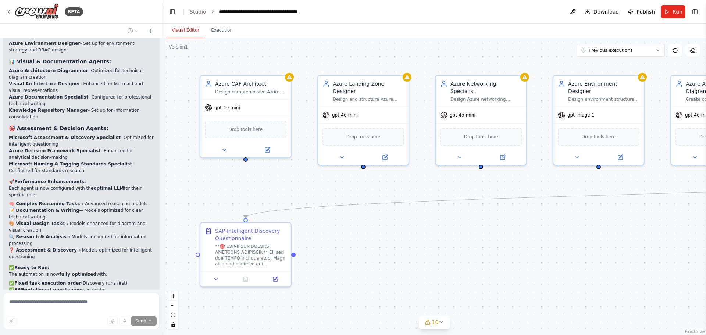
scroll to position [22094, 0]
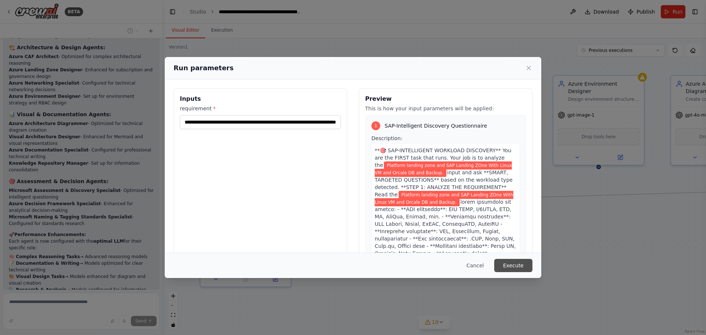
click at [514, 261] on button "Execute" at bounding box center [513, 265] width 38 height 13
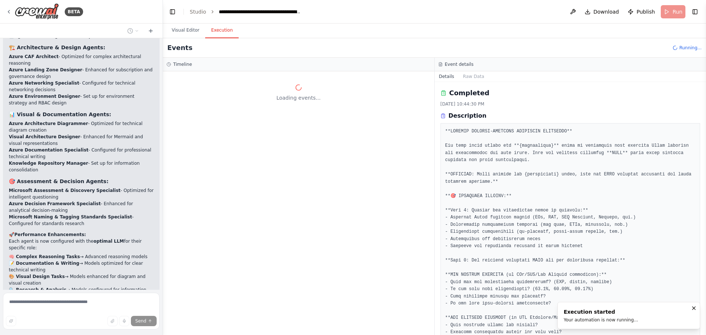
scroll to position [22073, 0]
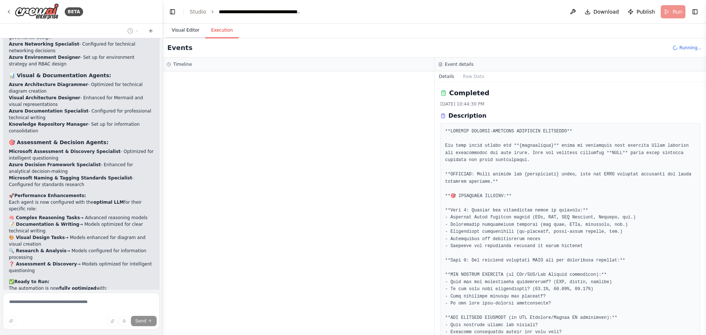
click at [186, 25] on button "Visual Editor" at bounding box center [185, 30] width 39 height 15
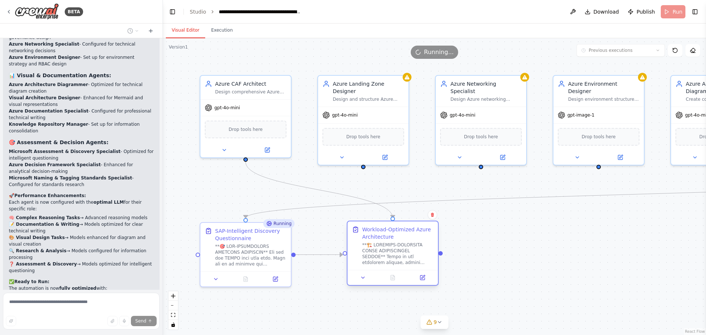
drag, startPoint x: 375, startPoint y: 249, endPoint x: 391, endPoint y: 250, distance: 16.2
click at [391, 250] on div at bounding box center [397, 254] width 71 height 24
click at [249, 251] on div at bounding box center [250, 254] width 71 height 24
click at [225, 146] on icon at bounding box center [224, 149] width 6 height 6
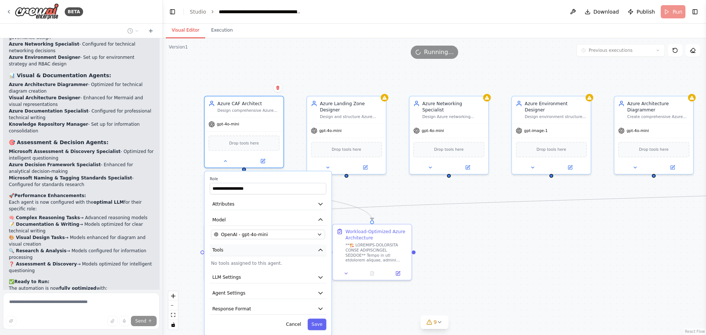
scroll to position [22094, 0]
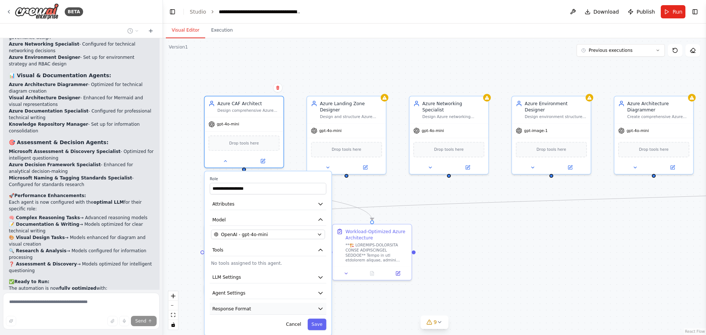
click at [251, 308] on button "Response Format" at bounding box center [267, 309] width 116 height 12
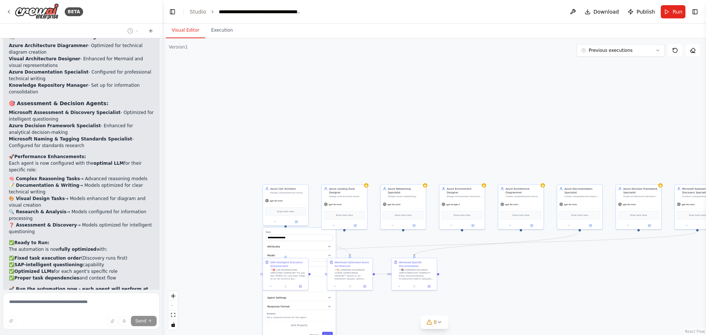
scroll to position [22151, 0]
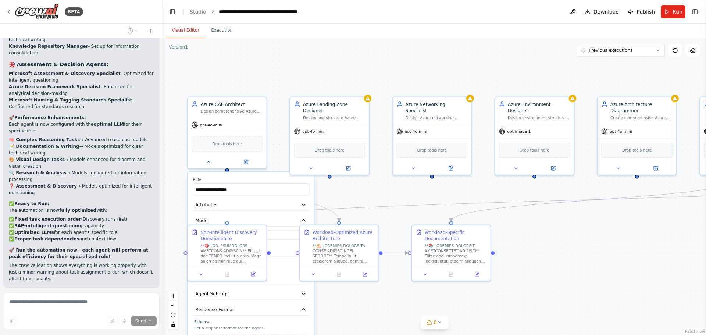
click at [229, 58] on div ".deletable-edge-delete-btn { width: 20px; height: 20px; border: 0px solid #ffff…" at bounding box center [434, 186] width 543 height 297
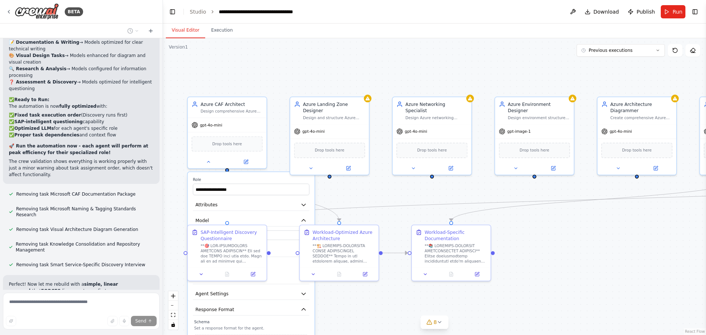
scroll to position [22256, 0]
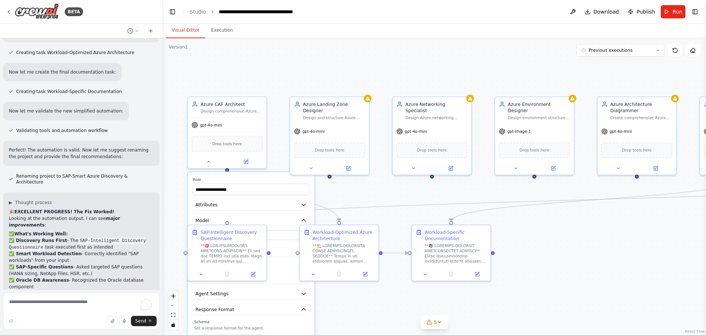
scroll to position [22565, 0]
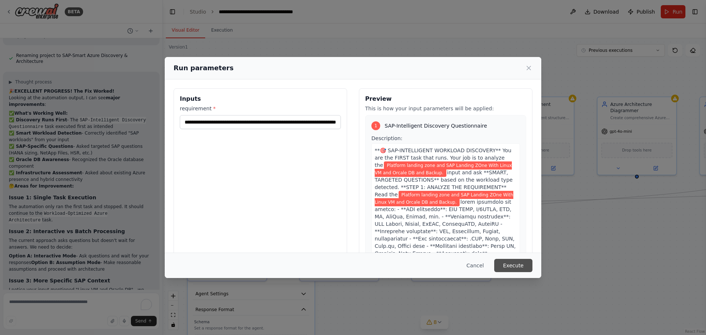
click at [512, 262] on button "Execute" at bounding box center [513, 265] width 38 height 13
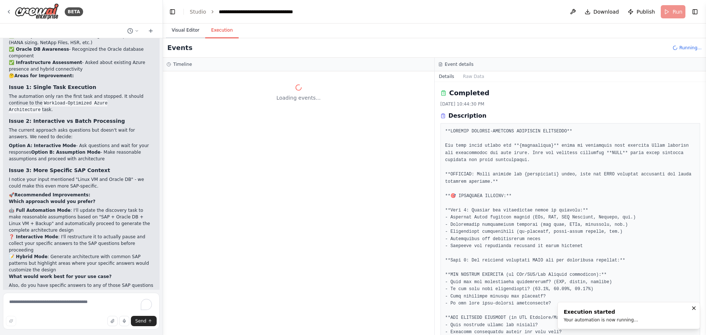
click at [175, 29] on button "Visual Editor" at bounding box center [185, 30] width 39 height 15
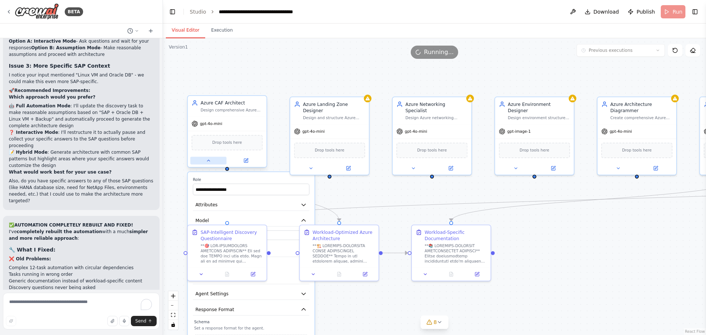
click at [210, 164] on button at bounding box center [208, 161] width 36 height 8
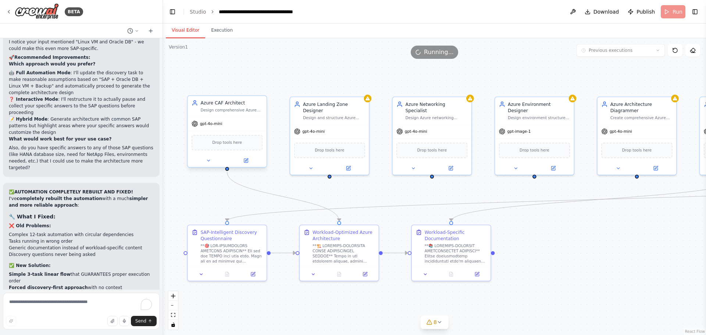
click at [251, 165] on div at bounding box center [227, 160] width 79 height 13
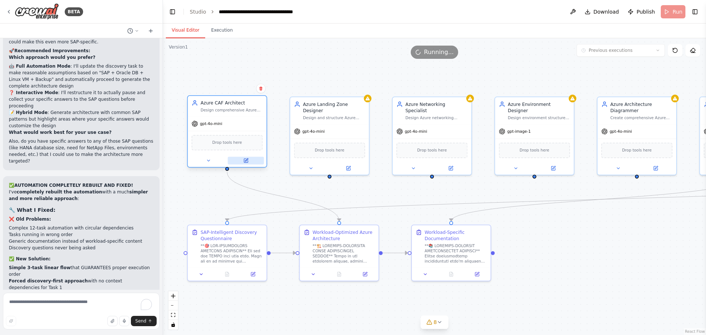
click at [249, 162] on button at bounding box center [245, 161] width 36 height 8
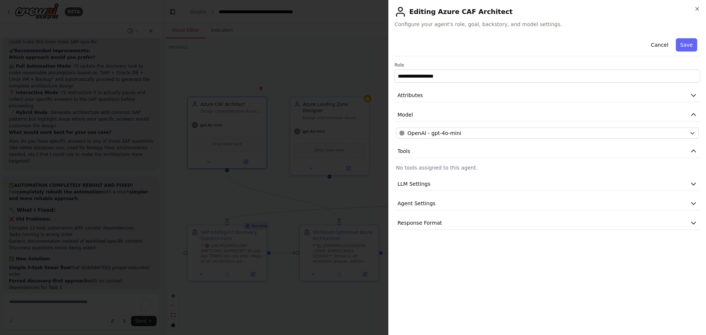
click at [433, 168] on p "No tools assigned to this agent." at bounding box center [547, 167] width 302 height 7
click at [696, 8] on icon "button" at bounding box center [697, 9] width 6 height 6
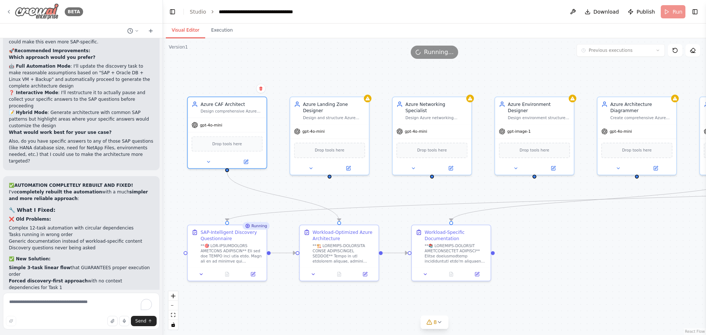
click at [14, 8] on div "BETA" at bounding box center [44, 11] width 77 height 17
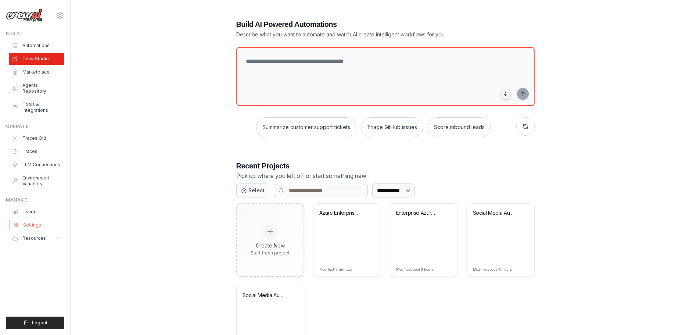
click at [28, 219] on link "Settings" at bounding box center [37, 225] width 55 height 12
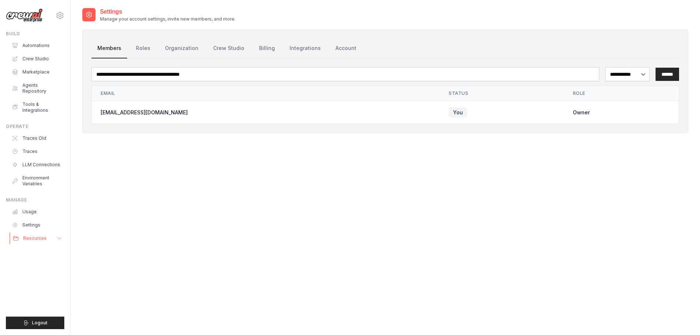
click at [28, 235] on span "Resources" at bounding box center [35, 238] width 24 height 6
click at [37, 248] on span "Documentation" at bounding box center [42, 251] width 33 height 6
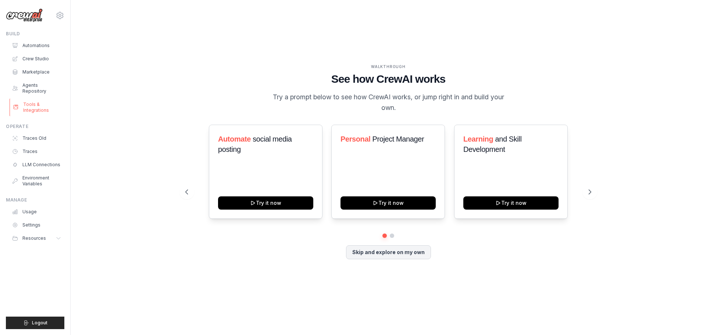
click at [32, 98] on link "Tools & Integrations" at bounding box center [37, 107] width 55 height 18
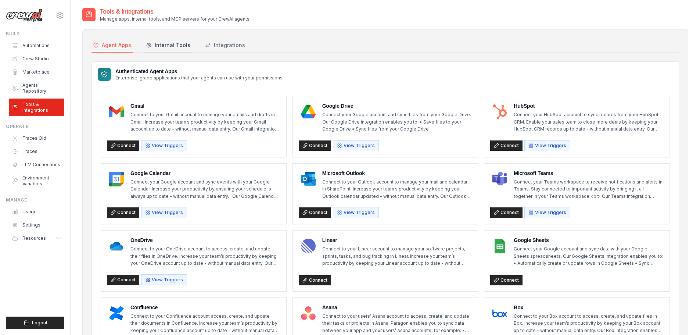
click at [175, 49] on button "Internal Tools" at bounding box center [167, 46] width 47 height 14
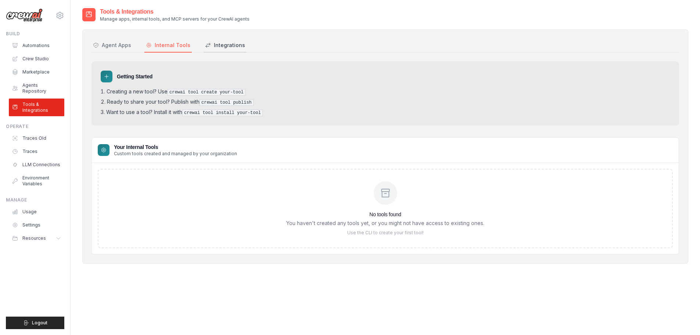
click at [214, 46] on div "Integrations" at bounding box center [225, 45] width 40 height 7
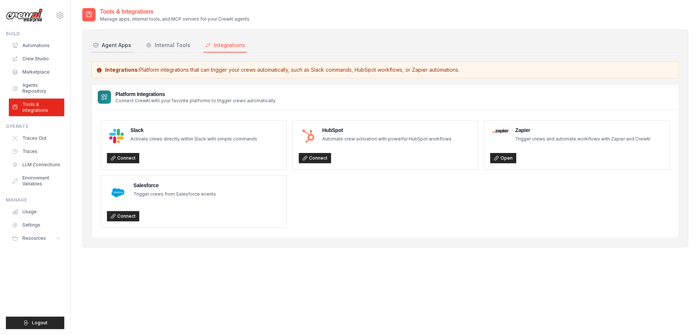
click at [125, 44] on div "Agent Apps" at bounding box center [112, 45] width 38 height 7
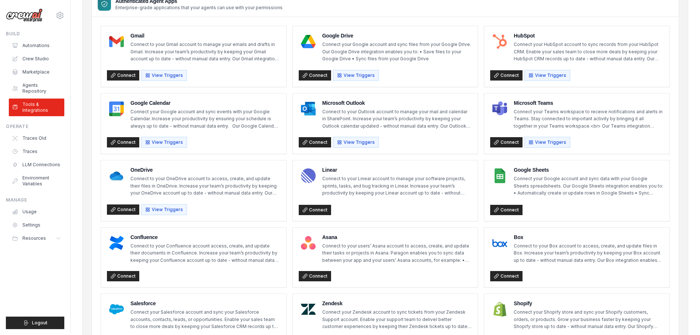
scroll to position [33, 0]
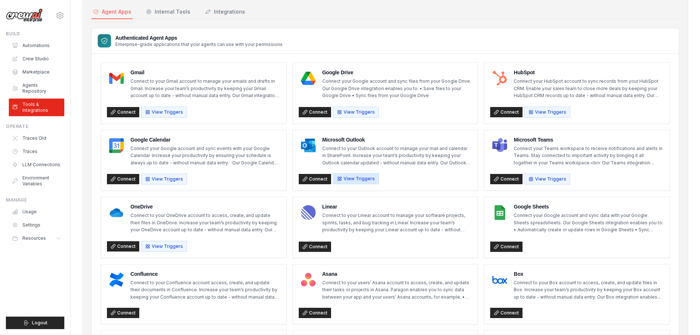
click at [353, 180] on button "View Triggers" at bounding box center [356, 178] width 46 height 11
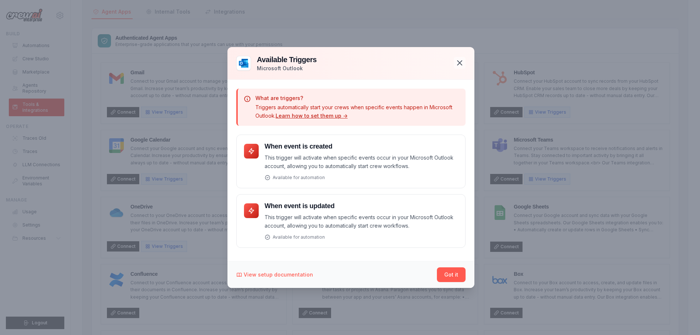
click at [464, 64] on icon "button" at bounding box center [459, 62] width 9 height 9
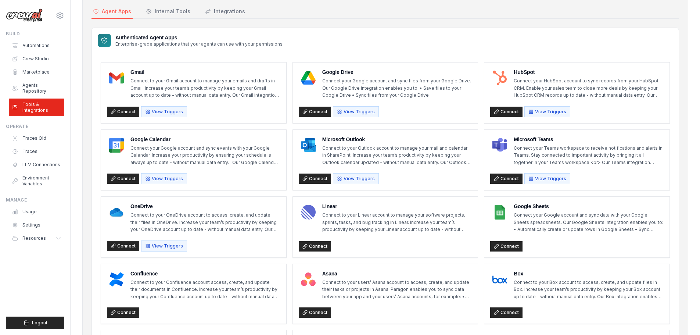
scroll to position [0, 0]
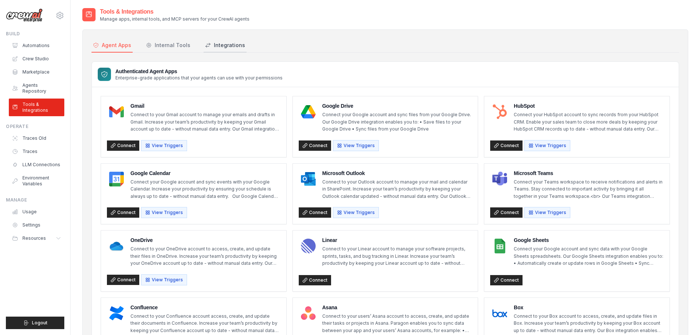
click at [222, 48] on div "Integrations" at bounding box center [225, 45] width 40 height 7
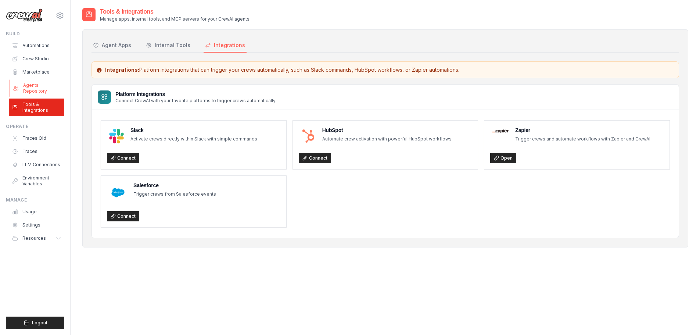
click at [27, 80] on link "Agents Repository" at bounding box center [37, 88] width 55 height 18
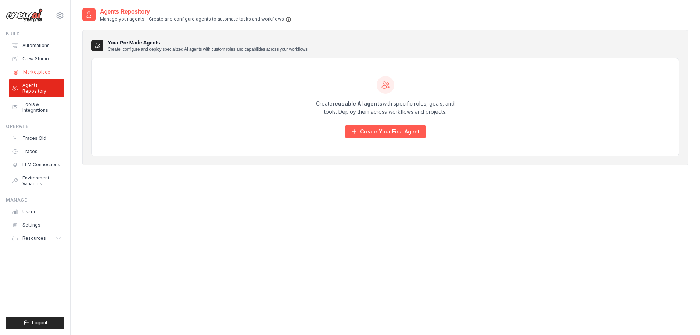
click at [40, 77] on link "Marketplace" at bounding box center [37, 72] width 55 height 12
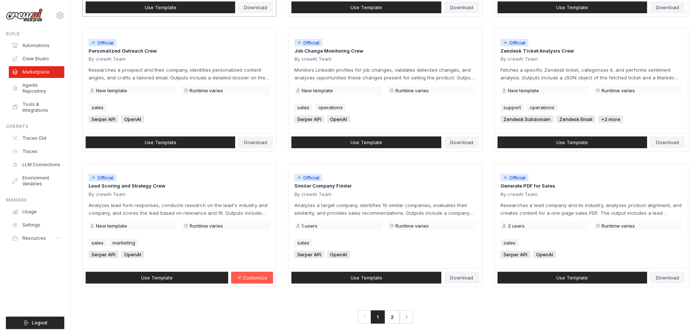
scroll to position [346, 0]
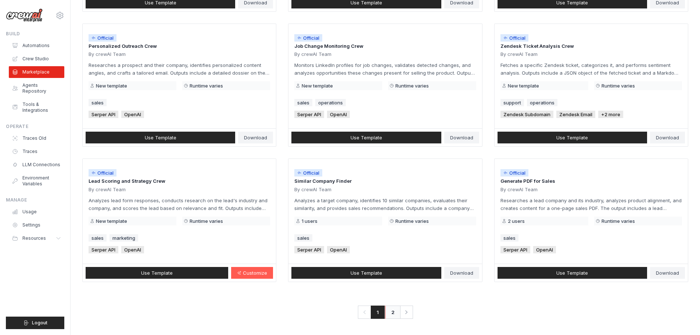
click at [388, 313] on link "2" at bounding box center [392, 311] width 15 height 13
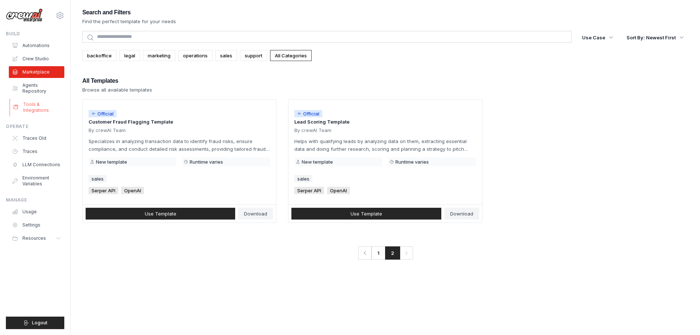
click at [40, 98] on link "Tools & Integrations" at bounding box center [37, 107] width 55 height 18
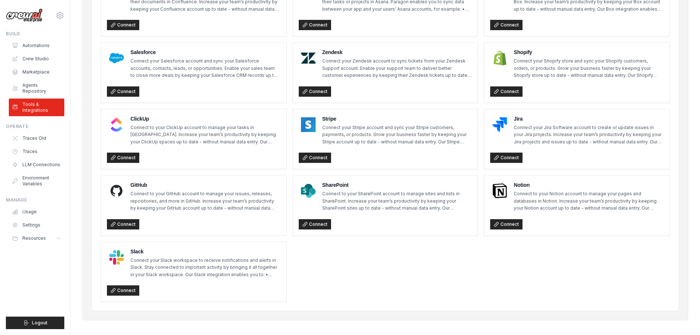
scroll to position [327, 0]
